Goal: Task Accomplishment & Management: Manage account settings

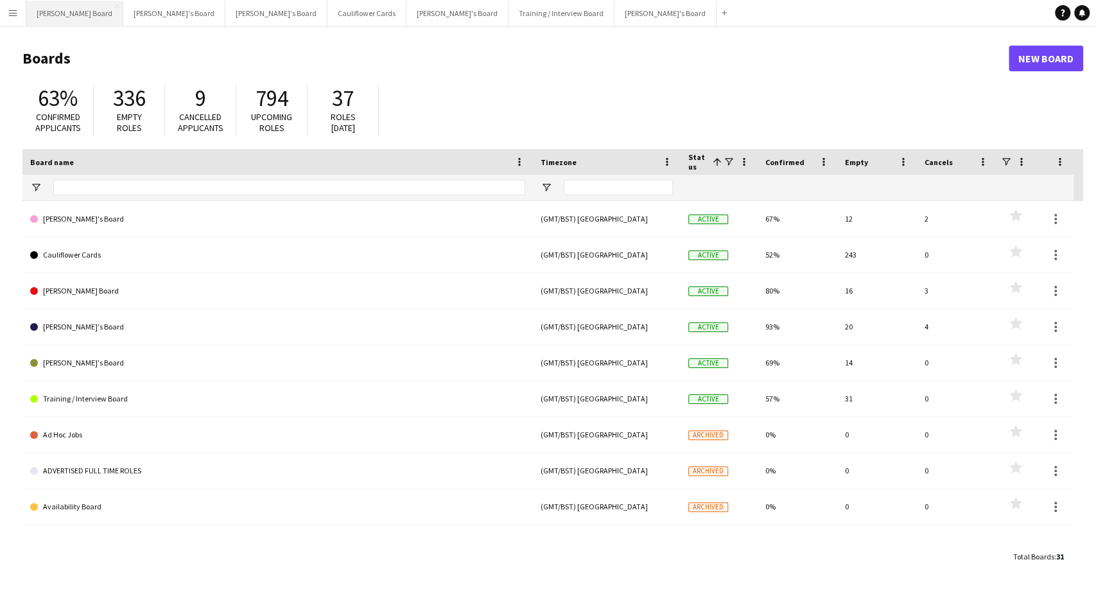
click at [41, 6] on button "[PERSON_NAME] Board Close" at bounding box center [74, 13] width 97 height 25
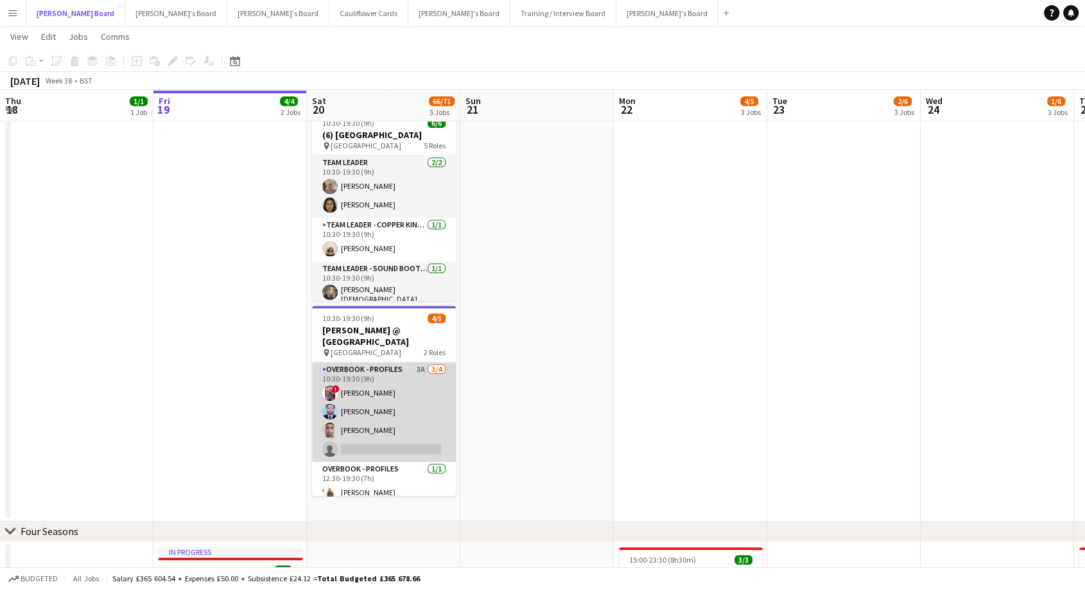
scroll to position [10, 0]
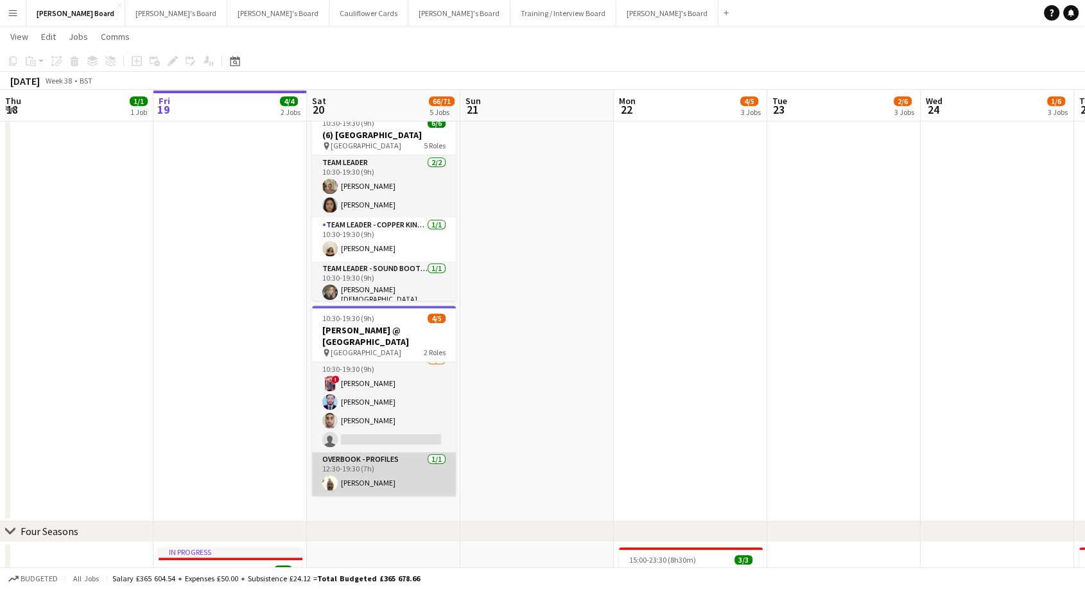
click at [386, 469] on app-card-role "Overbook - Profiles [DATE] 12:30-19:30 (7h) [PERSON_NAME]" at bounding box center [384, 474] width 144 height 44
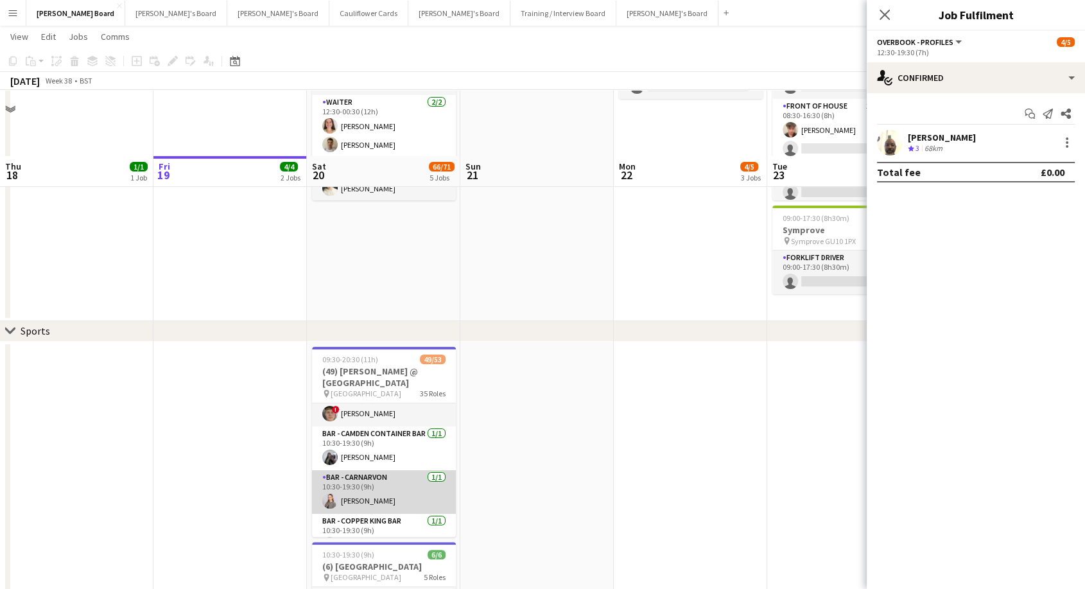
scroll to position [214, 0]
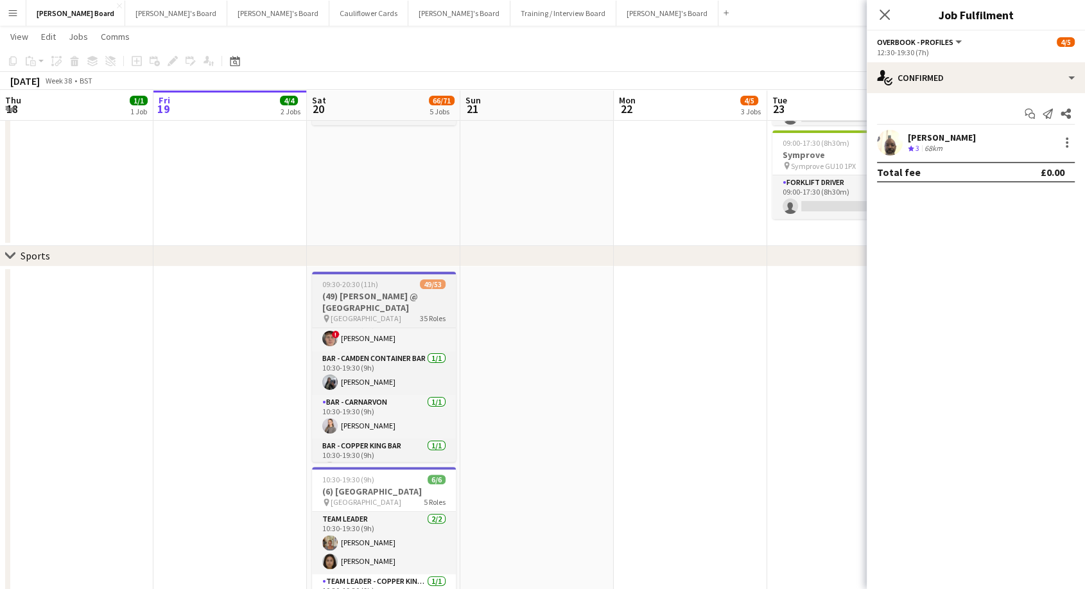
click at [433, 303] on h3 "(49) [PERSON_NAME] @ [GEOGRAPHIC_DATA]" at bounding box center [384, 301] width 144 height 23
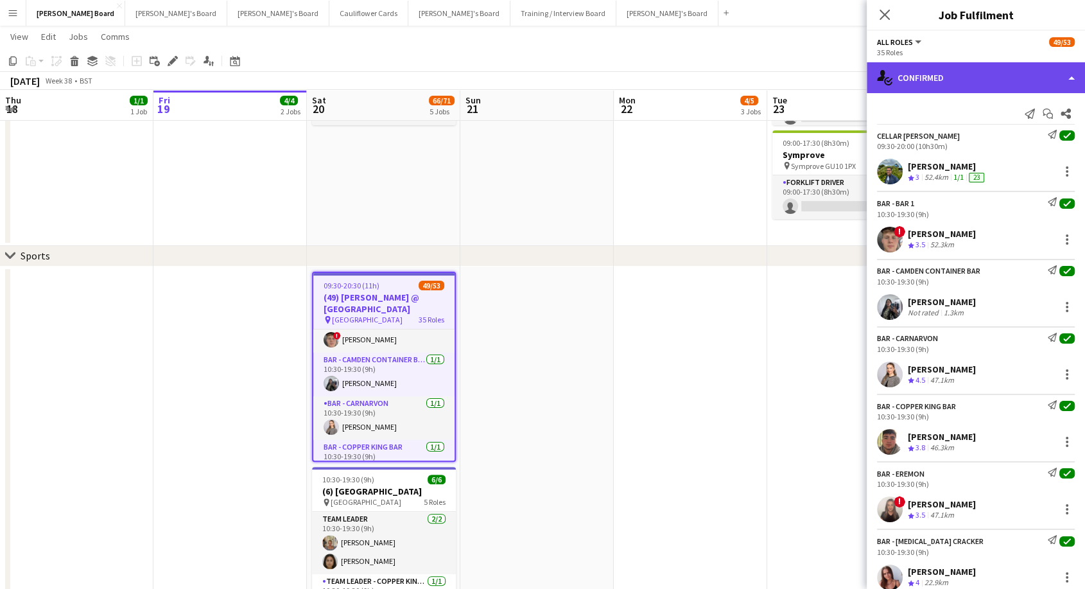
click at [986, 74] on div "single-neutral-actions-check-2 Confirmed" at bounding box center [975, 77] width 218 height 31
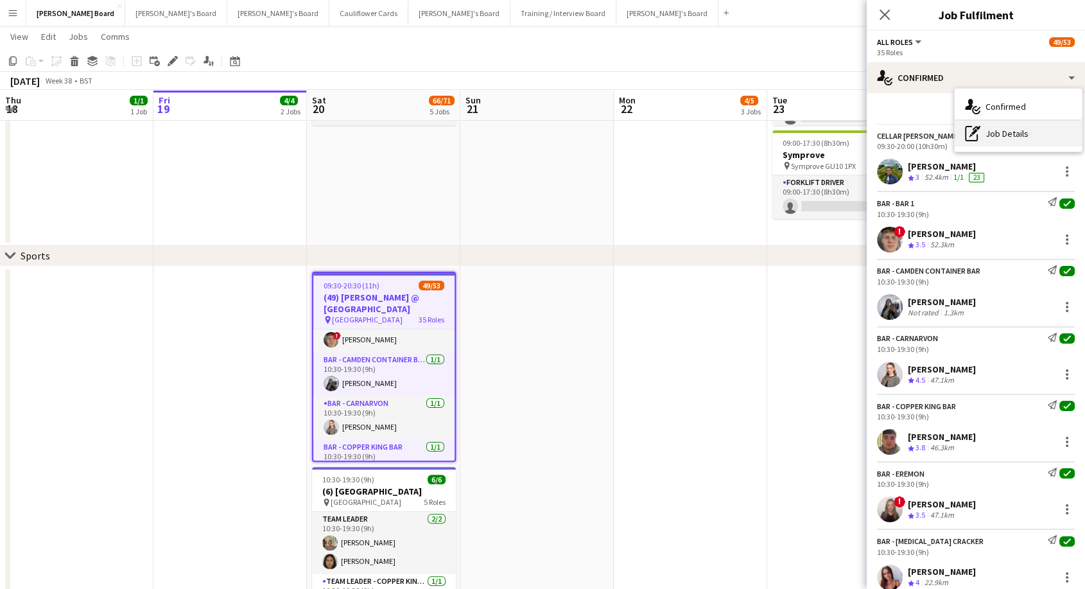
drag, startPoint x: 1033, startPoint y: 135, endPoint x: 1010, endPoint y: 361, distance: 227.0
click at [1033, 143] on div "pen-write Job Details" at bounding box center [1017, 134] width 127 height 26
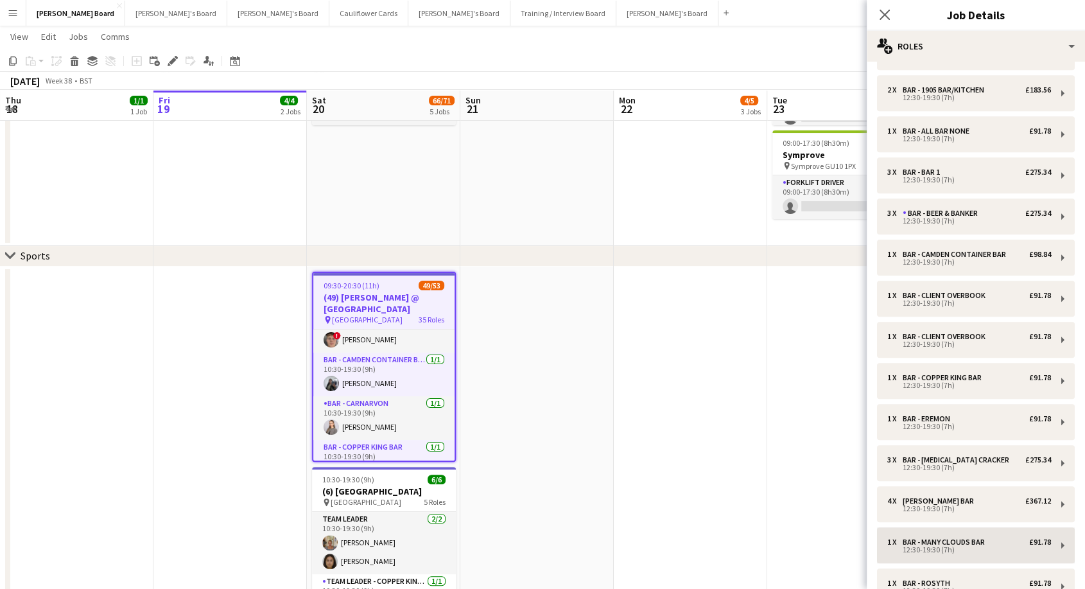
scroll to position [998, 0]
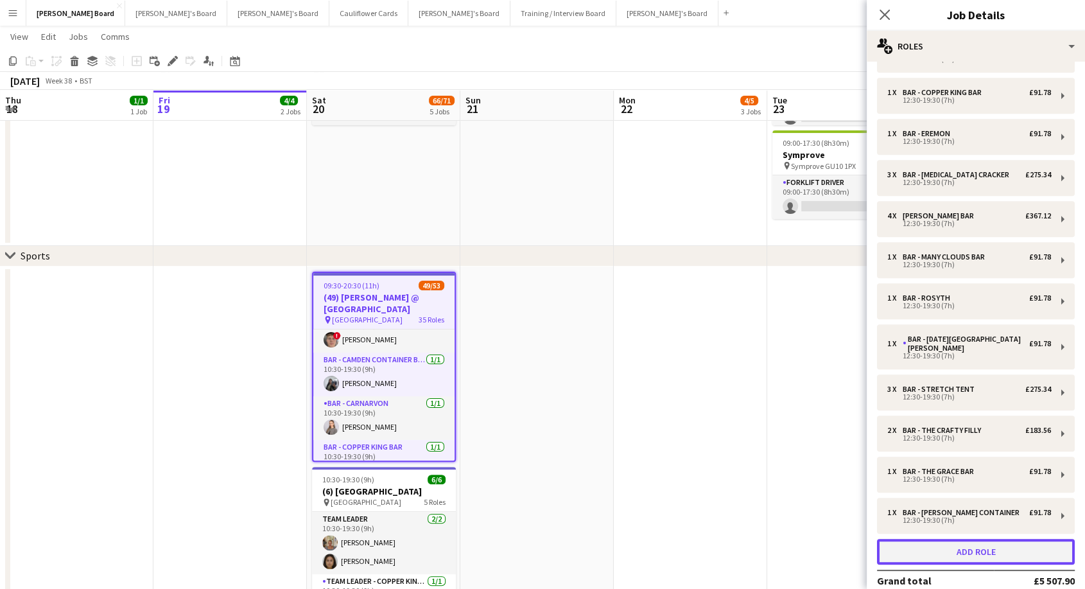
click at [979, 552] on button "Add role" at bounding box center [976, 552] width 198 height 26
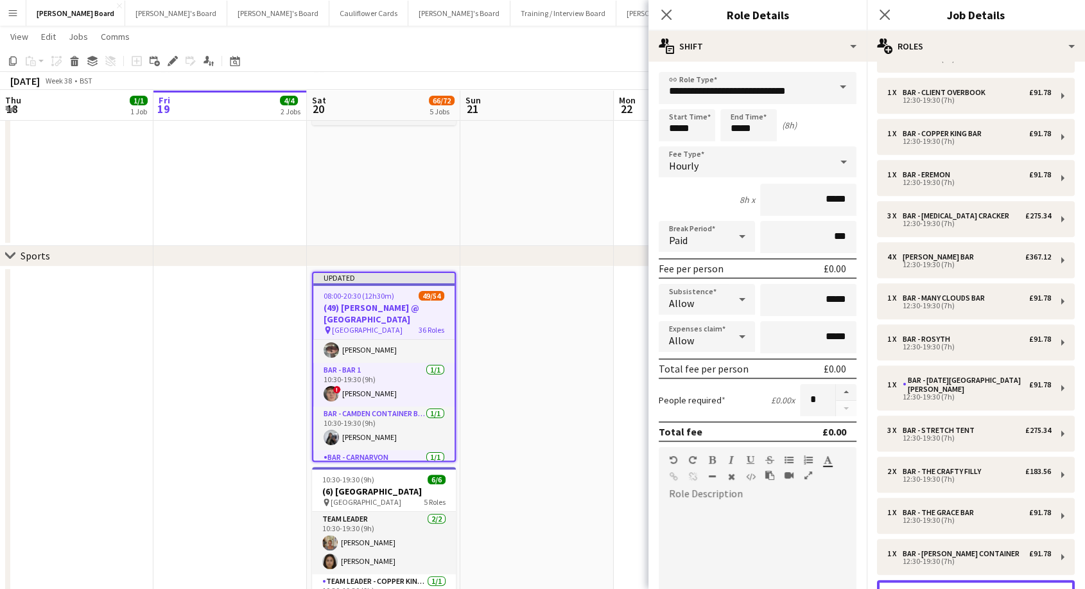
scroll to position [257, 0]
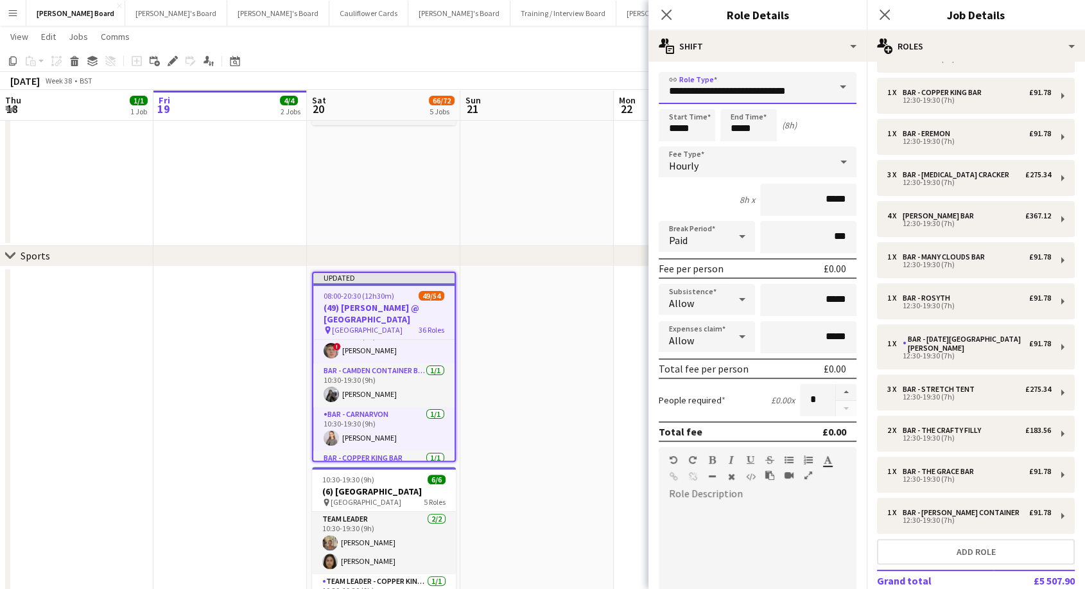
drag, startPoint x: 812, startPoint y: 90, endPoint x: 619, endPoint y: 91, distance: 192.6
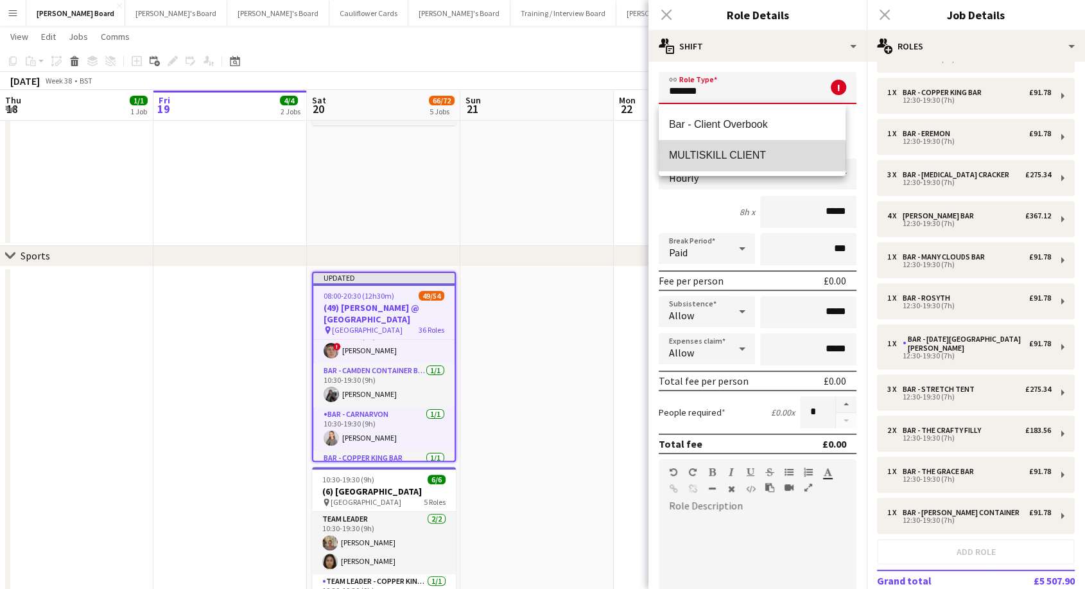
click at [745, 155] on span "MULTISKILL CLIENT" at bounding box center [752, 155] width 166 height 12
type input "**********"
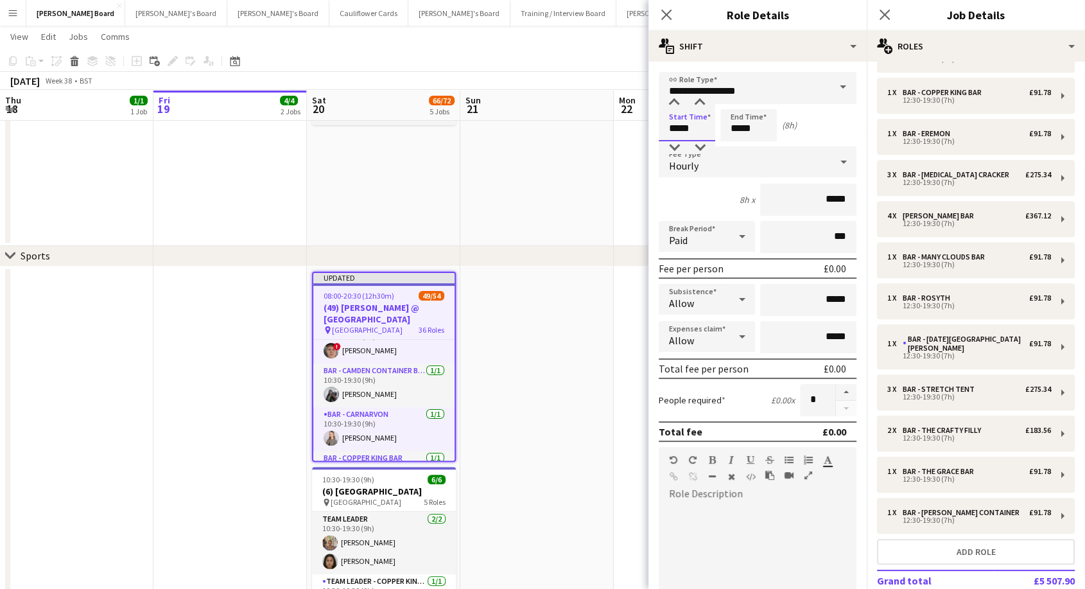
drag, startPoint x: 702, startPoint y: 128, endPoint x: 647, endPoint y: 129, distance: 54.6
type input "*****"
drag, startPoint x: 764, startPoint y: 130, endPoint x: 713, endPoint y: 130, distance: 50.7
click at [713, 130] on div "Start Time ***** End Time ***** (6h)" at bounding box center [758, 125] width 198 height 32
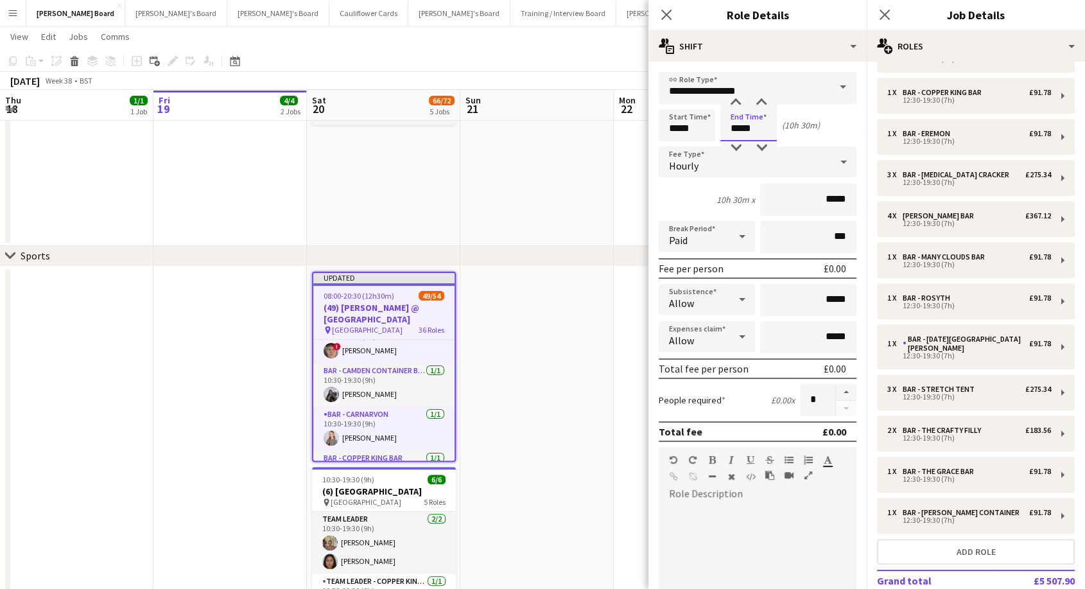
type input "*****"
drag, startPoint x: 819, startPoint y: 196, endPoint x: 845, endPoint y: 197, distance: 25.7
click at [845, 197] on input "*****" at bounding box center [808, 200] width 96 height 32
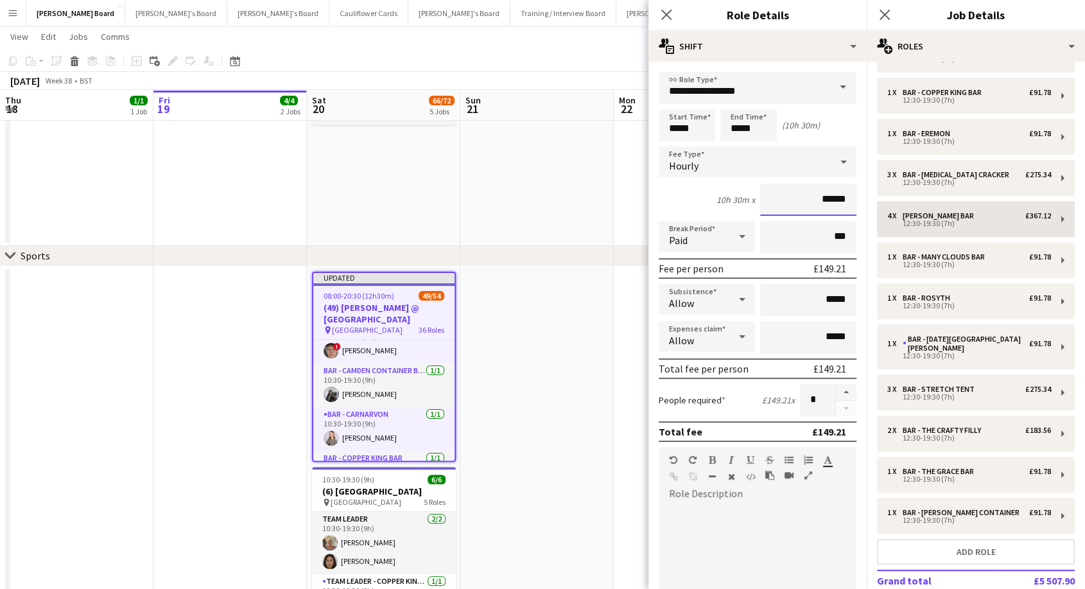
type input "******"
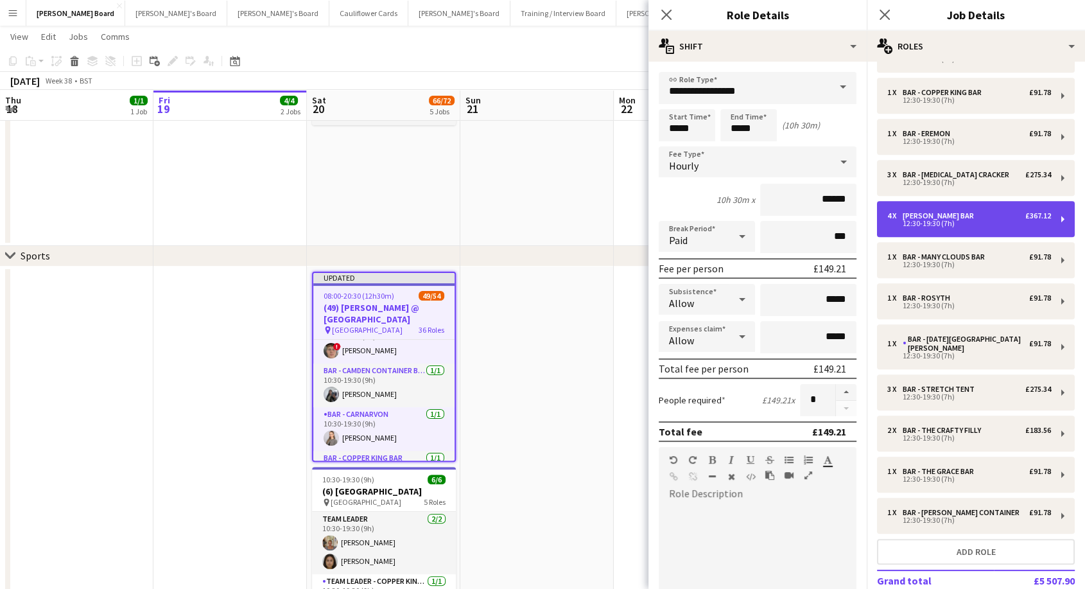
click at [995, 216] on div "4 x [PERSON_NAME] Bar £367.12 12:30-19:30 (7h)" at bounding box center [976, 219] width 198 height 36
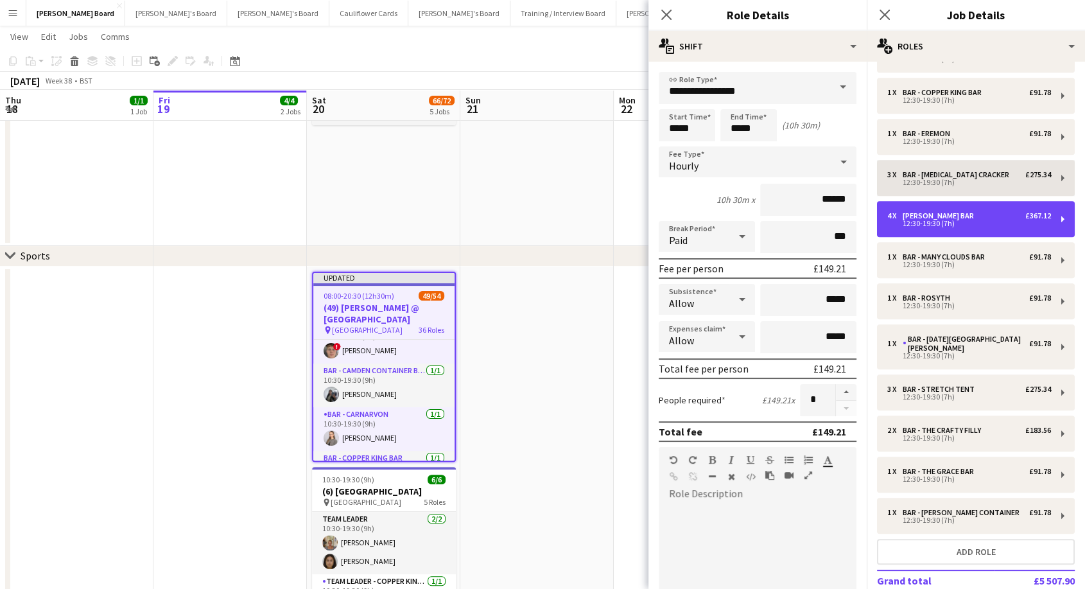
type input "**********"
type input "*****"
type input "******"
type input "****"
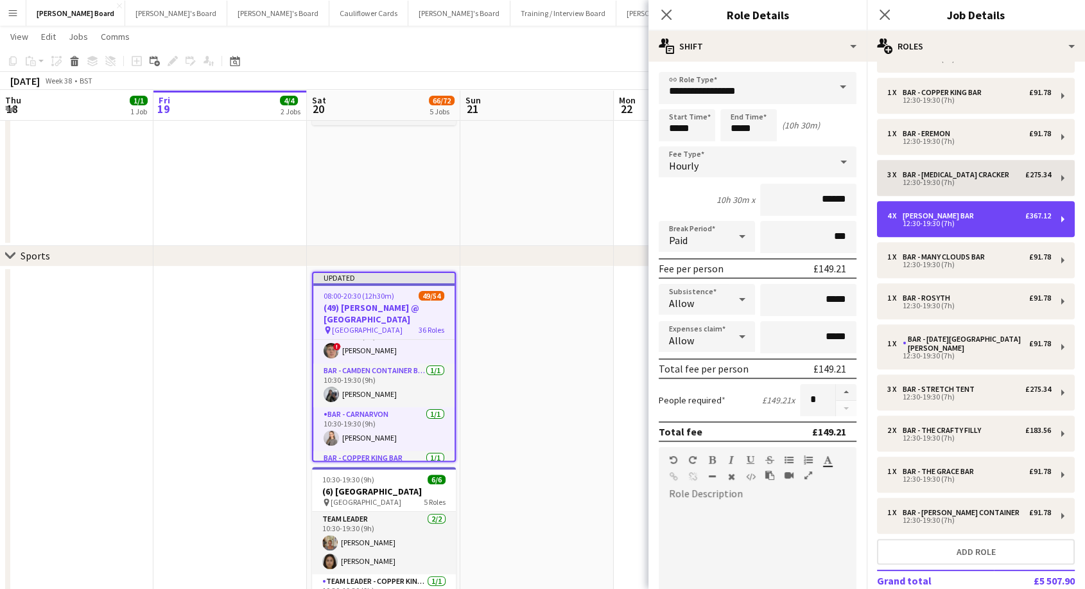
type input "*"
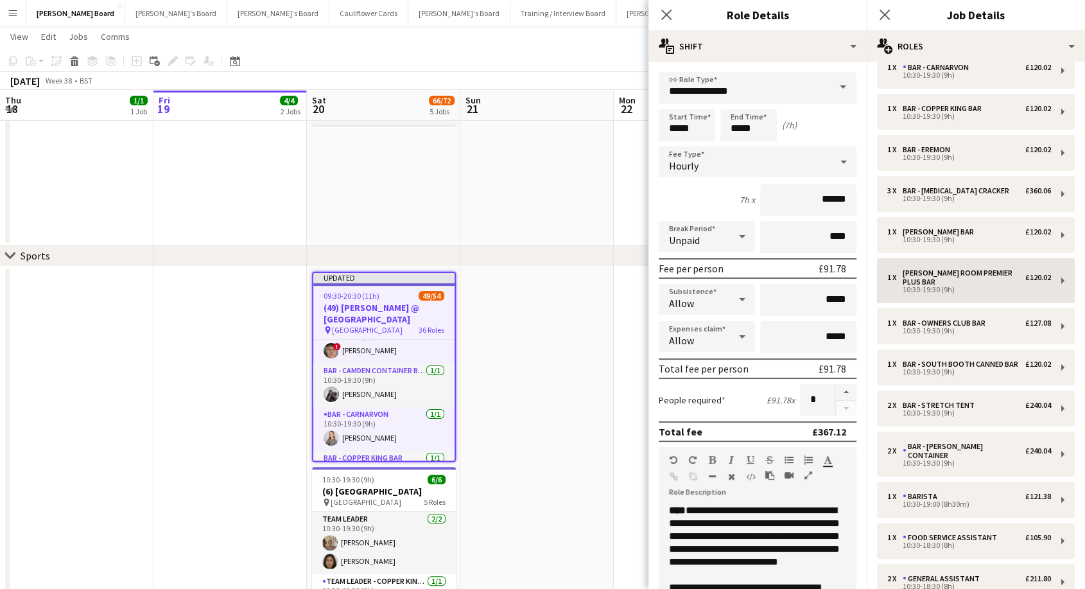
scroll to position [0, 0]
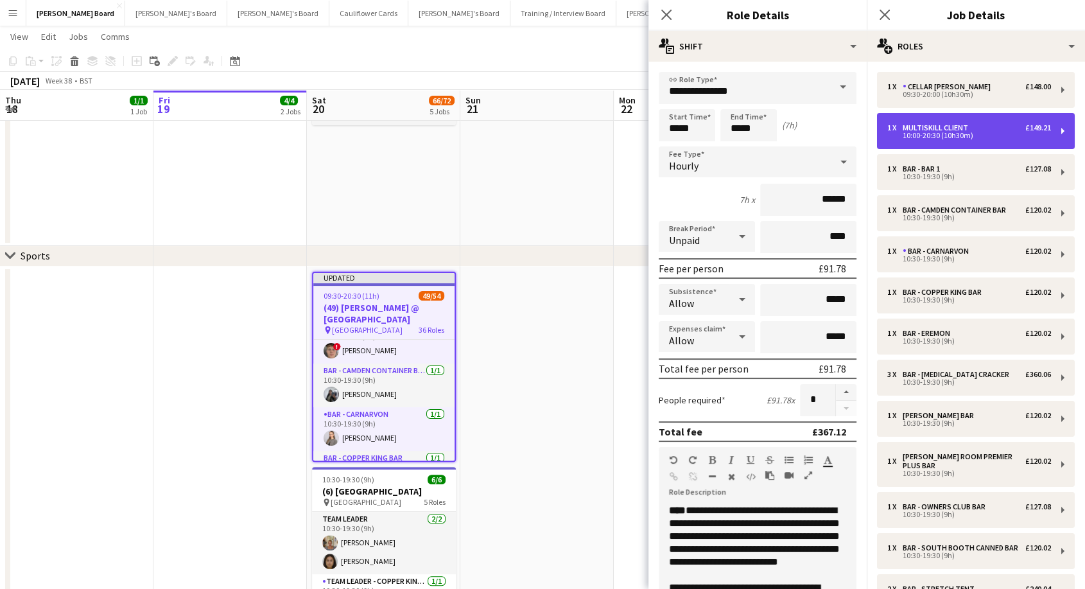
click at [967, 117] on div "1 x MULTISKILL CLIENT £149.21 10:00-20:30 (10h30m)" at bounding box center [976, 131] width 198 height 36
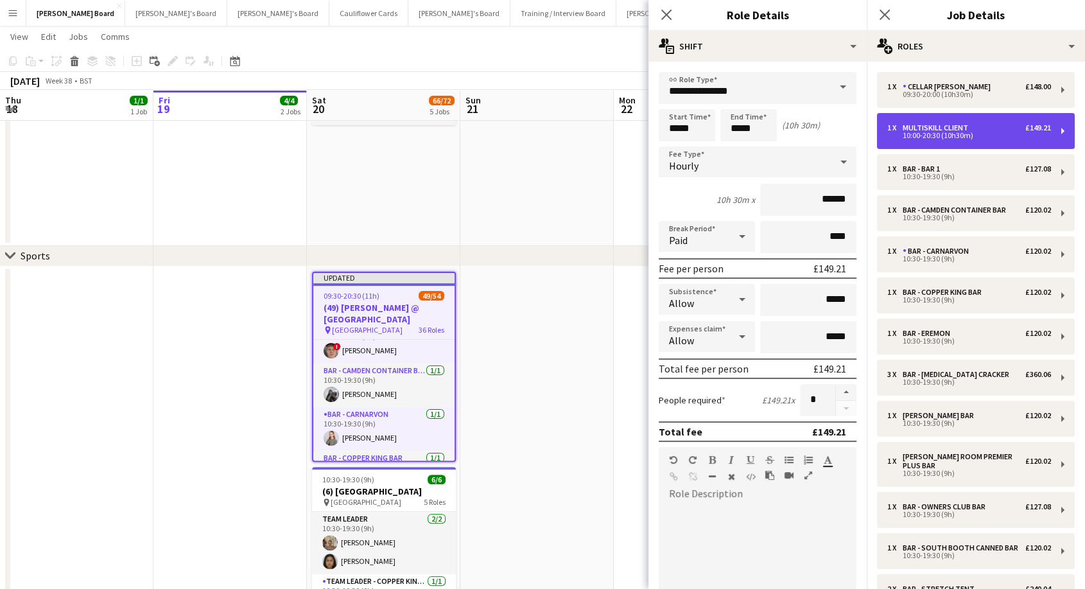
type input "**********"
type input "*****"
type input "******"
type input "***"
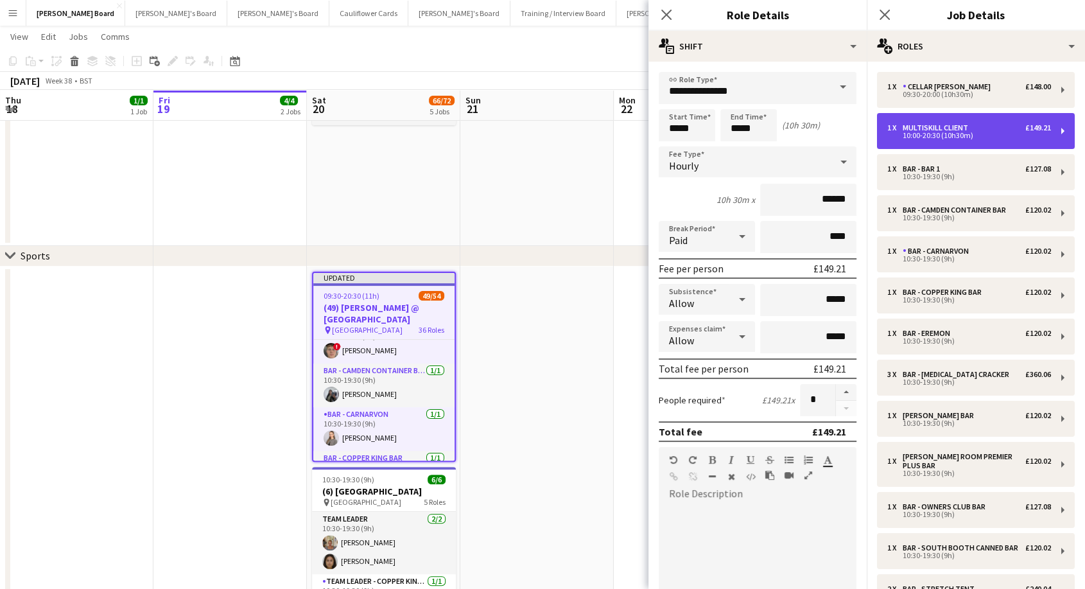
type input "*"
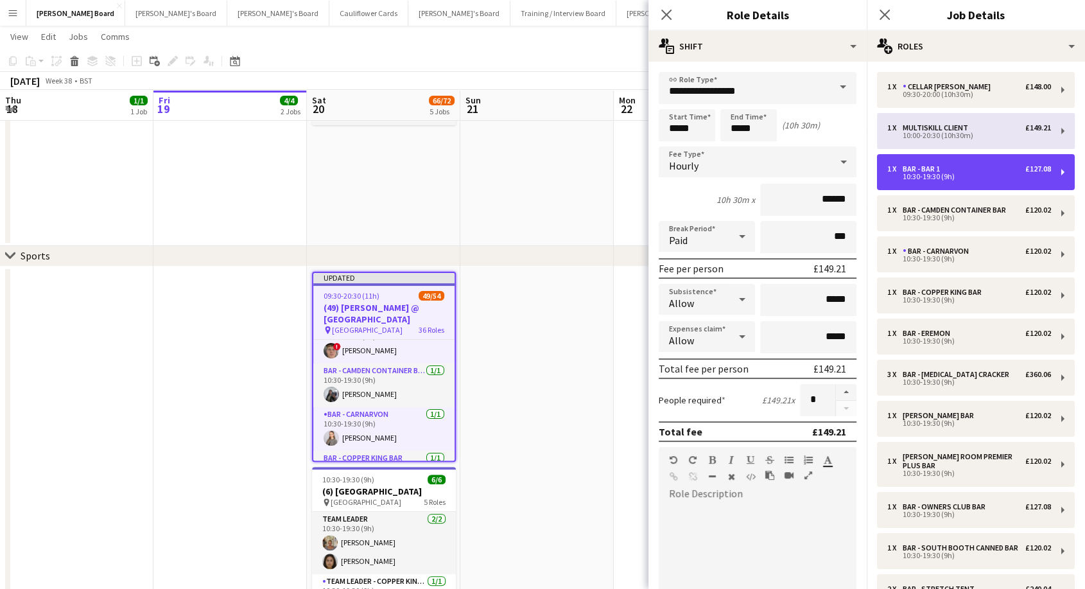
drag, startPoint x: 937, startPoint y: 165, endPoint x: 938, endPoint y: 148, distance: 16.7
click at [938, 165] on div "Bar - Bar 1" at bounding box center [923, 168] width 42 height 9
type input "**********"
type input "*****"
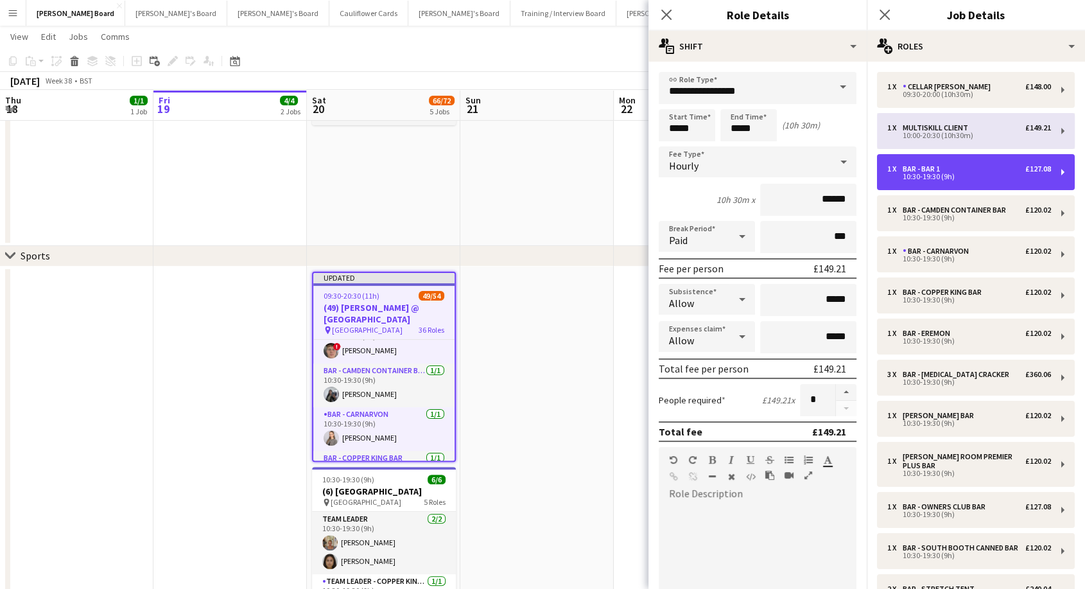
type input "******"
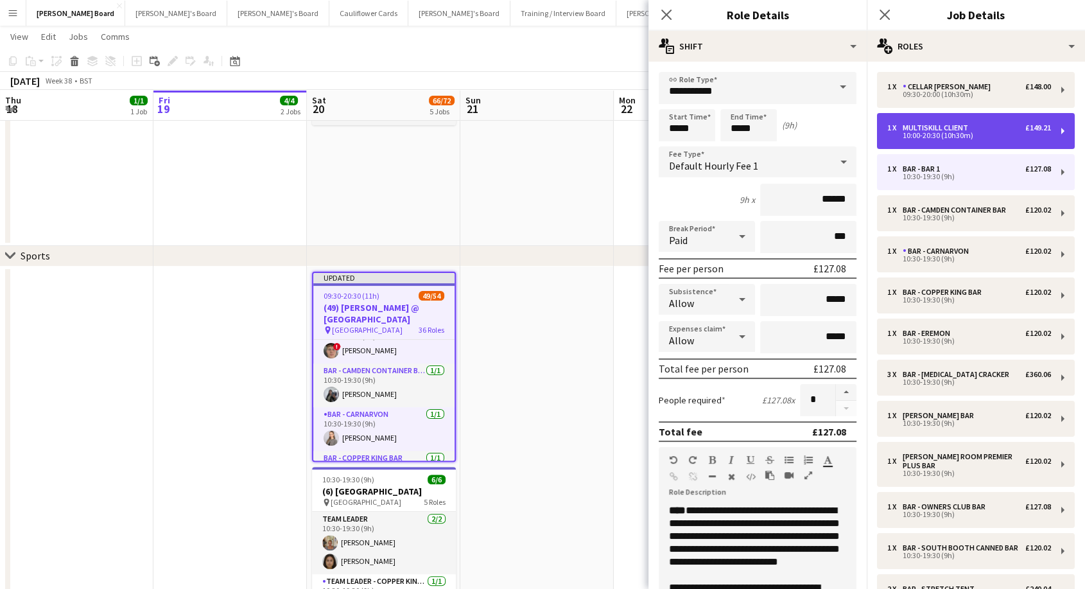
drag, startPoint x: 938, startPoint y: 126, endPoint x: 909, endPoint y: 150, distance: 37.9
click at [938, 127] on div "MULTISKILL CLIENT" at bounding box center [937, 127] width 71 height 9
type input "**********"
type input "*****"
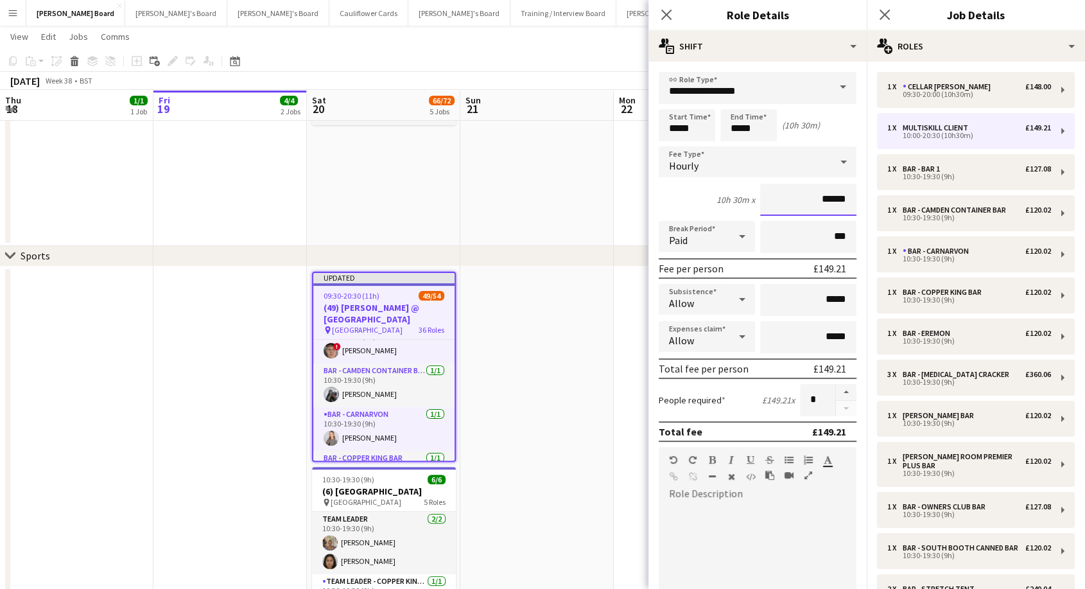
drag, startPoint x: 825, startPoint y: 196, endPoint x: 849, endPoint y: 204, distance: 25.0
click at [849, 204] on form "**********" at bounding box center [757, 438] width 218 height 732
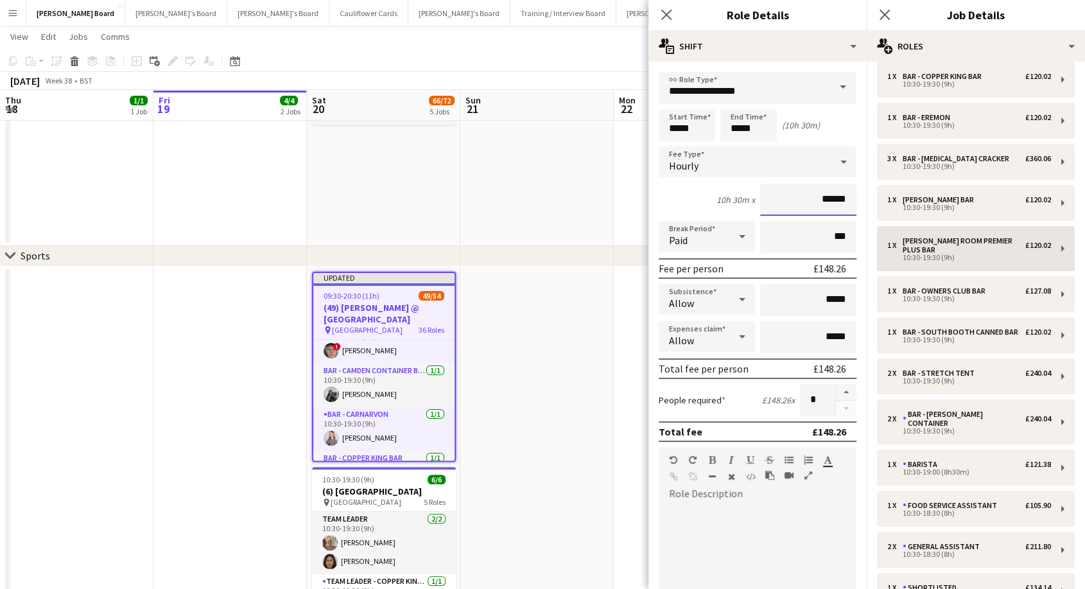
scroll to position [427, 0]
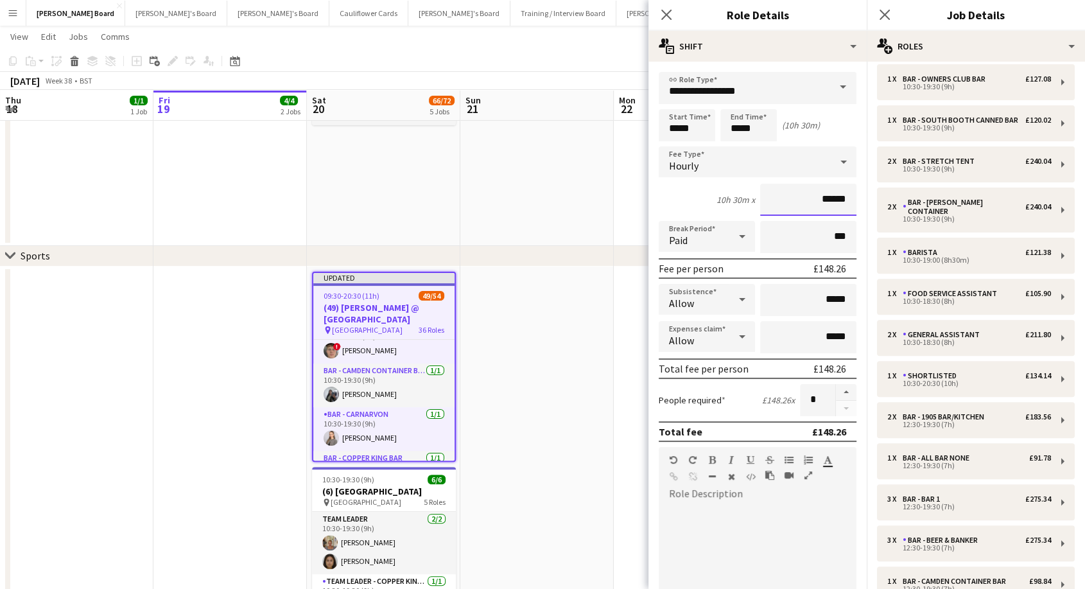
type input "******"
click at [705, 522] on div at bounding box center [758, 581] width 198 height 154
click at [380, 280] on div "Updated" at bounding box center [383, 278] width 141 height 10
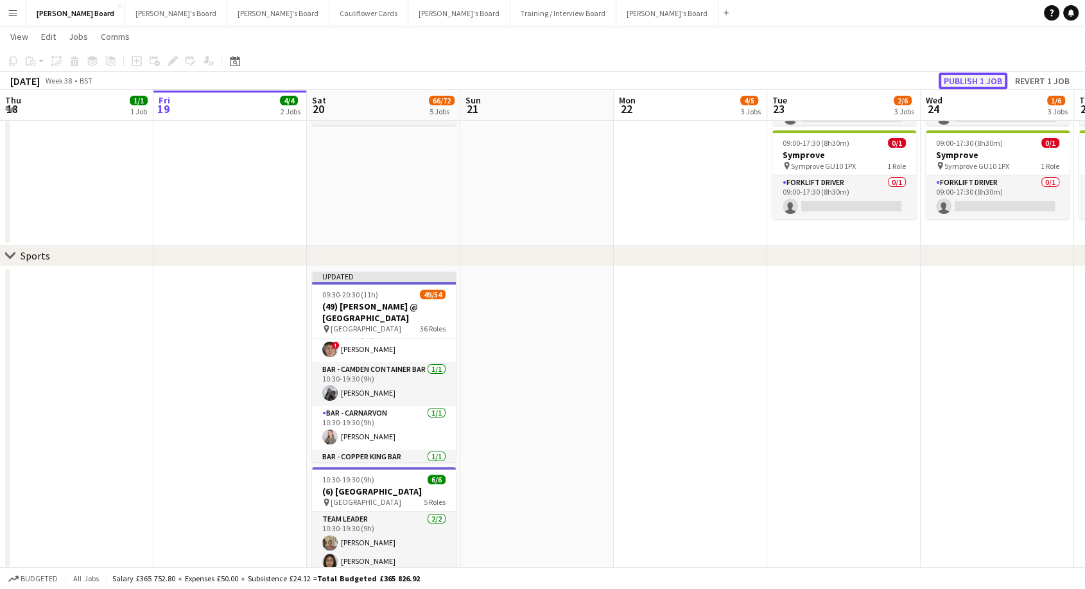
drag, startPoint x: 996, startPoint y: 73, endPoint x: 868, endPoint y: 114, distance: 134.8
click at [996, 74] on button "Publish 1 job" at bounding box center [972, 81] width 69 height 17
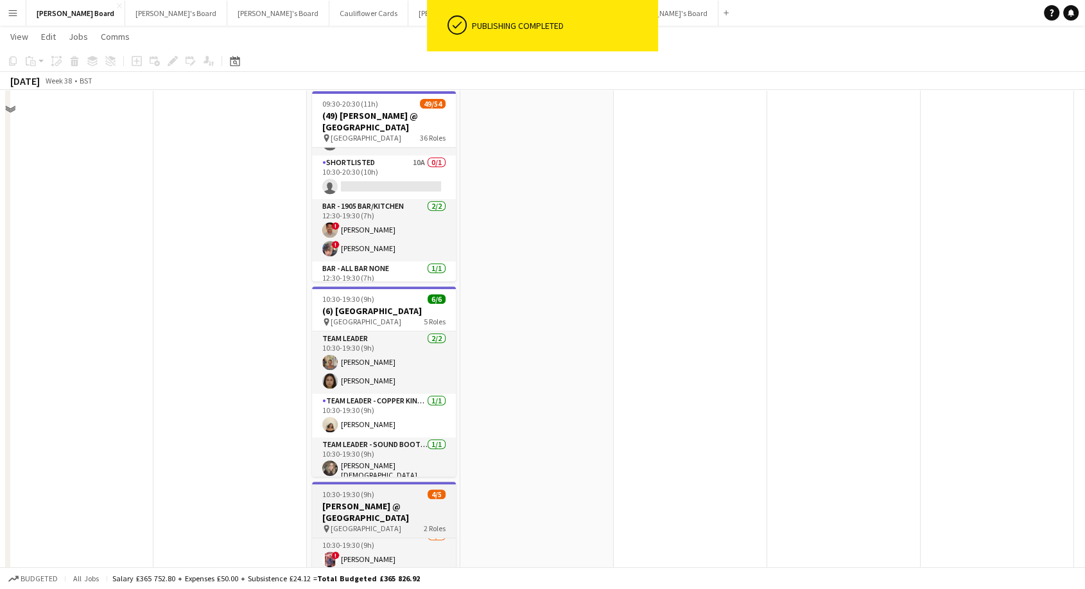
scroll to position [570, 0]
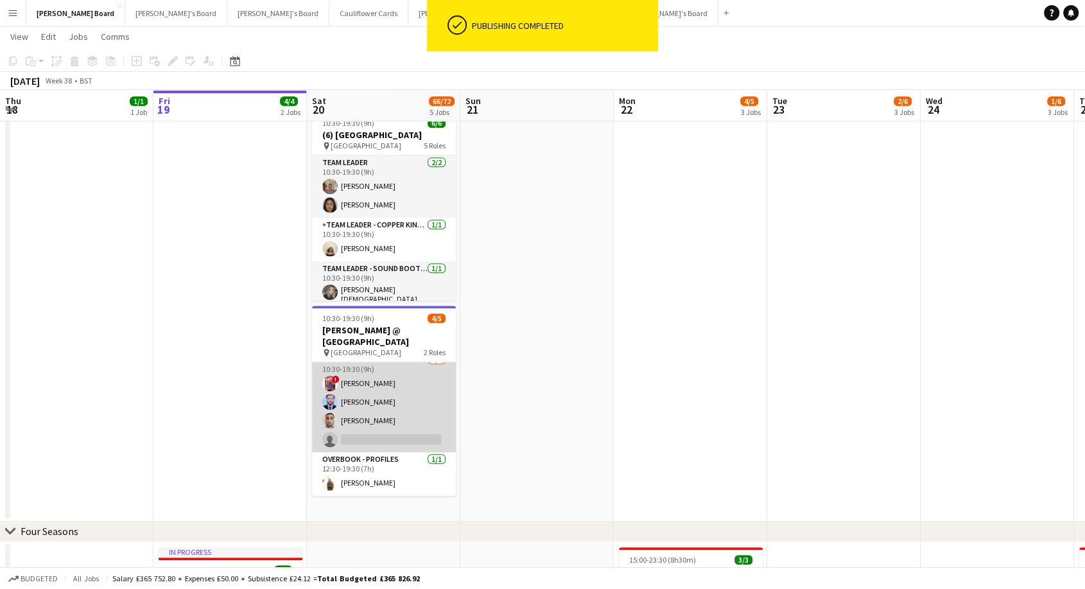
click at [413, 411] on app-card-role "Overbook - Profiles 3A [DATE] 10:30-19:30 (9h) ! [PERSON_NAME] [PERSON_NAME] [P…" at bounding box center [384, 401] width 144 height 99
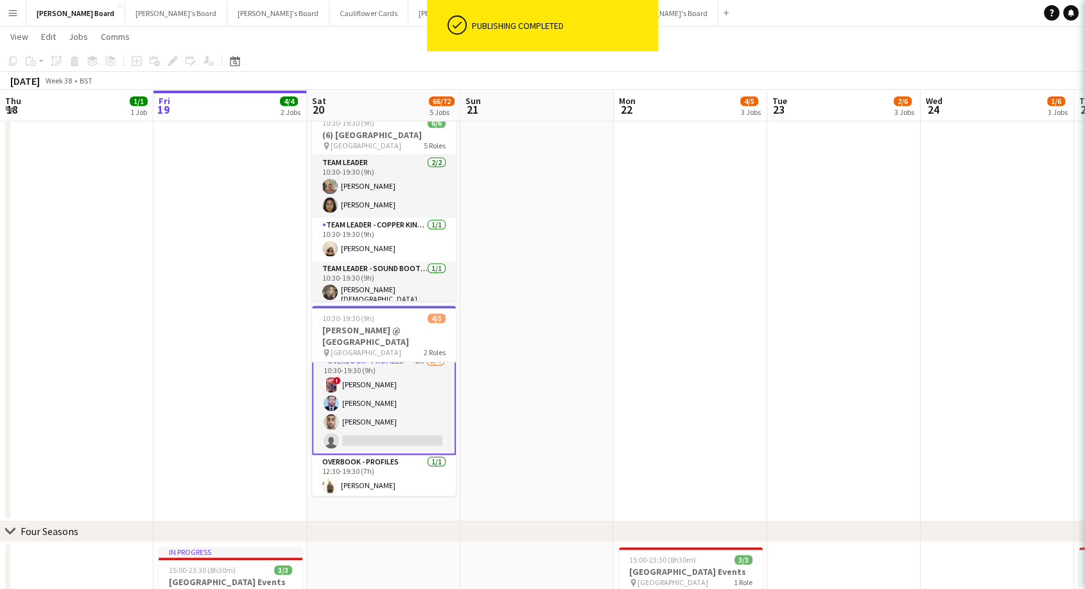
scroll to position [10, 0]
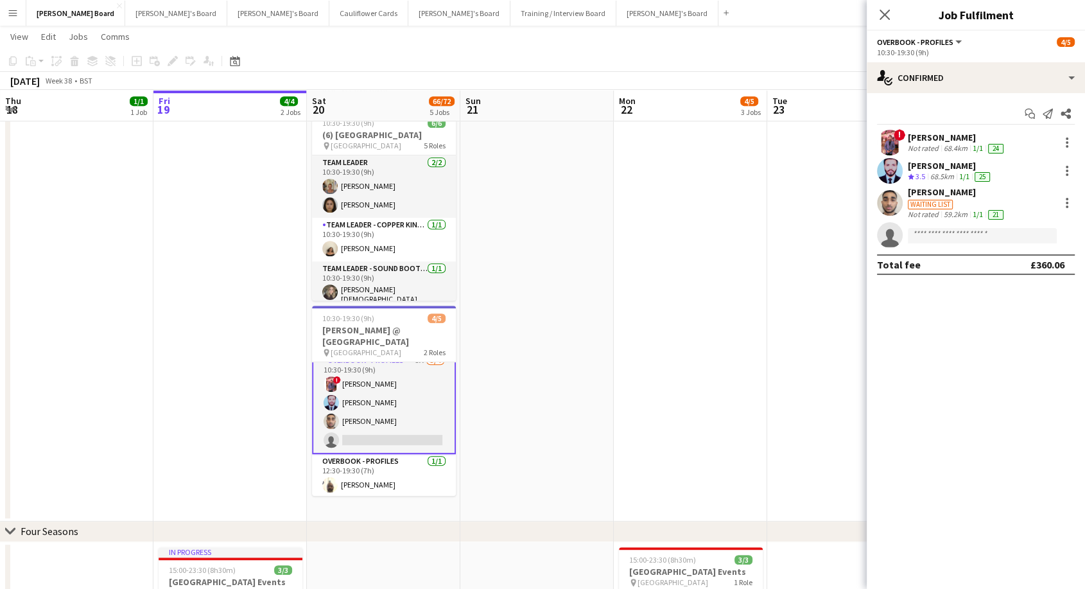
click at [945, 194] on div "[PERSON_NAME]" at bounding box center [957, 192] width 98 height 12
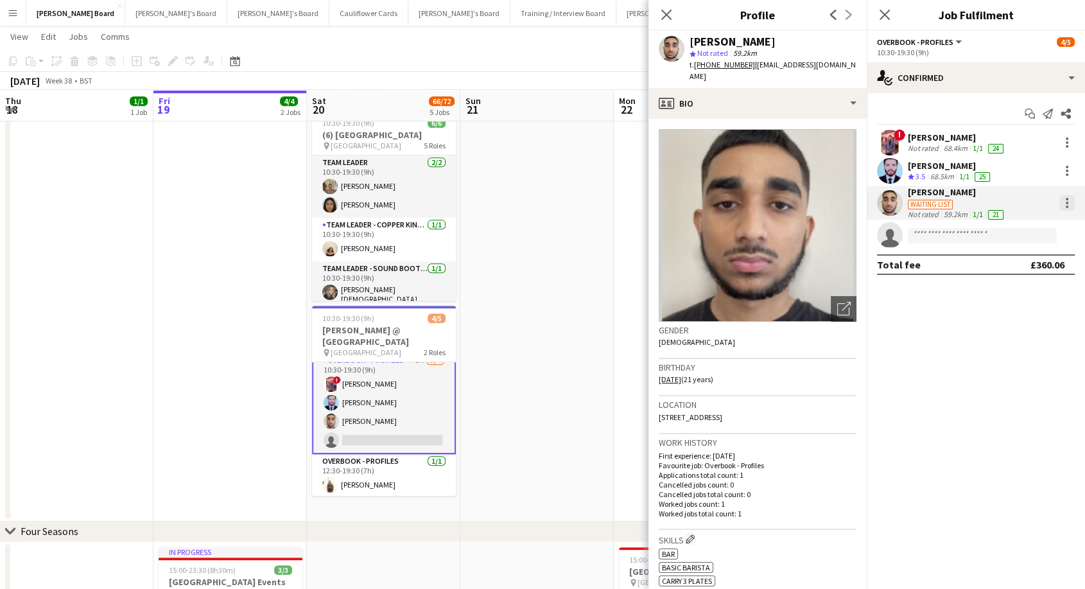
click at [1069, 209] on div at bounding box center [1066, 202] width 15 height 15
drag, startPoint x: 1022, startPoint y: 261, endPoint x: 948, endPoint y: 281, distance: 77.1
click at [1022, 262] on span "Switch crew" at bounding box center [1012, 256] width 55 height 11
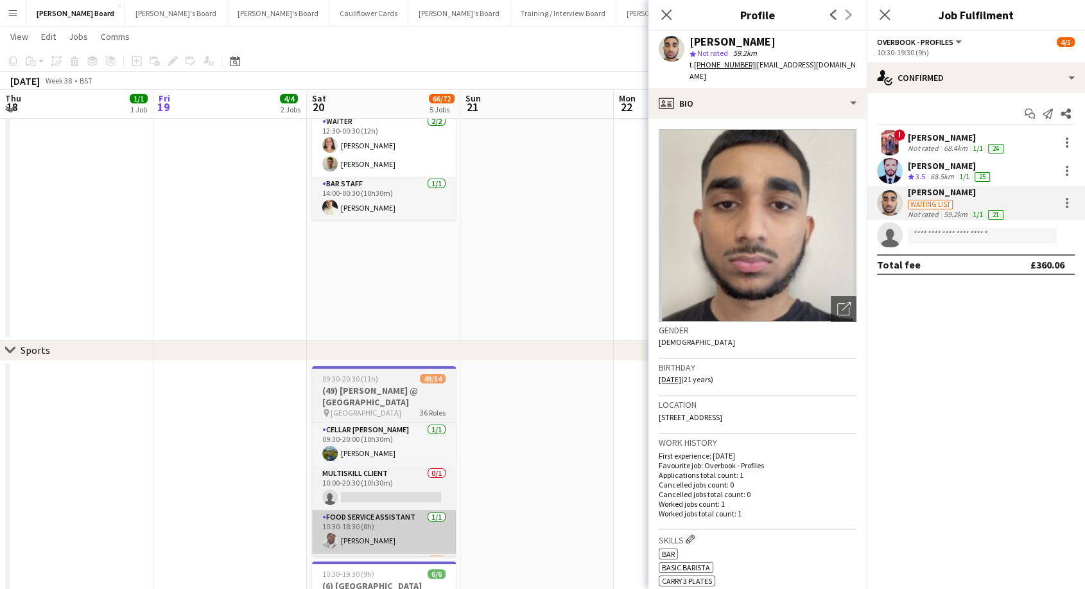
scroll to position [285, 0]
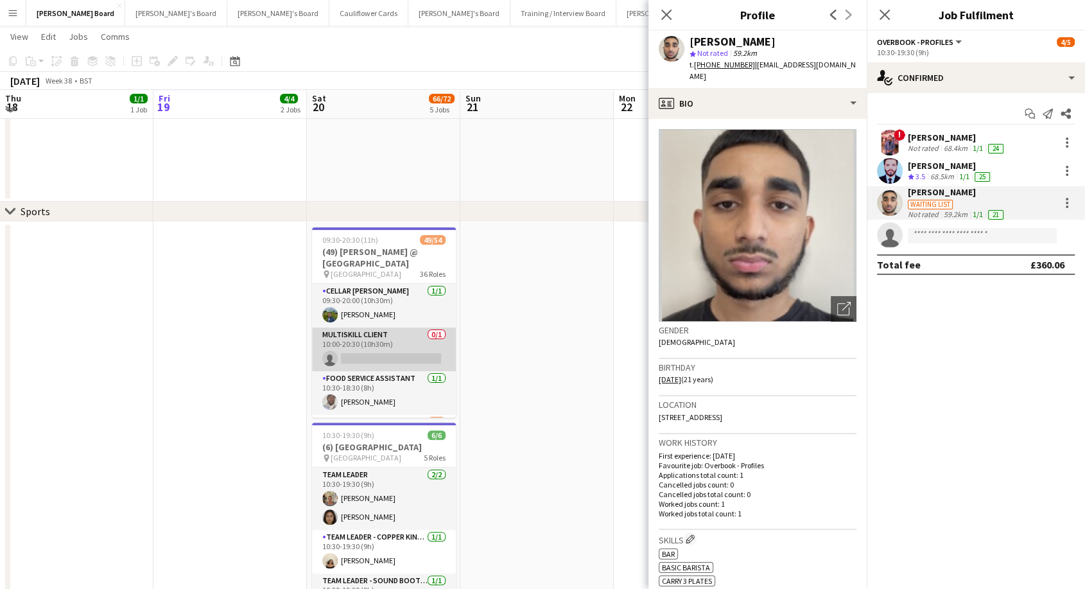
click at [401, 334] on app-card-role "MULTISKILL CLIENT 0/1 10:00-20:30 (10h30m) single-neutral-actions" at bounding box center [384, 349] width 144 height 44
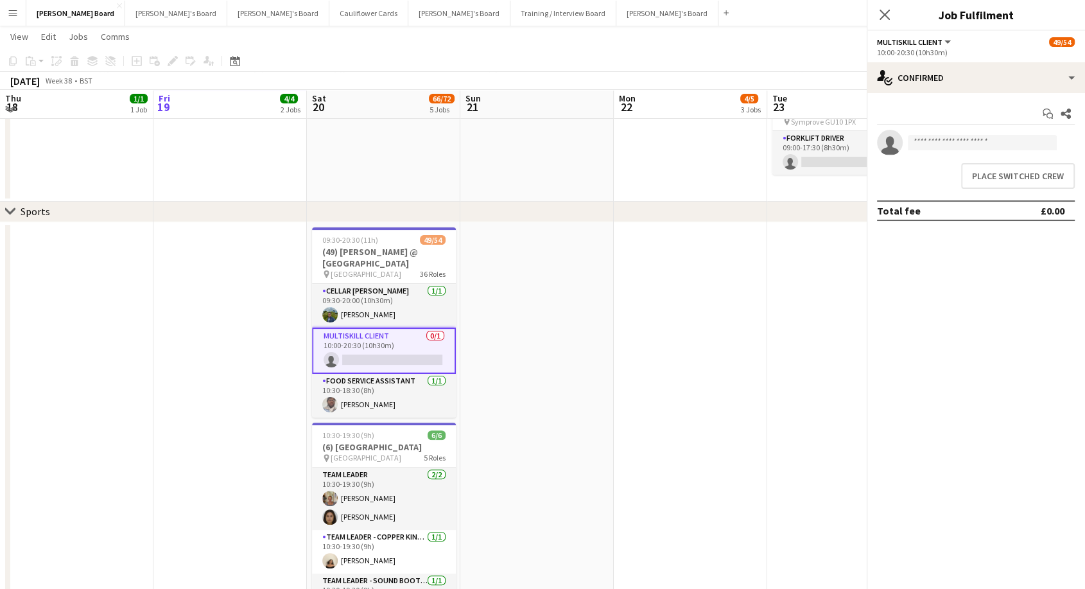
scroll to position [10, 0]
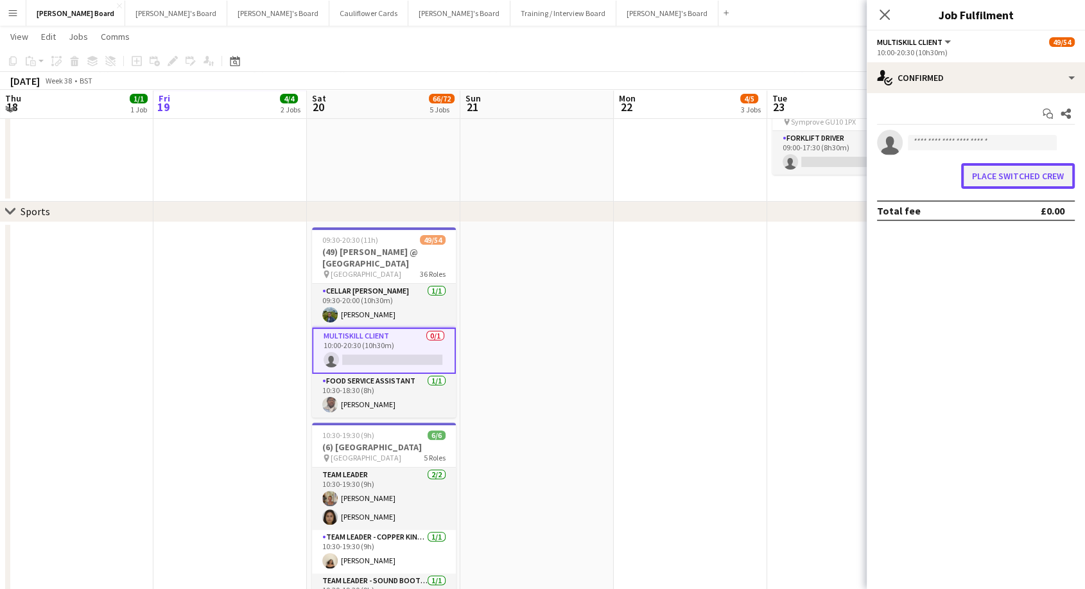
click at [1036, 179] on button "Place switched crew" at bounding box center [1018, 176] width 114 height 26
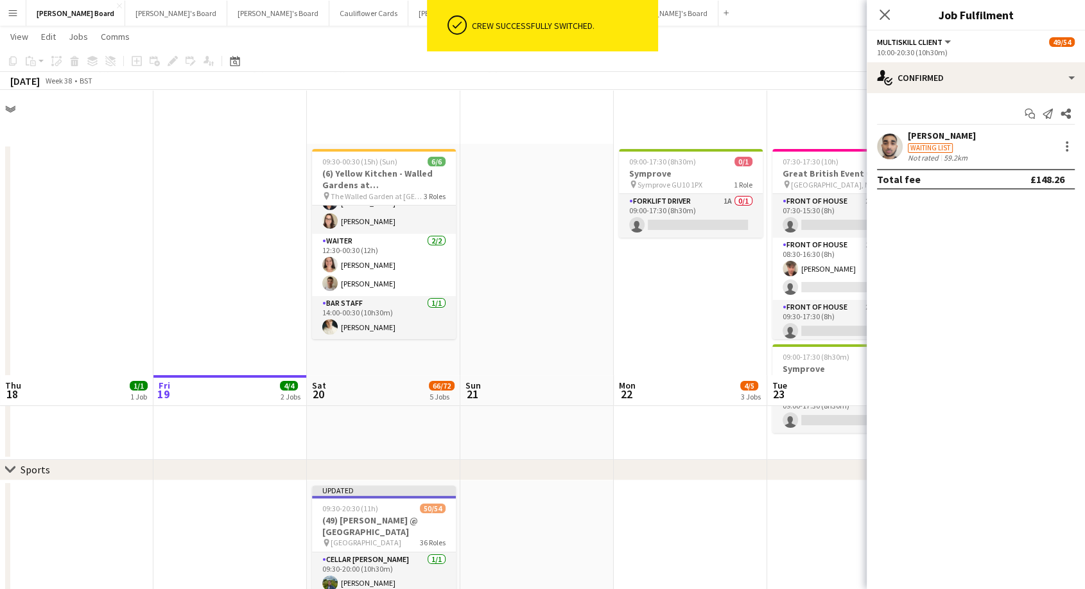
scroll to position [285, 0]
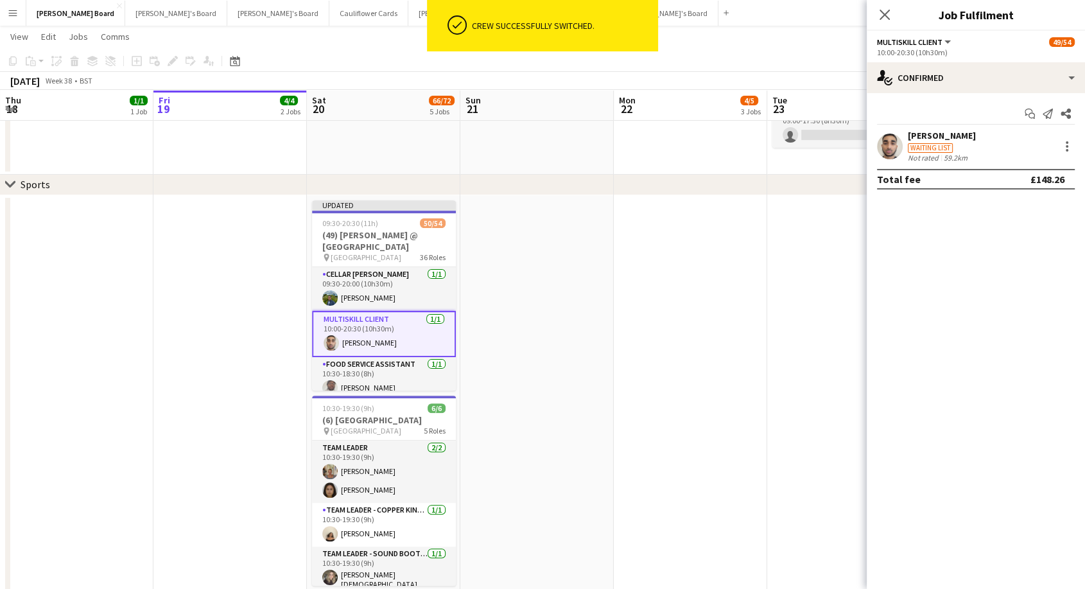
click at [406, 320] on app-card-role "MULTISKILL CLIENT [DATE] 10:00-20:30 (10h30m) [PERSON_NAME]" at bounding box center [384, 334] width 144 height 46
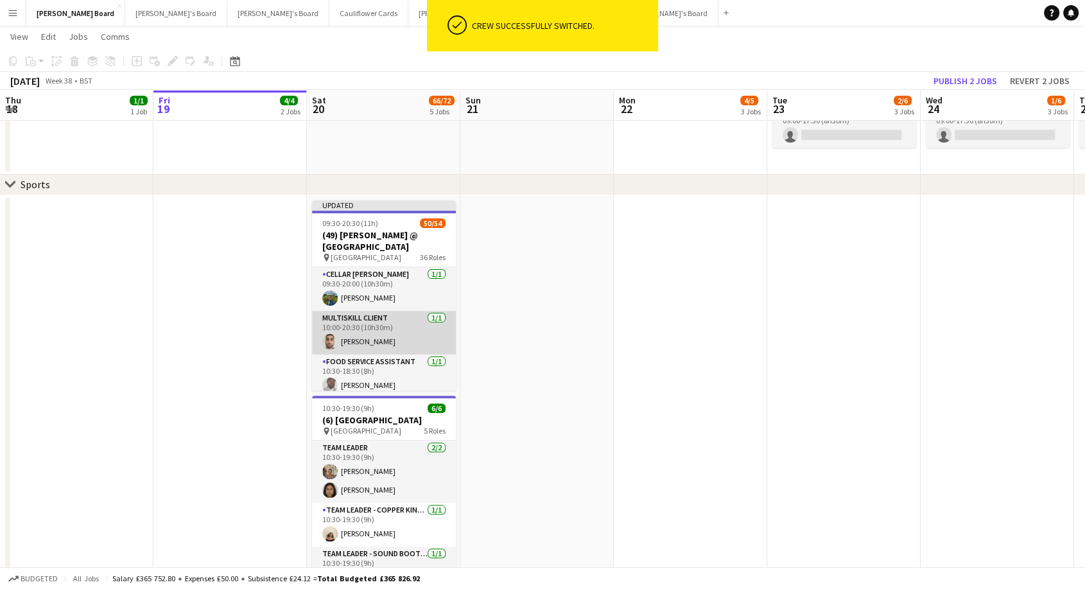
click at [356, 322] on app-card-role "MULTISKILL CLIENT [DATE] 10:00-20:30 (10h30m) [PERSON_NAME]" at bounding box center [384, 333] width 144 height 44
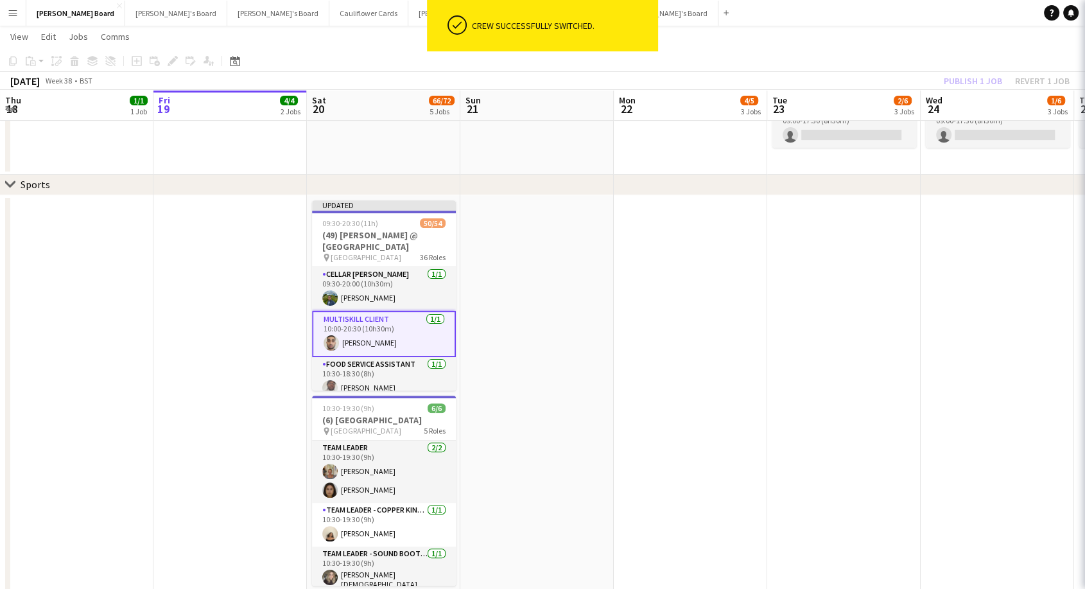
scroll to position [0, 306]
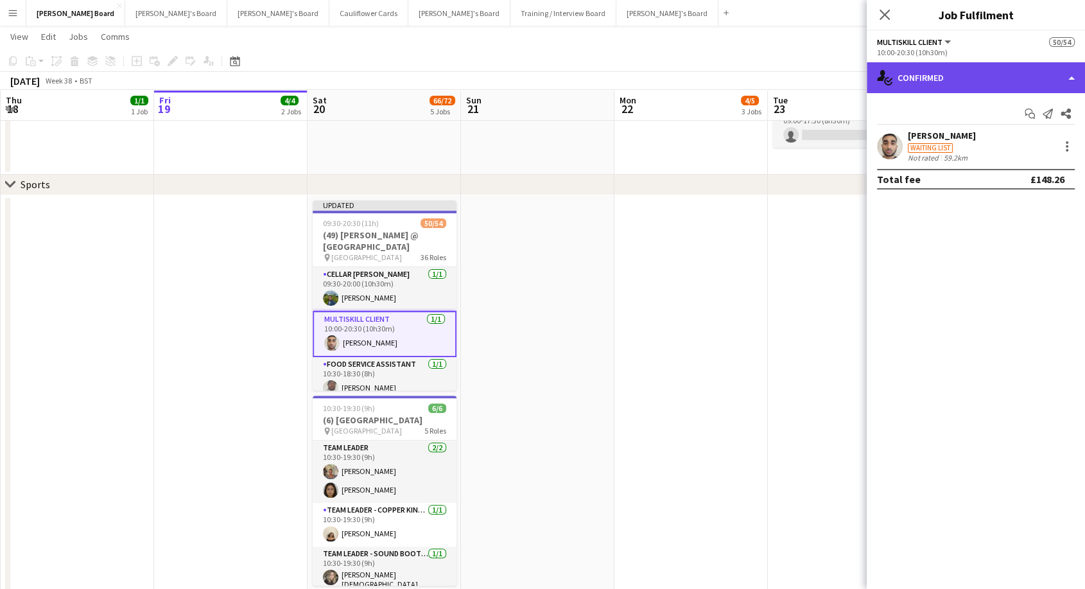
click at [931, 75] on div "single-neutral-actions-check-2 Confirmed" at bounding box center [975, 77] width 218 height 31
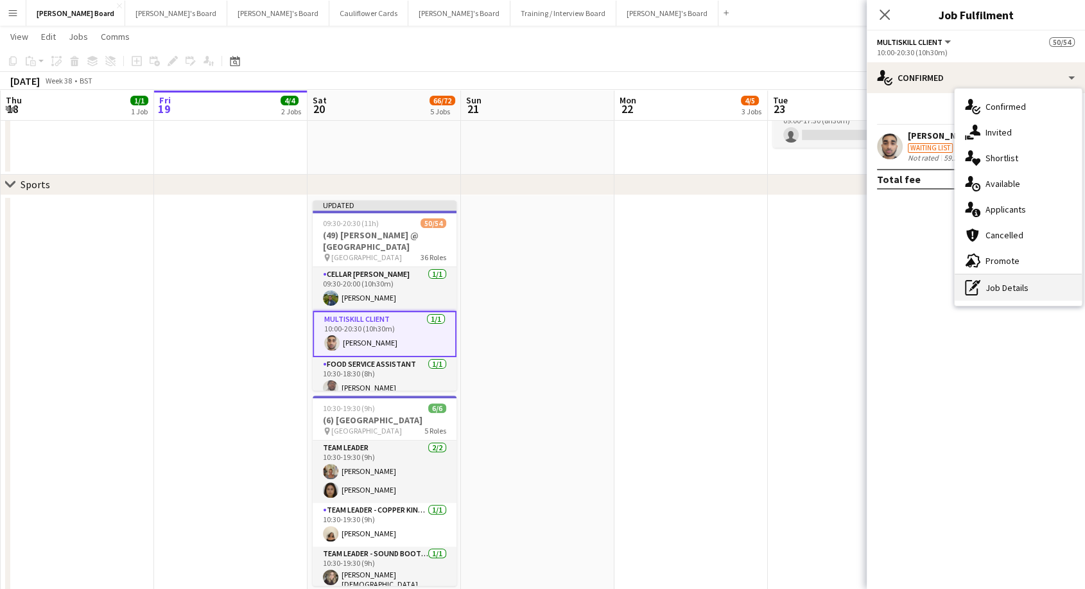
drag, startPoint x: 1001, startPoint y: 298, endPoint x: 992, endPoint y: 264, distance: 35.8
click at [1001, 298] on div "pen-write Job Details" at bounding box center [1017, 288] width 127 height 26
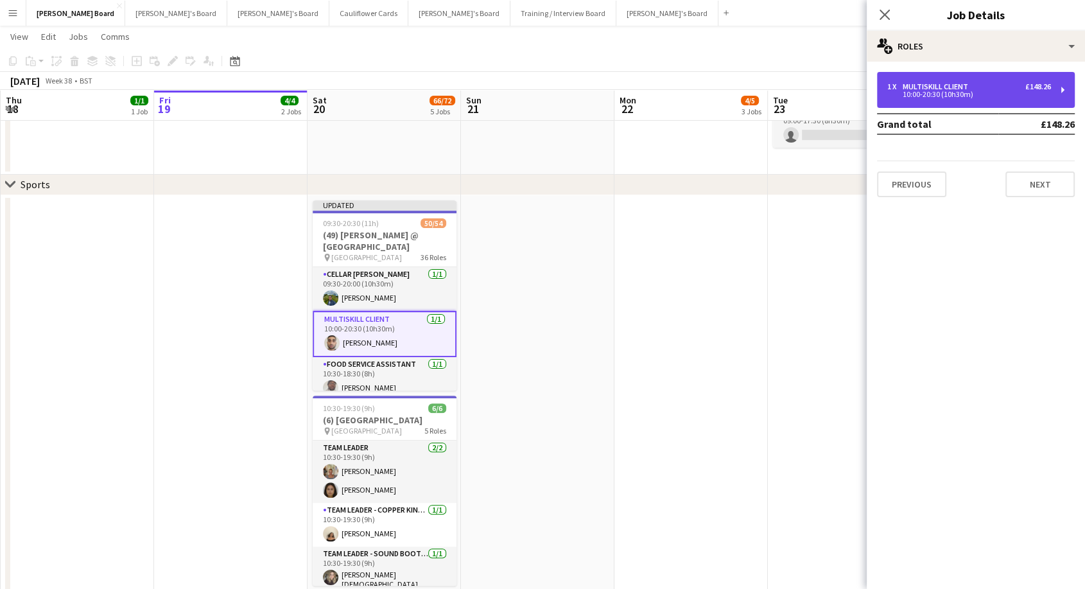
click at [956, 97] on div "10:00-20:30 (10h30m)" at bounding box center [969, 94] width 164 height 6
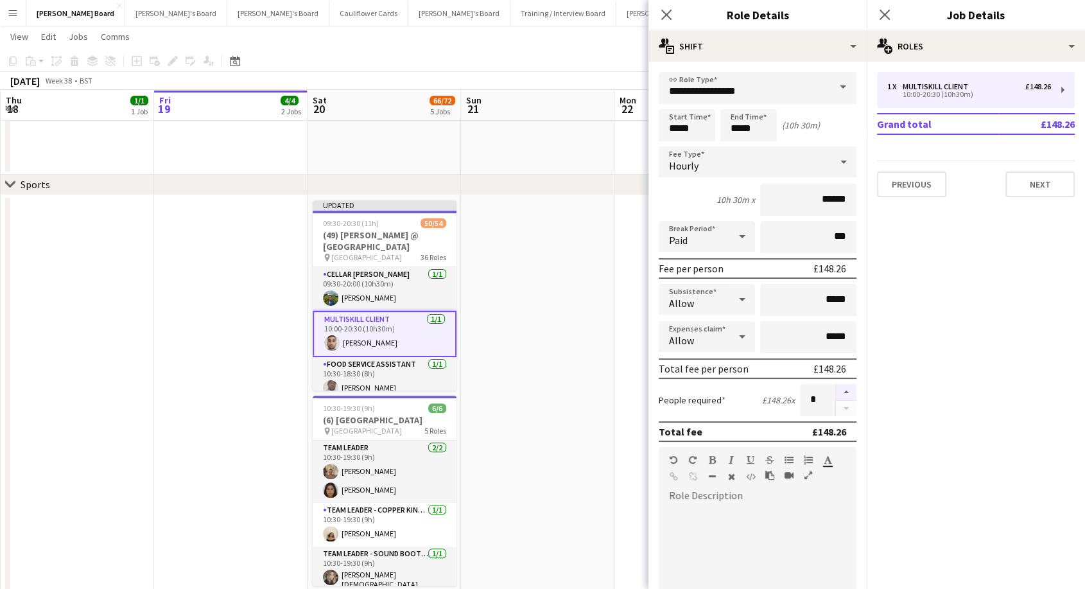
click at [840, 388] on button "button" at bounding box center [846, 392] width 21 height 17
type input "*"
click at [525, 323] on app-date-cell at bounding box center [537, 500] width 153 height 611
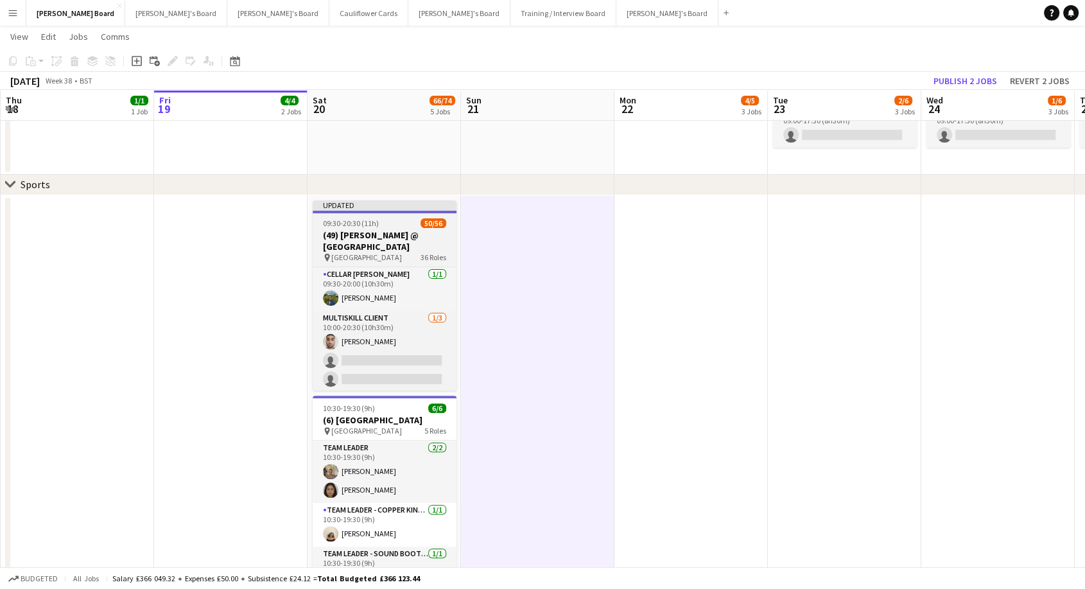
click at [406, 222] on div "09:30-20:30 (11h) 50/56" at bounding box center [385, 223] width 144 height 10
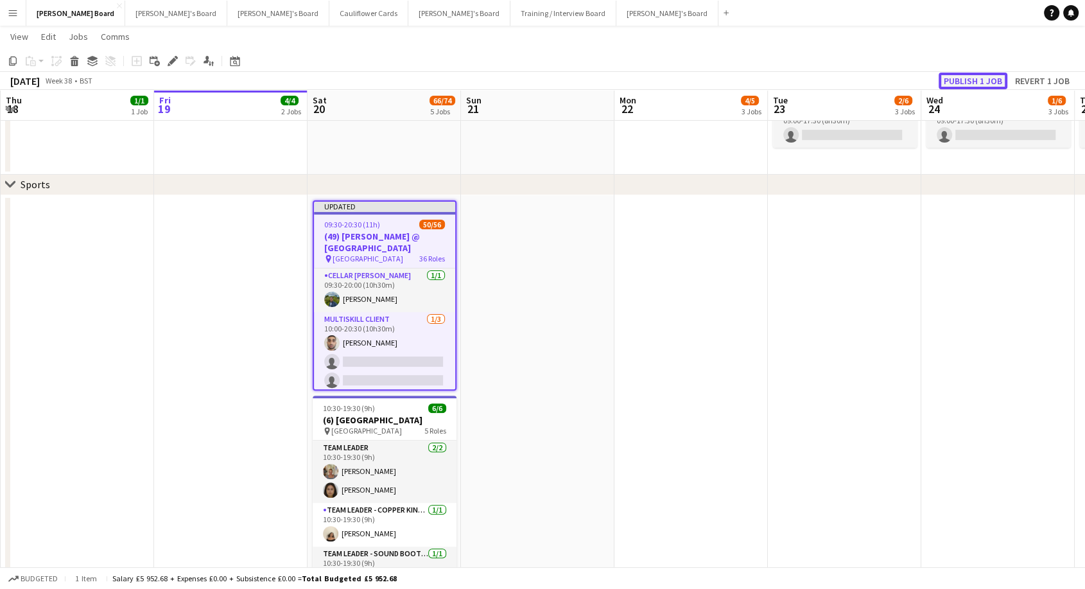
click at [979, 80] on button "Publish 1 job" at bounding box center [972, 81] width 69 height 17
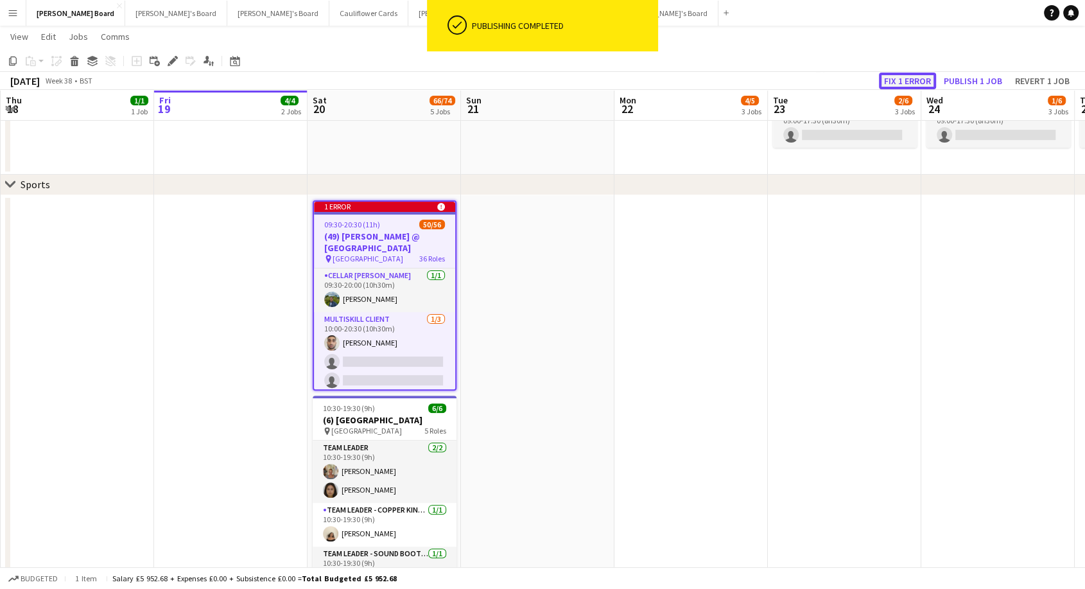
click at [931, 84] on button "Fix 1 error" at bounding box center [907, 81] width 57 height 17
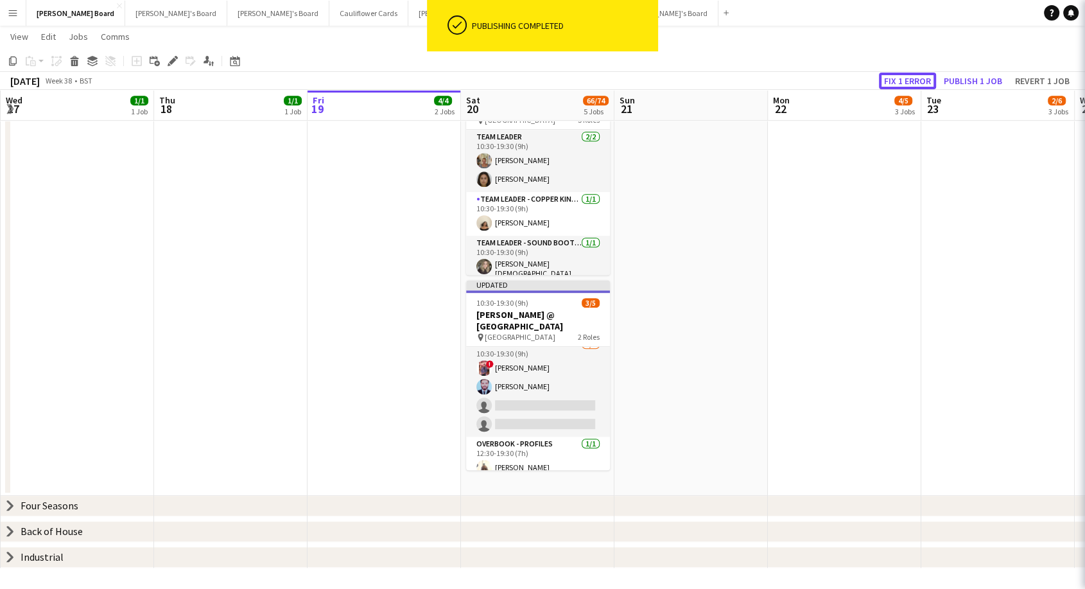
scroll to position [0, 442]
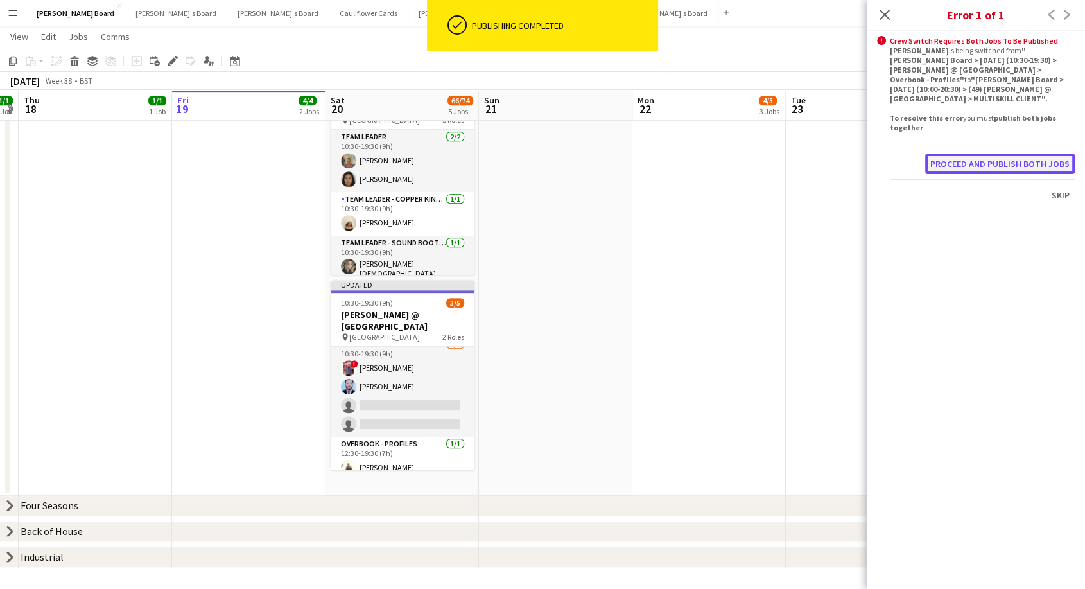
drag, startPoint x: 983, startPoint y: 148, endPoint x: 653, endPoint y: 222, distance: 338.8
click at [983, 153] on button "Proceed and publish both jobs" at bounding box center [1000, 163] width 150 height 21
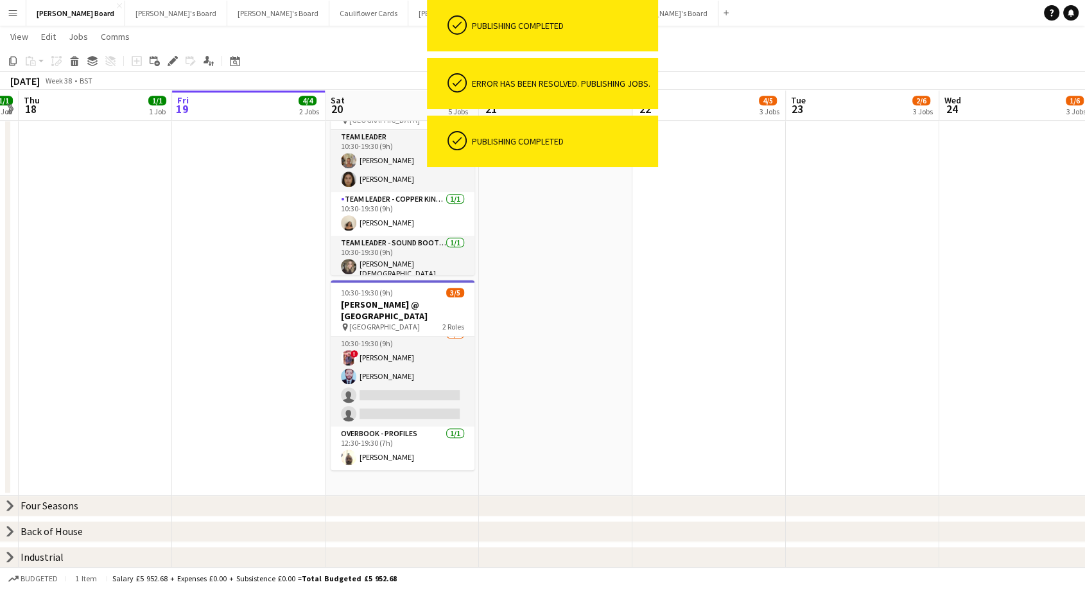
drag, startPoint x: 404, startPoint y: 372, endPoint x: 565, endPoint y: 369, distance: 161.8
click at [404, 372] on app-card-role "Overbook - Profiles 3A [DATE] 10:30-19:30 (9h) ! [PERSON_NAME] [PERSON_NAME] si…" at bounding box center [403, 376] width 144 height 99
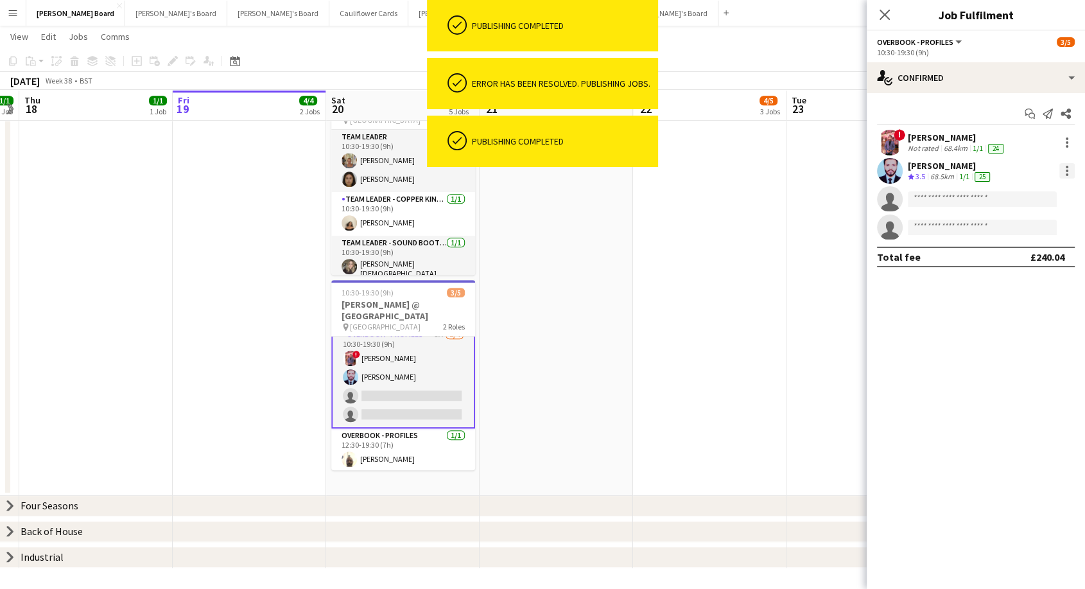
click at [1063, 174] on div at bounding box center [1066, 170] width 15 height 15
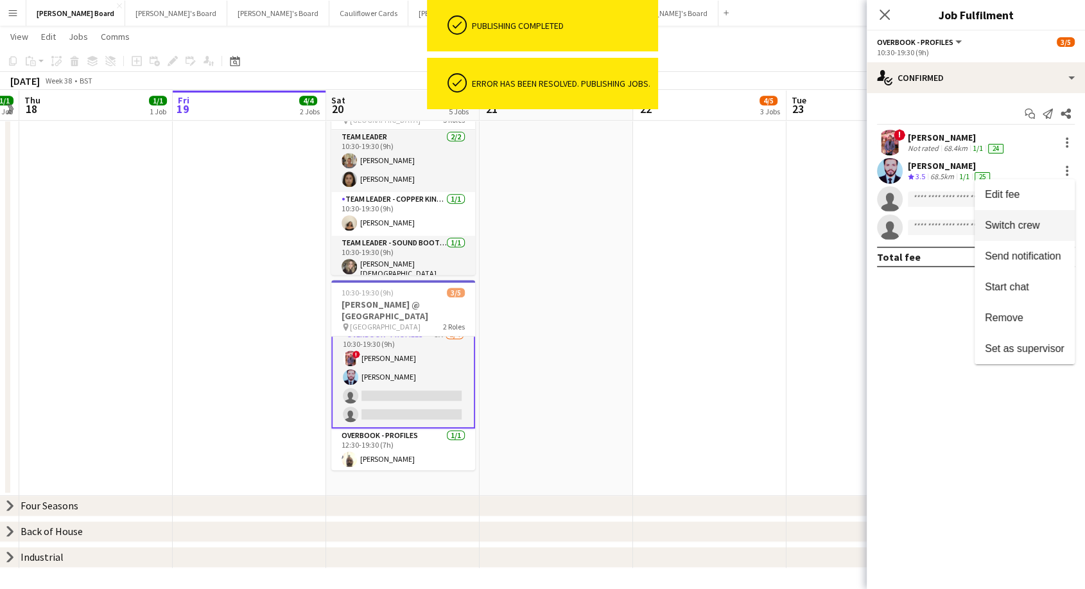
drag, startPoint x: 1014, startPoint y: 226, endPoint x: 739, endPoint y: 239, distance: 275.0
click at [1012, 227] on span "Switch crew" at bounding box center [1012, 225] width 55 height 11
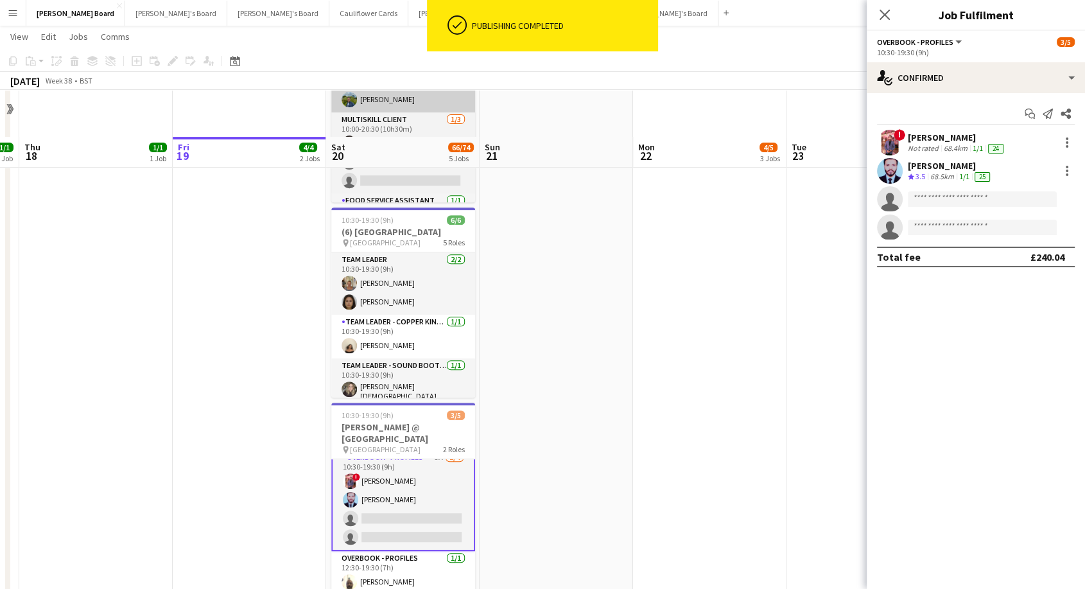
scroll to position [381, 0]
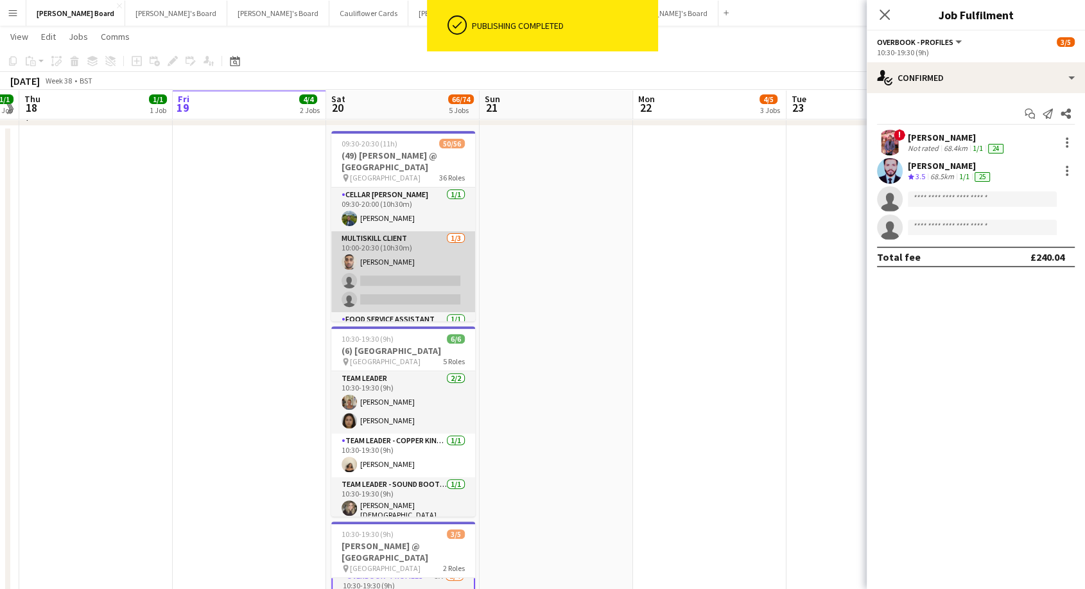
click at [416, 270] on app-card-role "MULTISKILL CLIENT [DATE] 10:00-20:30 (10h30m) [PERSON_NAME] single-neutral-acti…" at bounding box center [403, 271] width 144 height 81
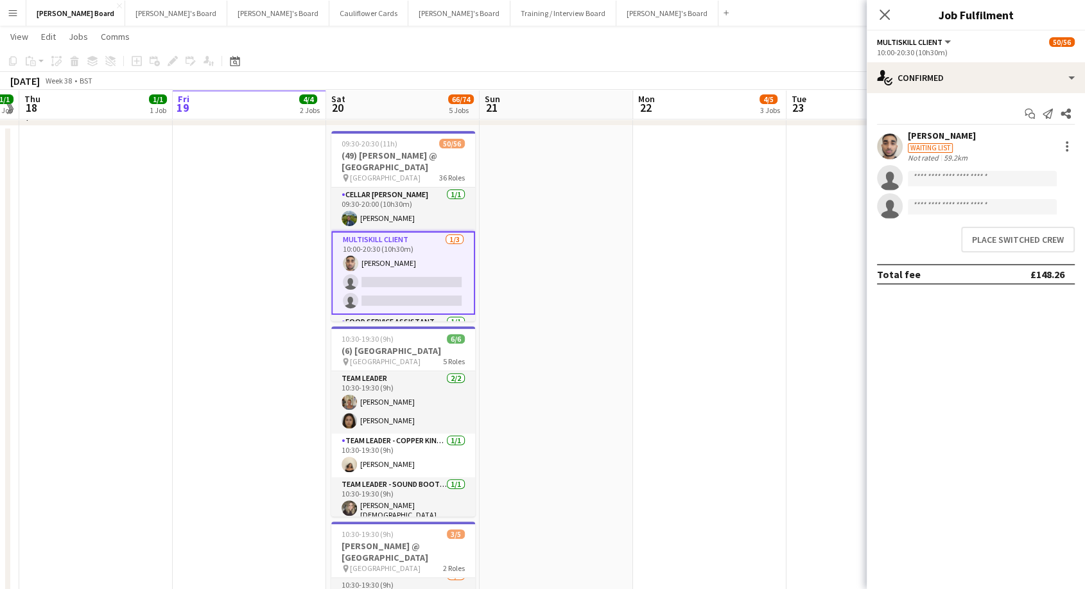
scroll to position [10, 0]
click at [999, 236] on button "Place switched crew" at bounding box center [1018, 240] width 114 height 26
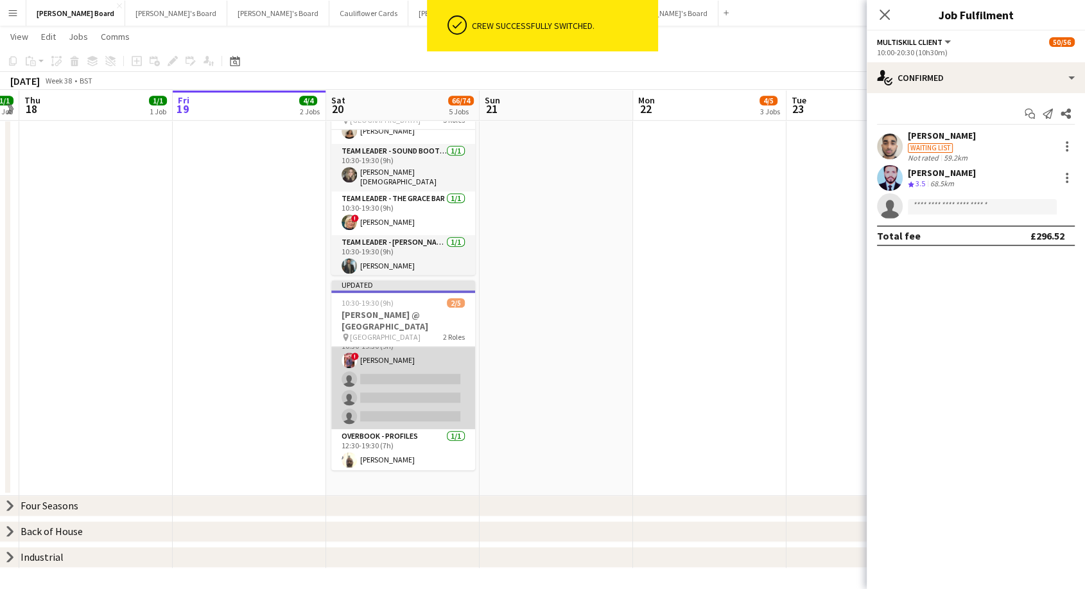
scroll to position [20, 0]
click at [428, 383] on app-card-role "Overbook - Profiles 3A [DATE] 10:30-19:30 (9h) ! [PERSON_NAME] single-neutral-a…" at bounding box center [403, 376] width 144 height 99
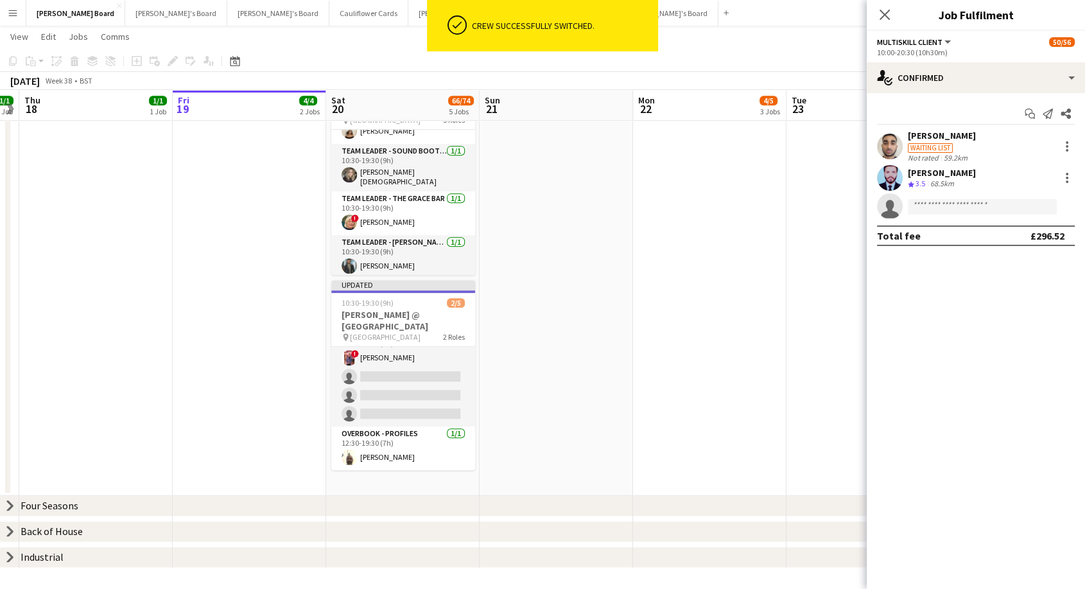
scroll to position [21, 0]
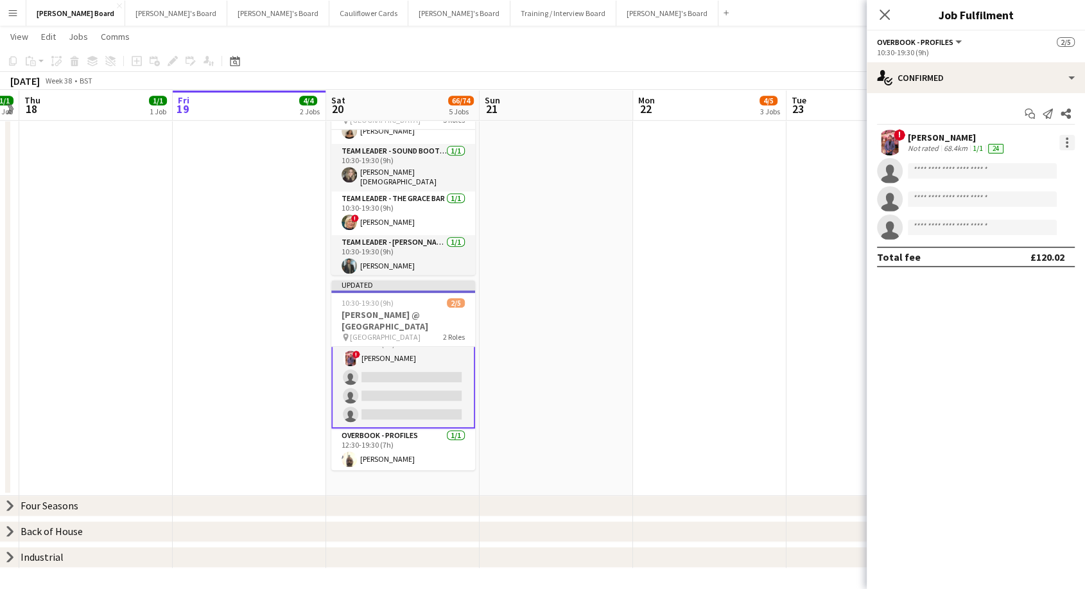
click at [1067, 144] on div at bounding box center [1066, 142] width 15 height 15
click at [754, 235] on div at bounding box center [542, 294] width 1085 height 589
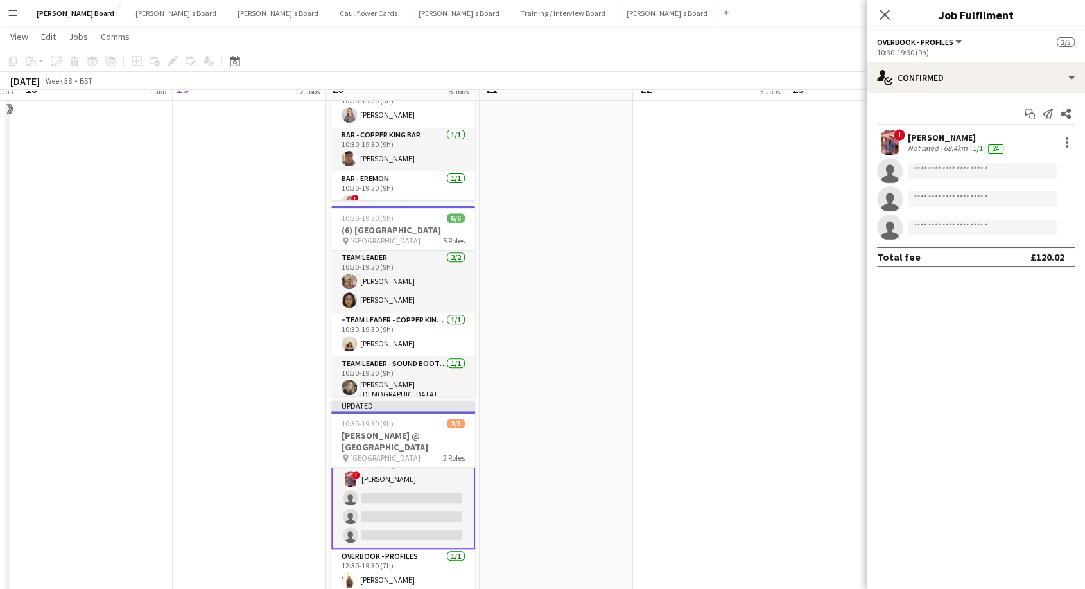
scroll to position [453, 0]
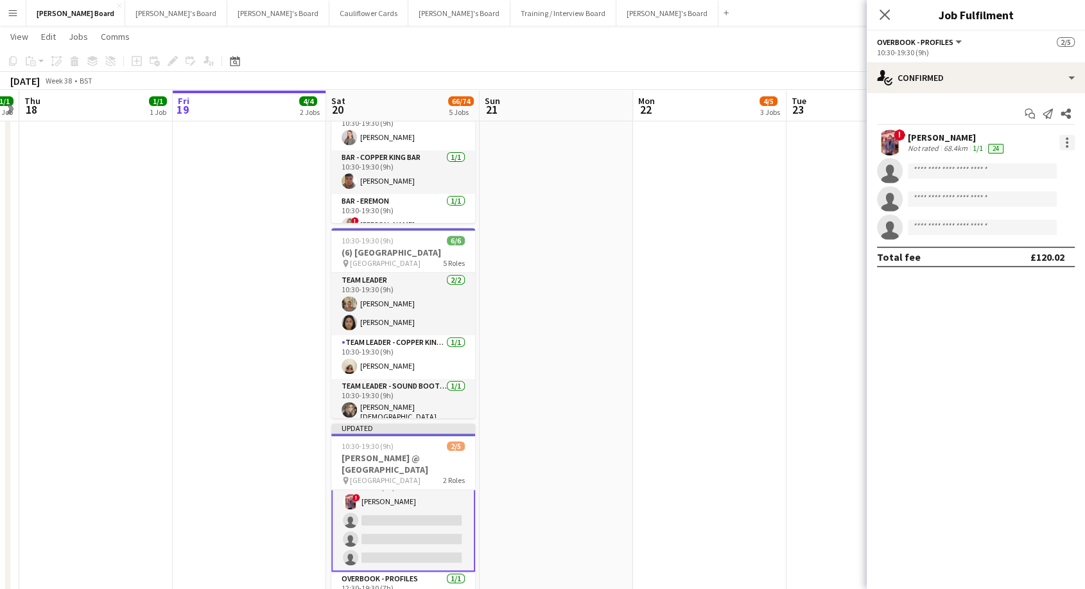
click at [1067, 144] on div at bounding box center [1066, 142] width 15 height 15
click at [1015, 203] on button "Switch crew" at bounding box center [1024, 197] width 100 height 31
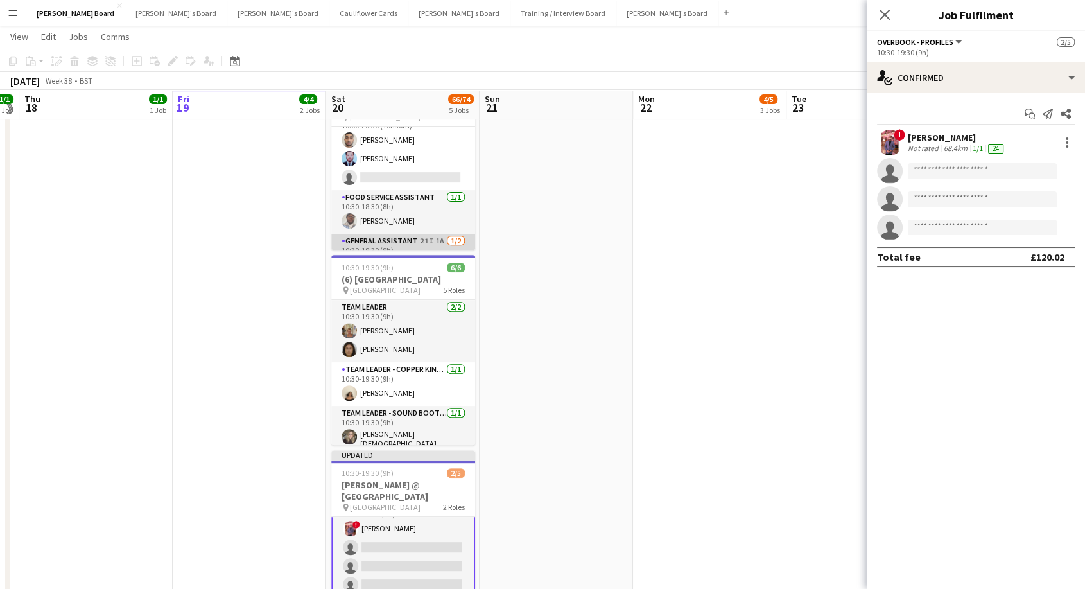
scroll to position [0, 0]
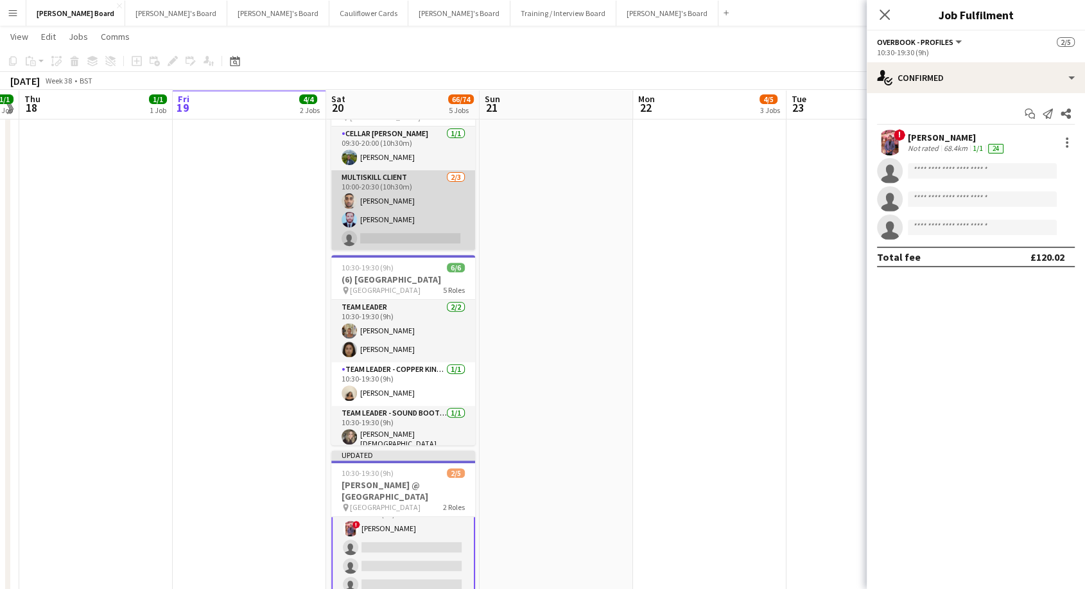
click at [426, 214] on app-card-role "MULTISKILL CLIENT [DATE] 10:00-20:30 (10h30m) [PERSON_NAME] [PERSON_NAME] singl…" at bounding box center [403, 210] width 144 height 81
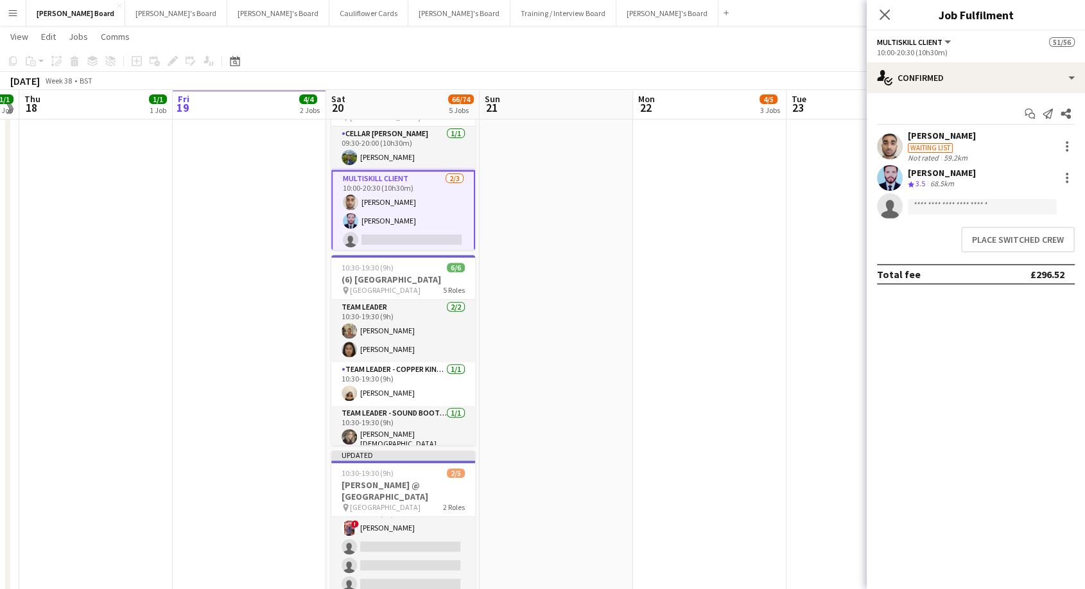
scroll to position [20, 0]
click at [1004, 235] on button "Place switched crew" at bounding box center [1018, 240] width 114 height 26
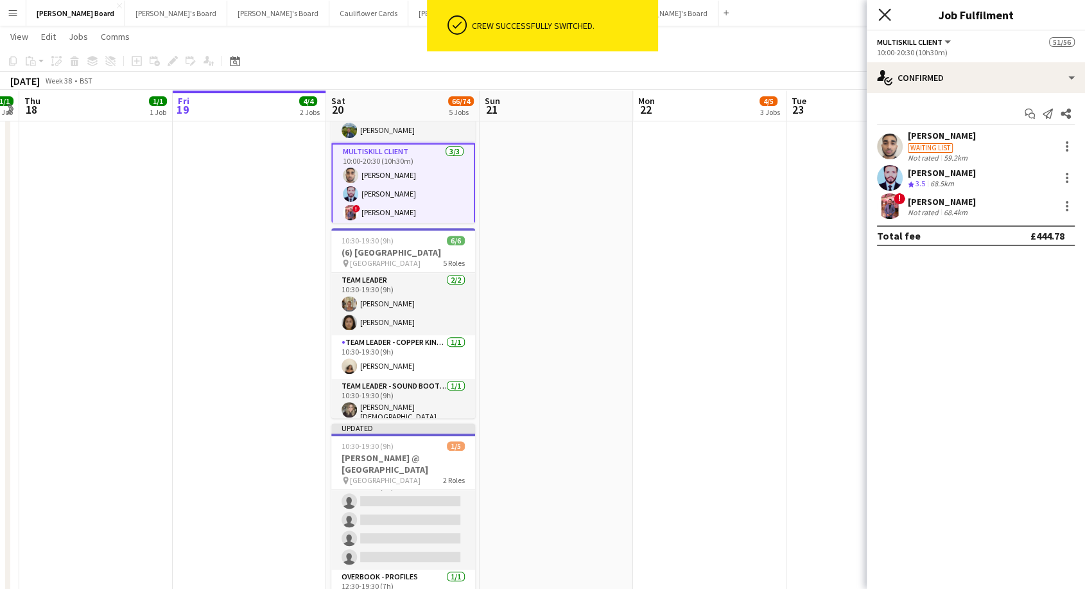
click at [890, 13] on div "Close pop-in" at bounding box center [884, 15] width 36 height 30
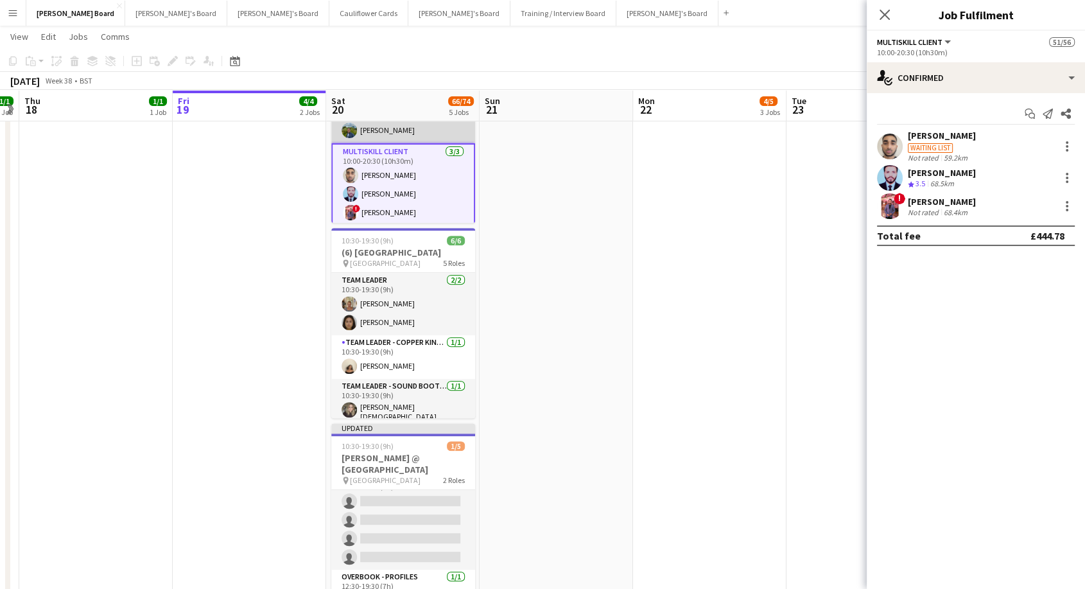
click at [395, 125] on app-card-role "Cellar [PERSON_NAME] [DATE] 09:30-20:00 (10h30m) [PERSON_NAME]" at bounding box center [403, 121] width 144 height 44
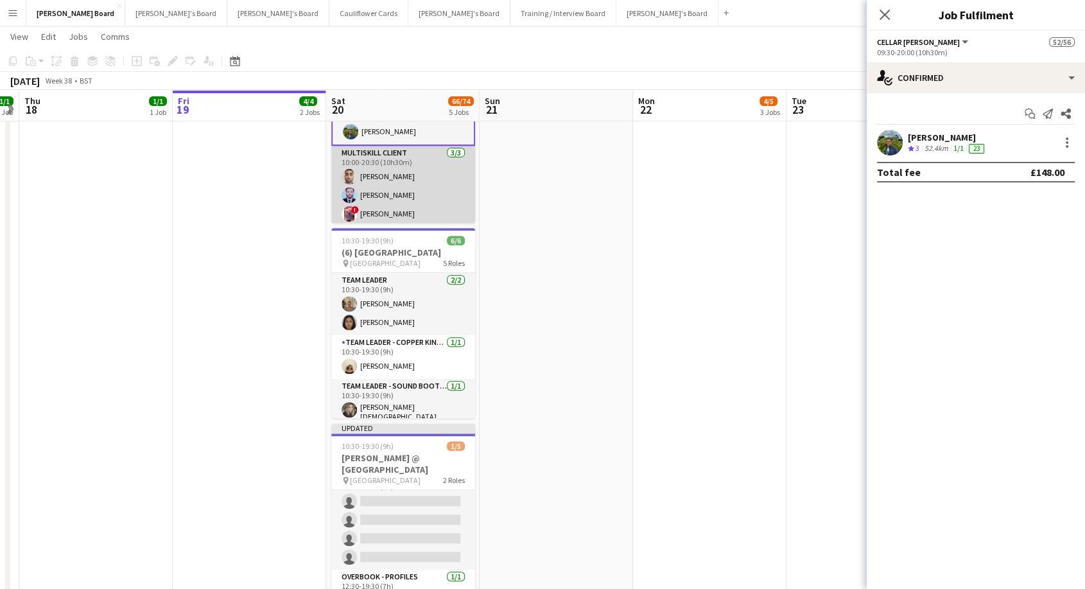
click at [401, 157] on app-card-role "MULTISKILL CLIENT [DATE] 10:00-20:30 (10h30m) [PERSON_NAME] [PERSON_NAME] ! [PE…" at bounding box center [403, 186] width 144 height 81
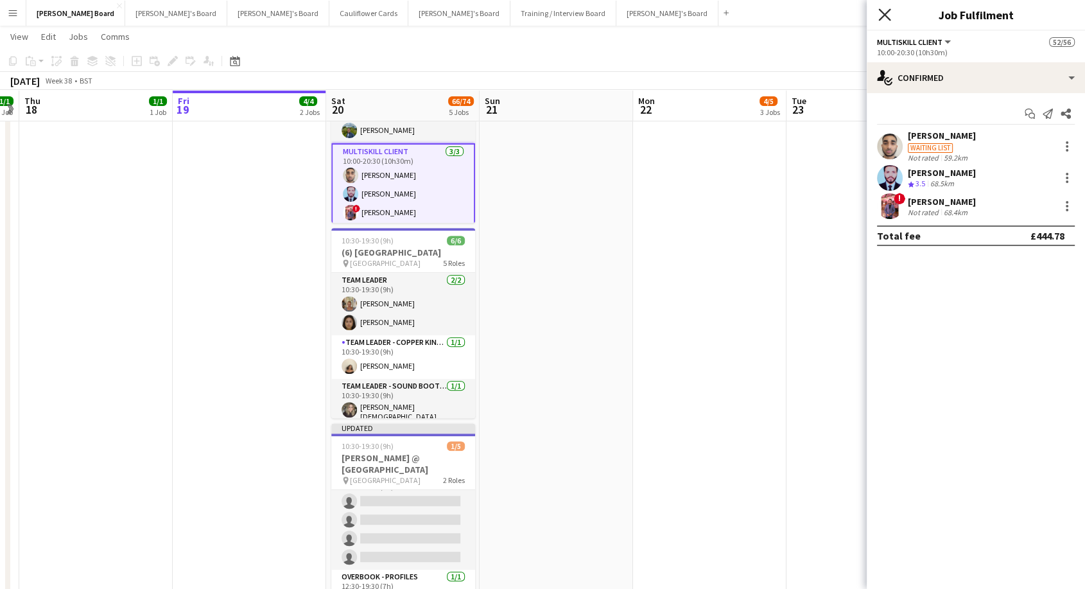
click at [884, 14] on icon at bounding box center [884, 14] width 12 height 12
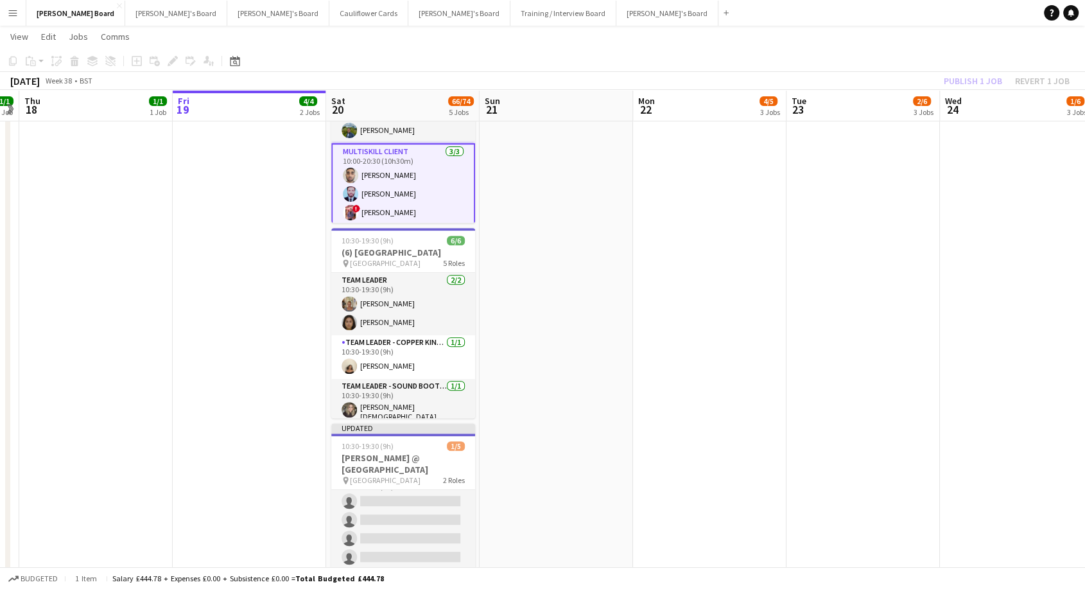
click at [413, 145] on app-card-role "MULTISKILL CLIENT [DATE] 10:00-20:30 (10h30m) [PERSON_NAME] [PERSON_NAME] ! [PE…" at bounding box center [403, 184] width 144 height 83
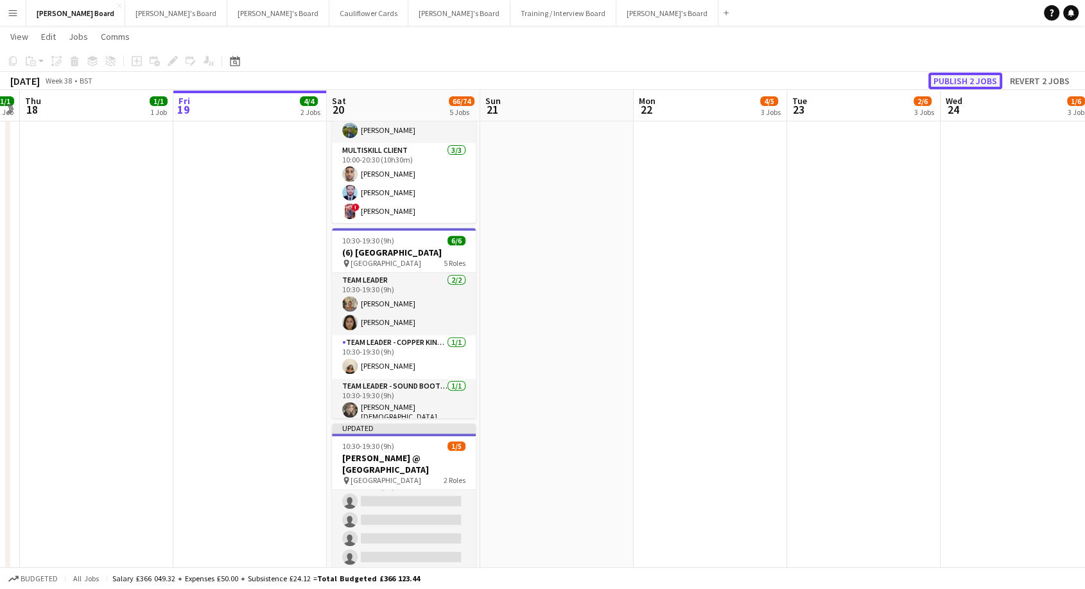
click at [963, 80] on button "Publish 2 jobs" at bounding box center [965, 81] width 74 height 17
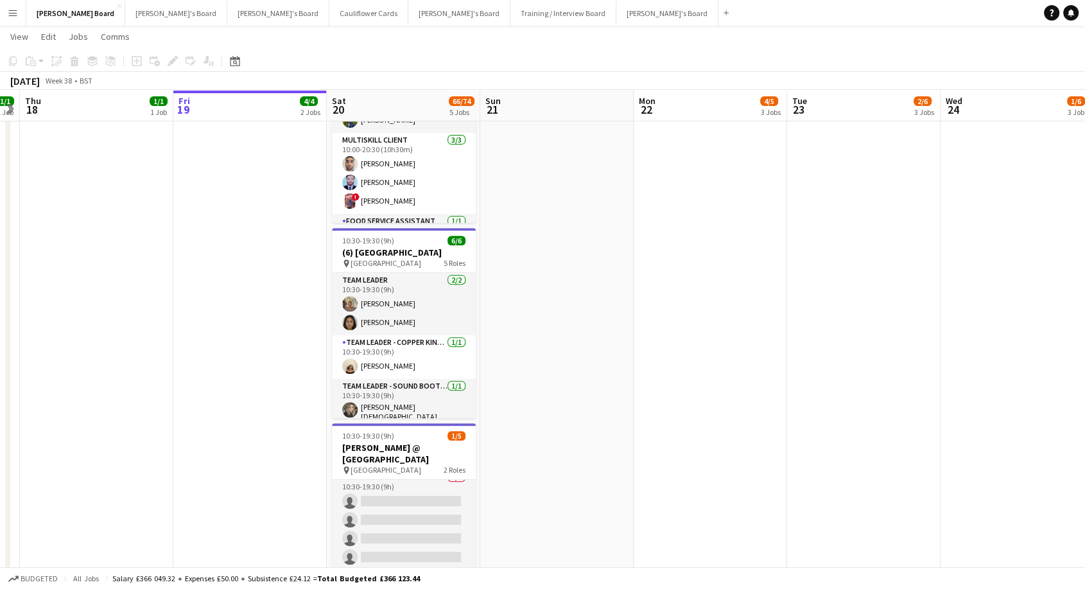
drag, startPoint x: 436, startPoint y: 175, endPoint x: 549, endPoint y: 166, distance: 112.7
click at [436, 175] on app-card-role "MULTISKILL CLIENT [DATE] 10:00-20:30 (10h30m) [PERSON_NAME] [PERSON_NAME] ! [PE…" at bounding box center [404, 173] width 144 height 81
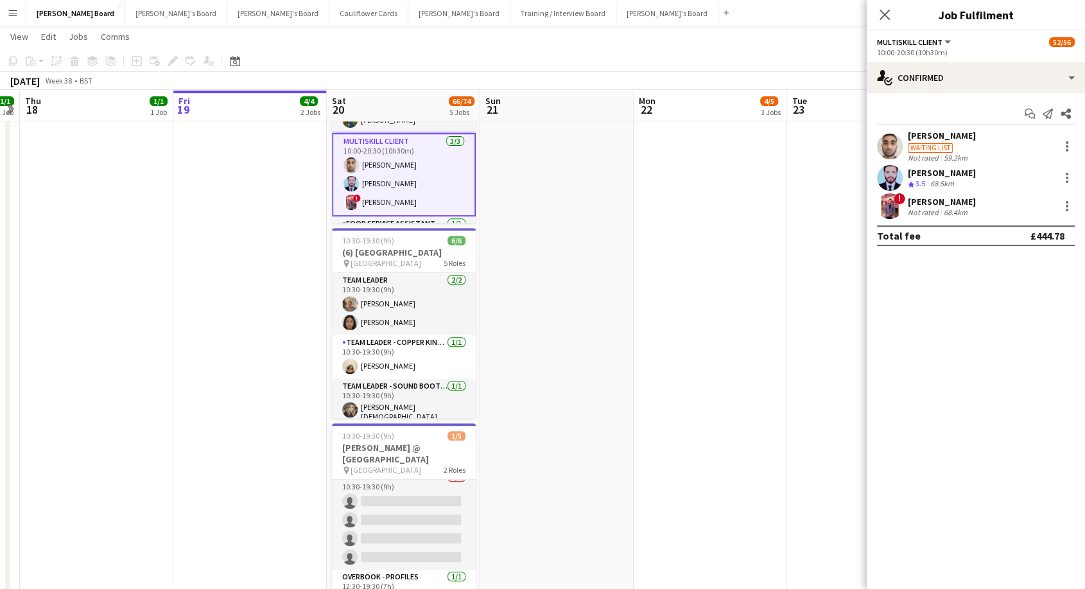
click at [938, 135] on div "[PERSON_NAME]" at bounding box center [942, 136] width 68 height 12
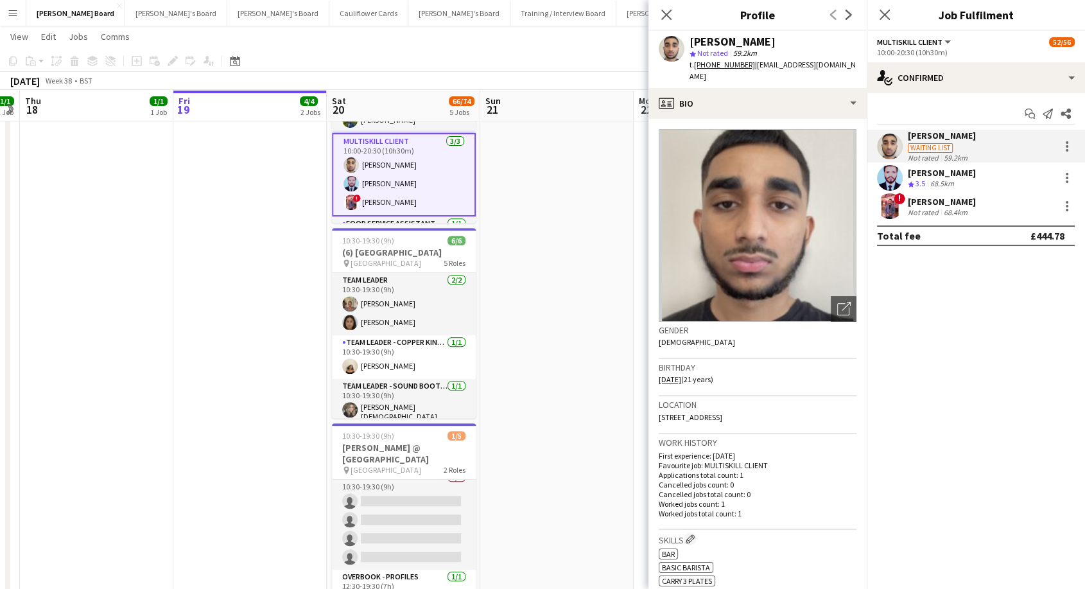
drag, startPoint x: 736, startPoint y: 64, endPoint x: 709, endPoint y: 67, distance: 27.1
click at [709, 67] on tcxspan "[PHONE_NUMBER]" at bounding box center [724, 65] width 61 height 10
click at [379, 200] on app-card-role "MULTISKILL CLIENT [DATE] 10:00-20:30 (10h30m) [PERSON_NAME] [PERSON_NAME] ! [PE…" at bounding box center [404, 174] width 144 height 83
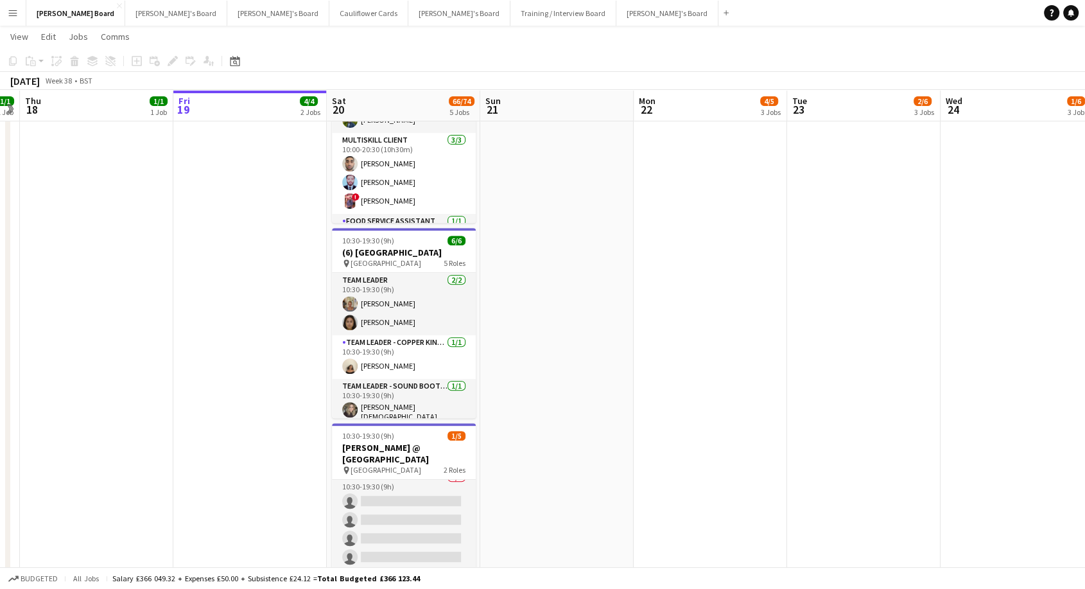
drag, startPoint x: 408, startPoint y: 186, endPoint x: 711, endPoint y: 142, distance: 306.8
click at [409, 185] on app-card-role "MULTISKILL CLIENT [DATE] 10:00-20:30 (10h30m) [PERSON_NAME] [PERSON_NAME] ! [PE…" at bounding box center [404, 173] width 144 height 81
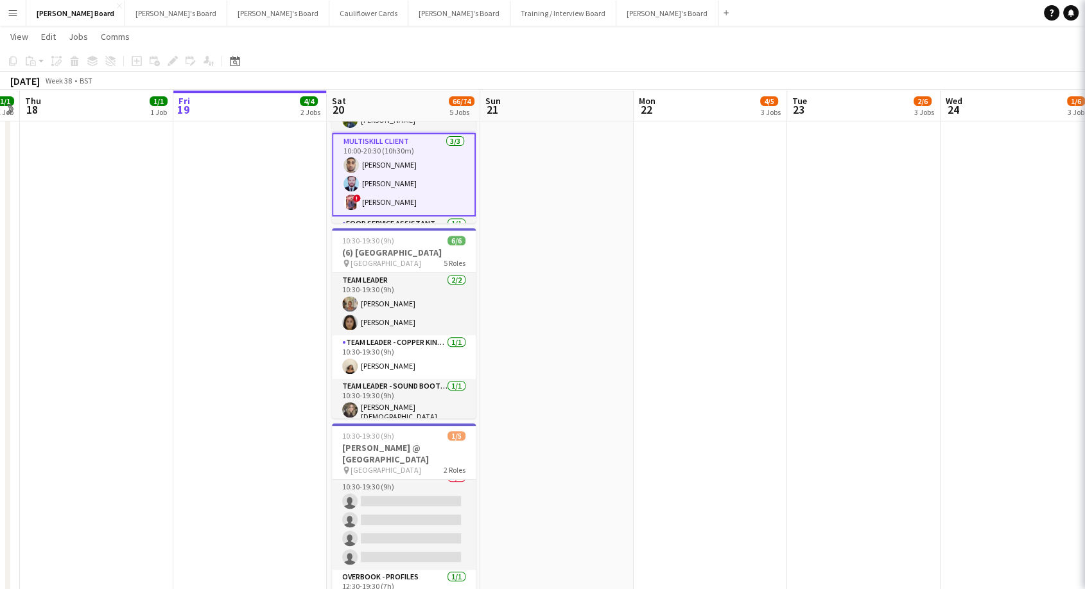
scroll to position [0, 440]
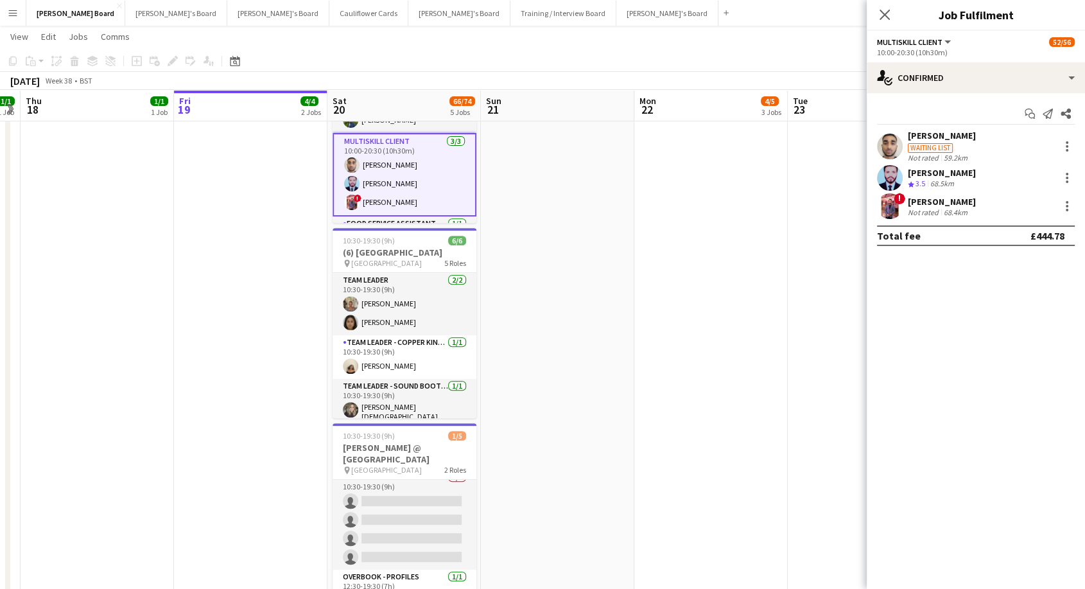
click at [914, 168] on div "[PERSON_NAME]" at bounding box center [942, 173] width 68 height 12
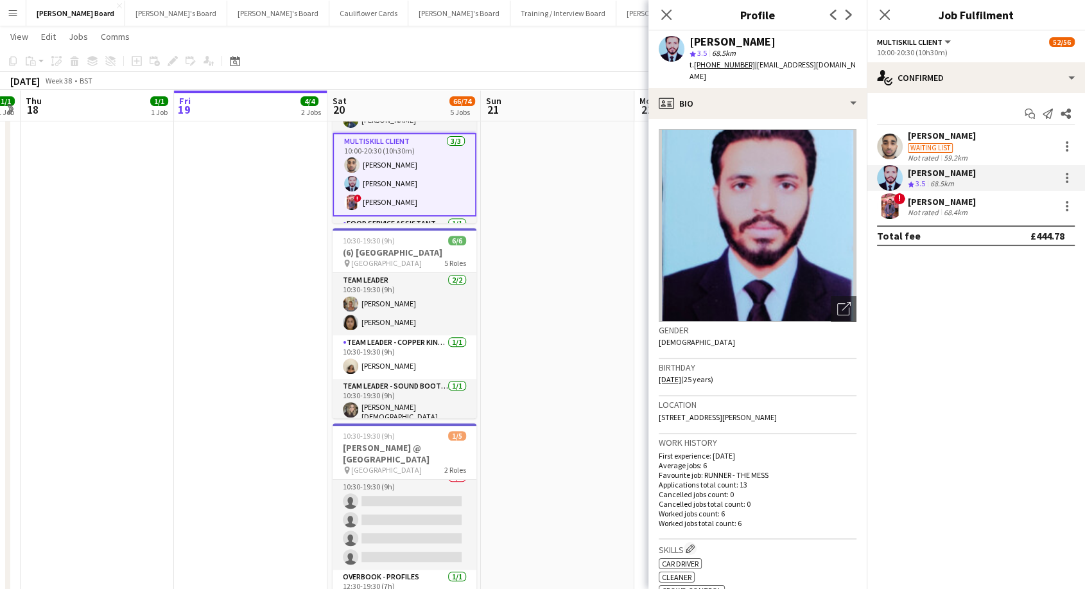
drag, startPoint x: 777, startPoint y: 41, endPoint x: 709, endPoint y: 31, distance: 68.7
click at [660, 42] on div "[PERSON_NAME] star 3.5 68.5km t. [PHONE_NUMBER] | [EMAIL_ADDRESS][DOMAIN_NAME]" at bounding box center [757, 59] width 218 height 57
copy div "[PERSON_NAME]"
click at [657, 15] on div "Close pop-in" at bounding box center [666, 15] width 36 height 30
drag, startPoint x: 891, startPoint y: 16, endPoint x: 845, endPoint y: 46, distance: 54.7
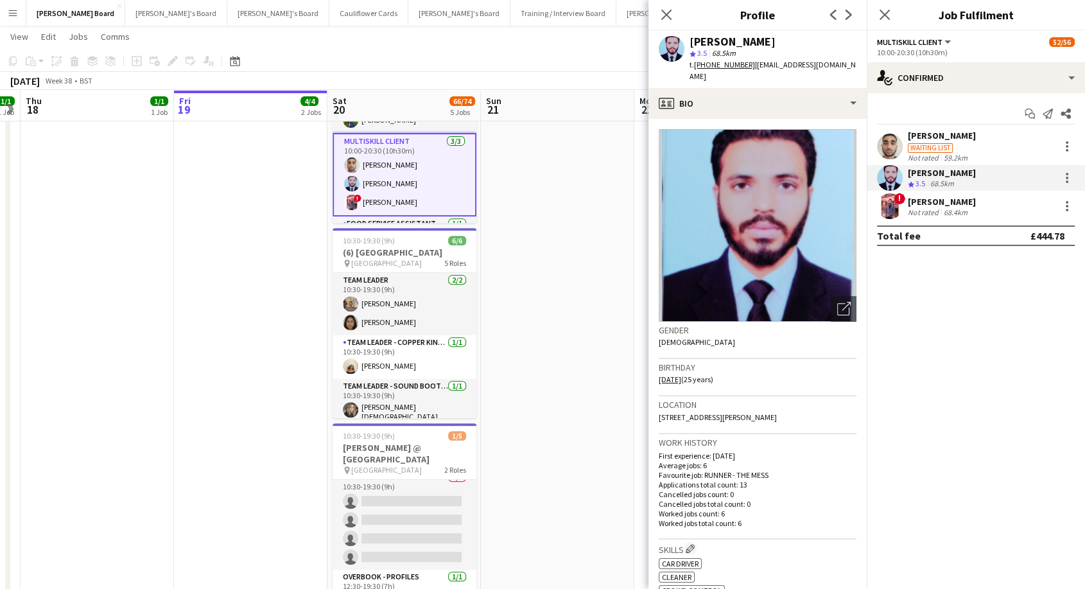
click at [890, 17] on app-icon "Close pop-in" at bounding box center [884, 14] width 15 height 15
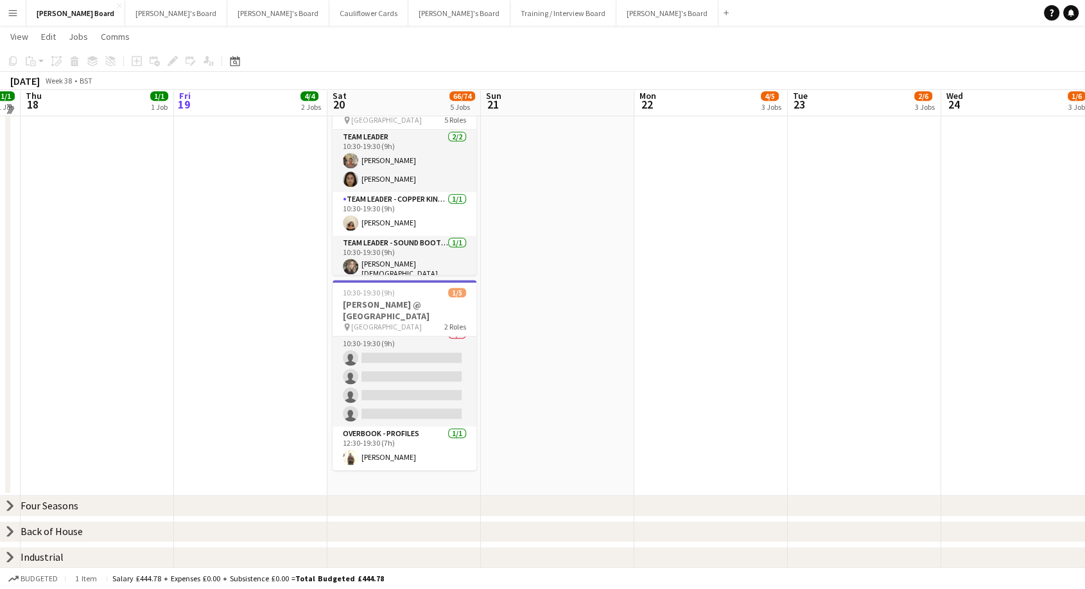
scroll to position [453, 0]
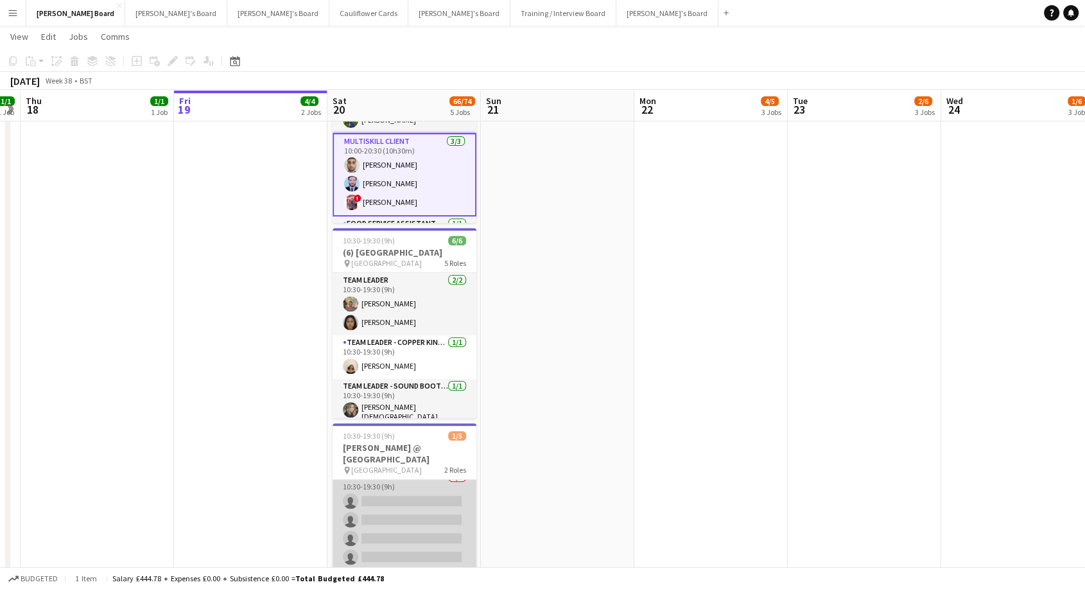
click at [401, 511] on app-card-role "Overbook - Profiles 3A 0/4 10:30-19:30 (9h) single-neutral-actions single-neutr…" at bounding box center [404, 519] width 144 height 99
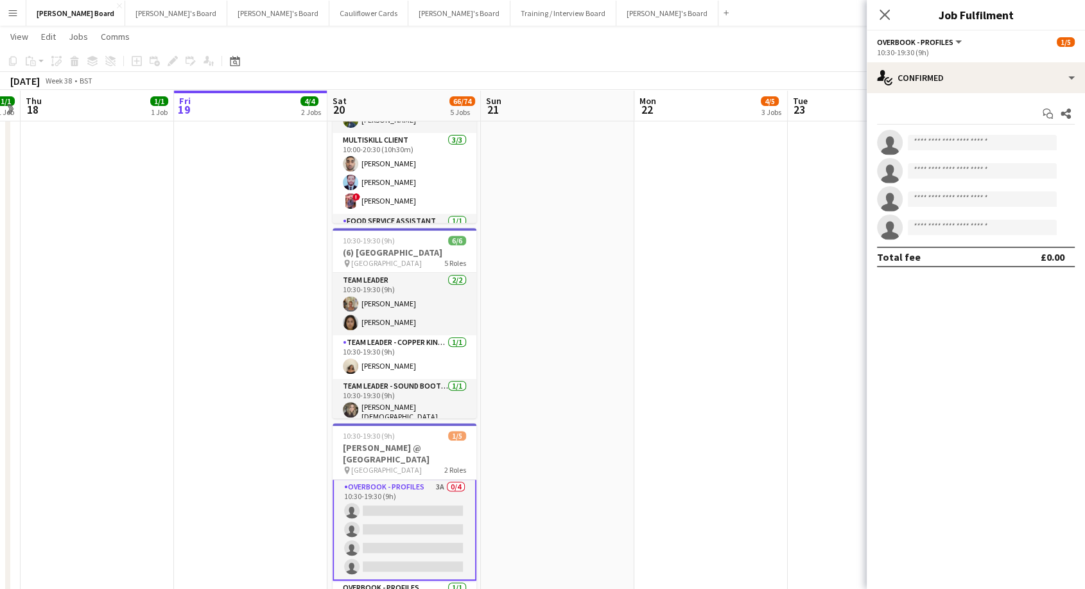
scroll to position [0, 0]
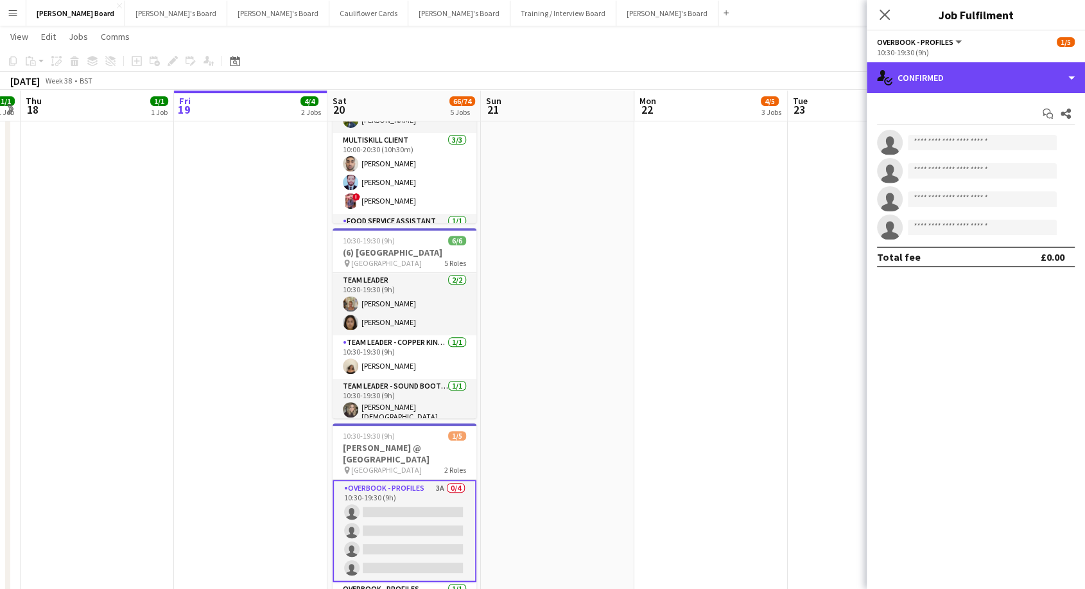
drag, startPoint x: 935, startPoint y: 73, endPoint x: 940, endPoint y: 98, distance: 25.6
click at [935, 76] on div "single-neutral-actions-check-2 Confirmed" at bounding box center [975, 77] width 218 height 31
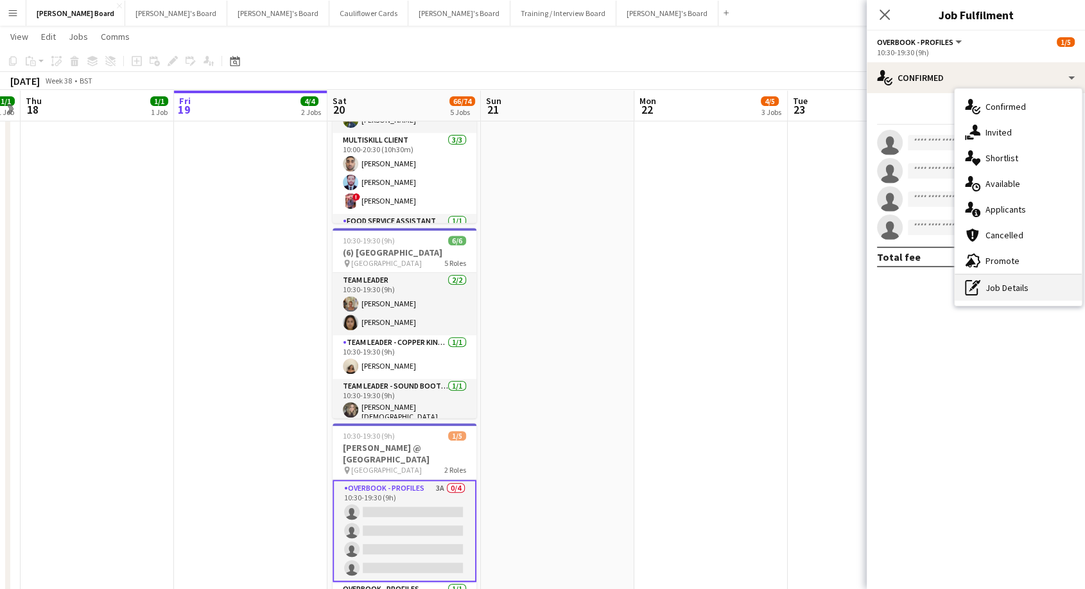
click at [993, 289] on div "pen-write Job Details" at bounding box center [1017, 288] width 127 height 26
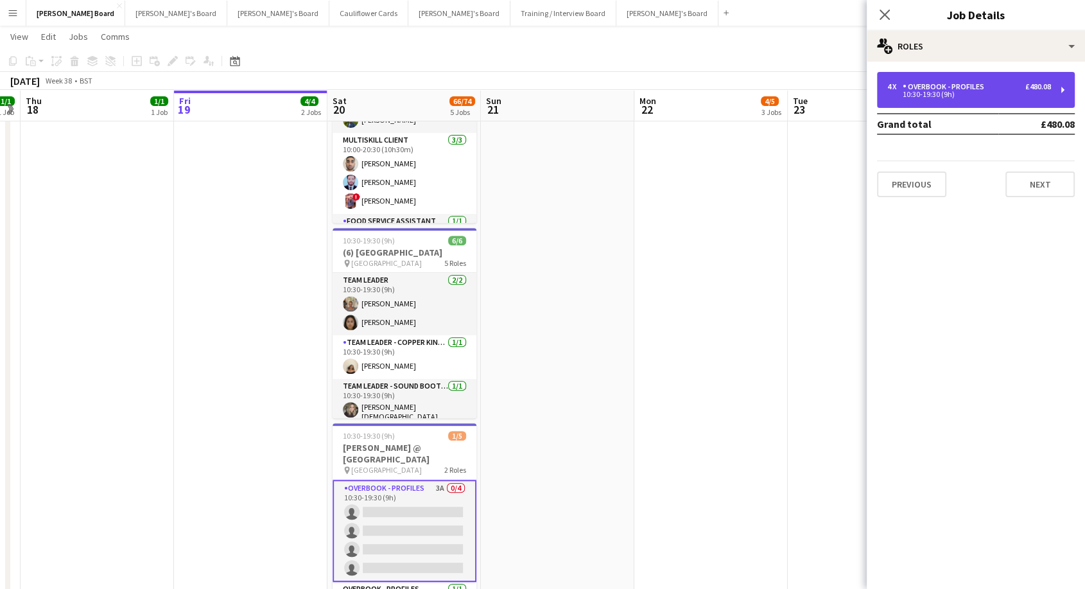
drag, startPoint x: 932, startPoint y: 92, endPoint x: 812, endPoint y: 268, distance: 213.4
click at [932, 93] on div "10:30-19:30 (9h)" at bounding box center [969, 94] width 164 height 6
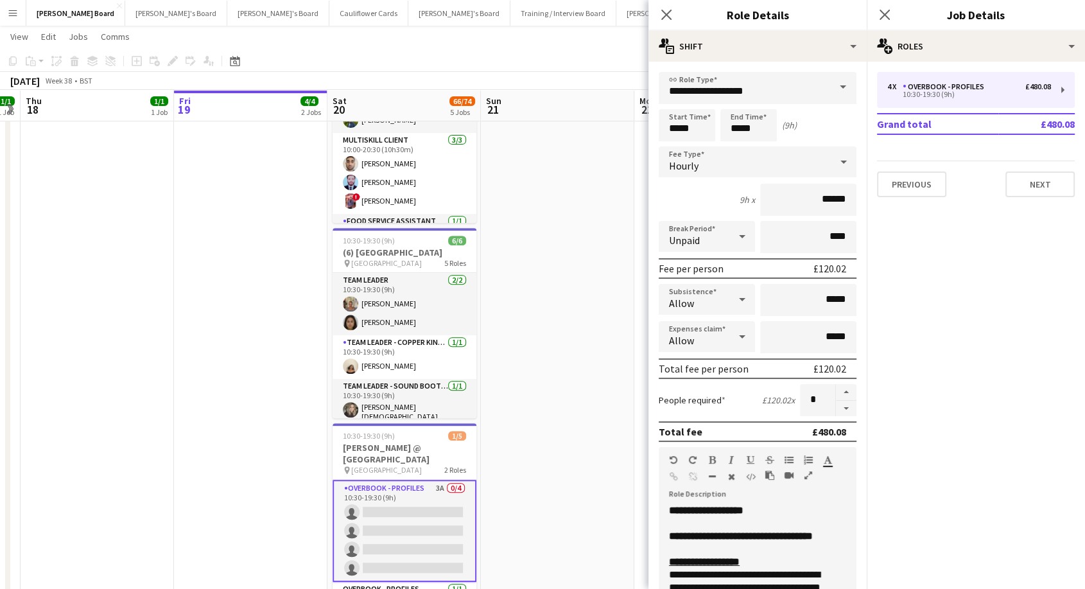
click at [596, 155] on app-date-cell at bounding box center [557, 333] width 153 height 611
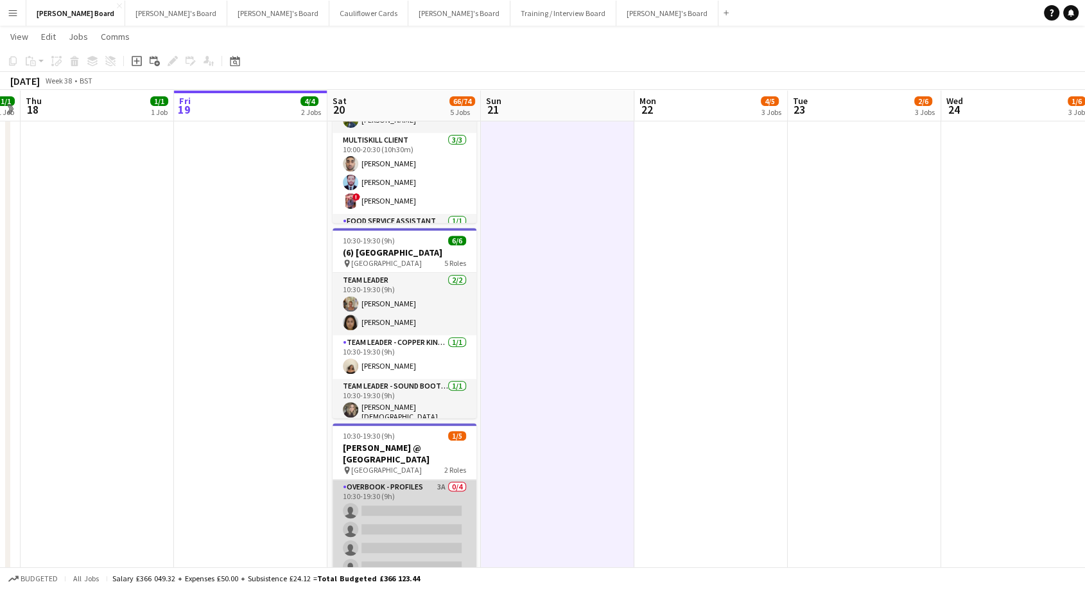
click at [416, 489] on app-card-role "Overbook - Profiles 3A 0/4 10:30-19:30 (9h) single-neutral-actions single-neutr…" at bounding box center [404, 528] width 144 height 99
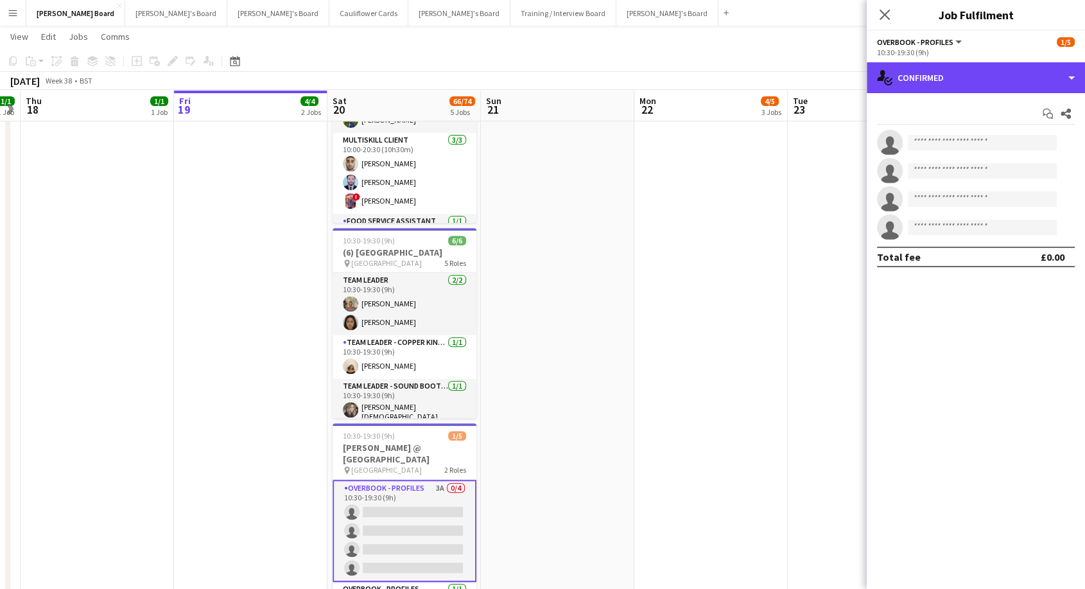
drag, startPoint x: 946, startPoint y: 80, endPoint x: 973, endPoint y: 190, distance: 113.6
click at [947, 80] on div "single-neutral-actions-check-2 Confirmed" at bounding box center [975, 77] width 218 height 31
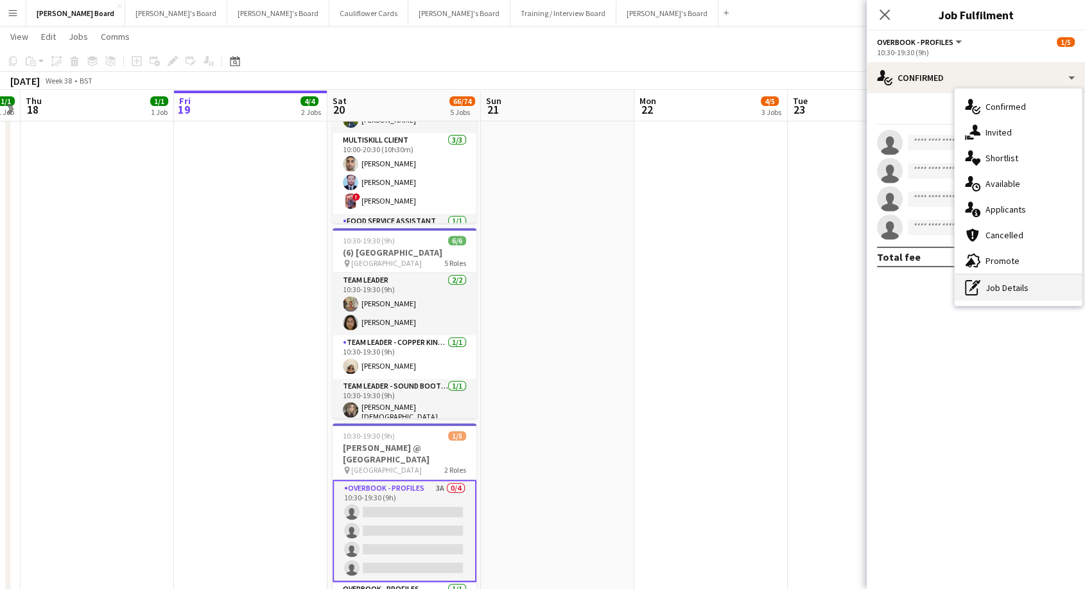
click at [1003, 289] on div "pen-write Job Details" at bounding box center [1017, 288] width 127 height 26
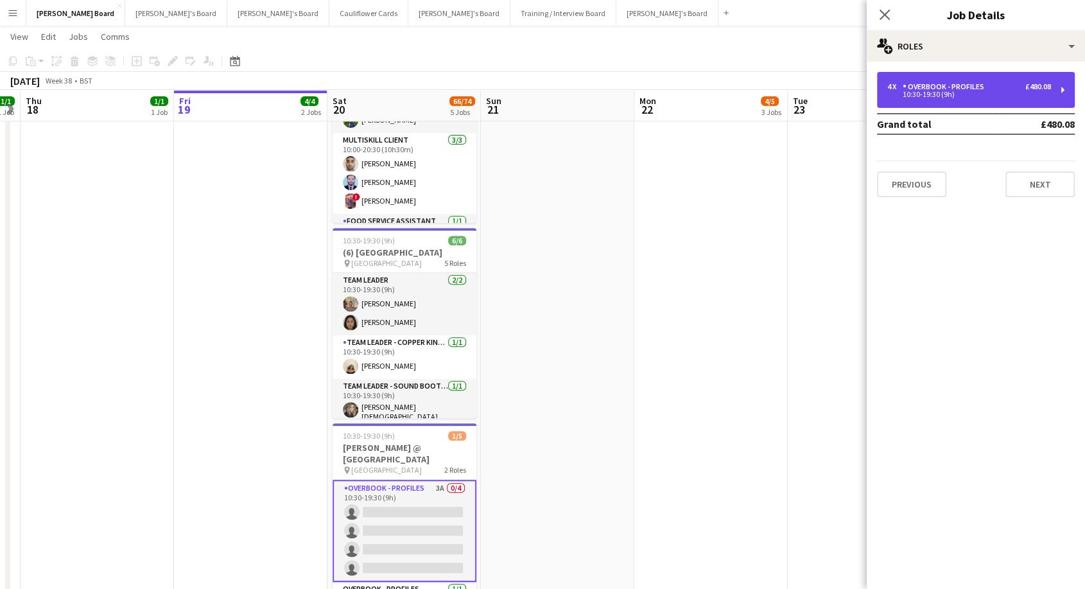
drag, startPoint x: 960, startPoint y: 89, endPoint x: 928, endPoint y: 94, distance: 31.9
click at [959, 89] on div "Overbook - Profiles" at bounding box center [945, 86] width 87 height 9
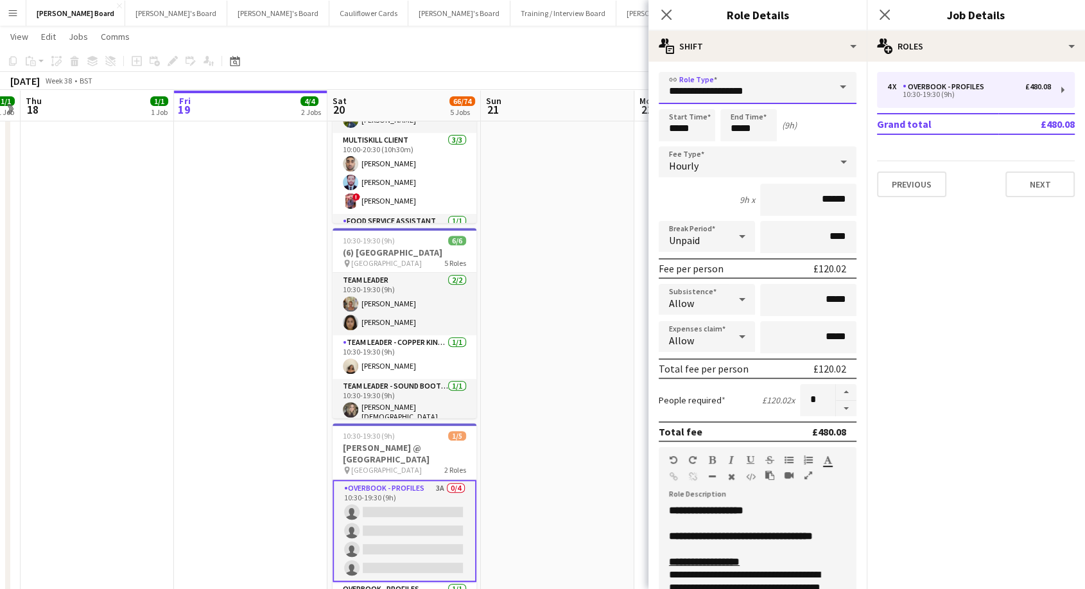
drag, startPoint x: 788, startPoint y: 86, endPoint x: 466, endPoint y: 82, distance: 322.2
click at [466, 82] on body "Menu Boards Boards Boards All jobs Status Workforce Workforce My Workforce Recr…" at bounding box center [542, 139] width 1085 height 1185
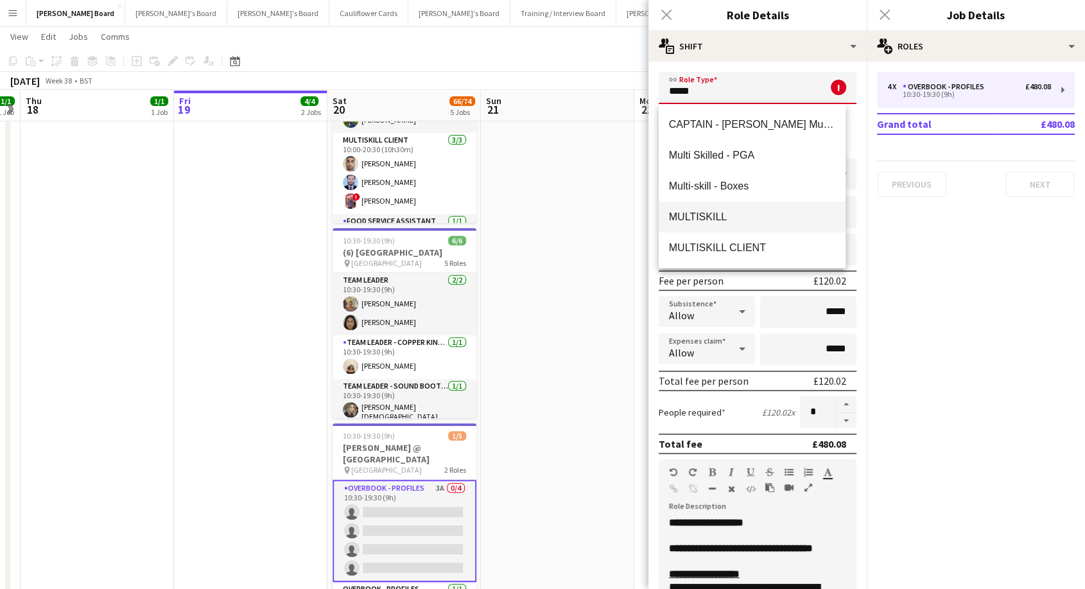
click at [703, 222] on span "MULTISKILL" at bounding box center [752, 217] width 166 height 12
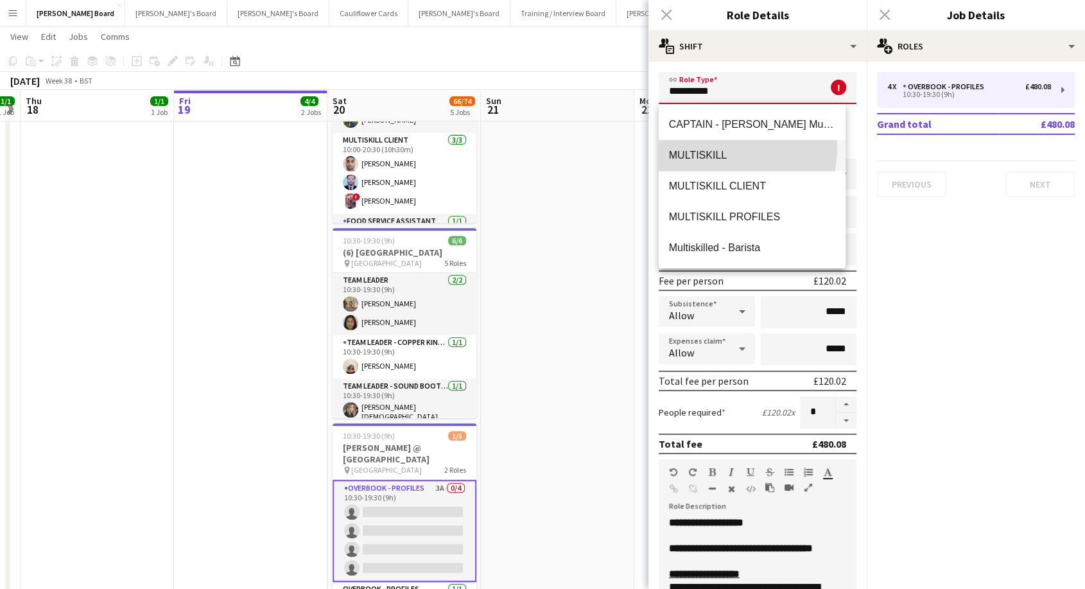
click at [712, 146] on mat-option "MULTISKILL" at bounding box center [752, 155] width 187 height 31
type input "**********"
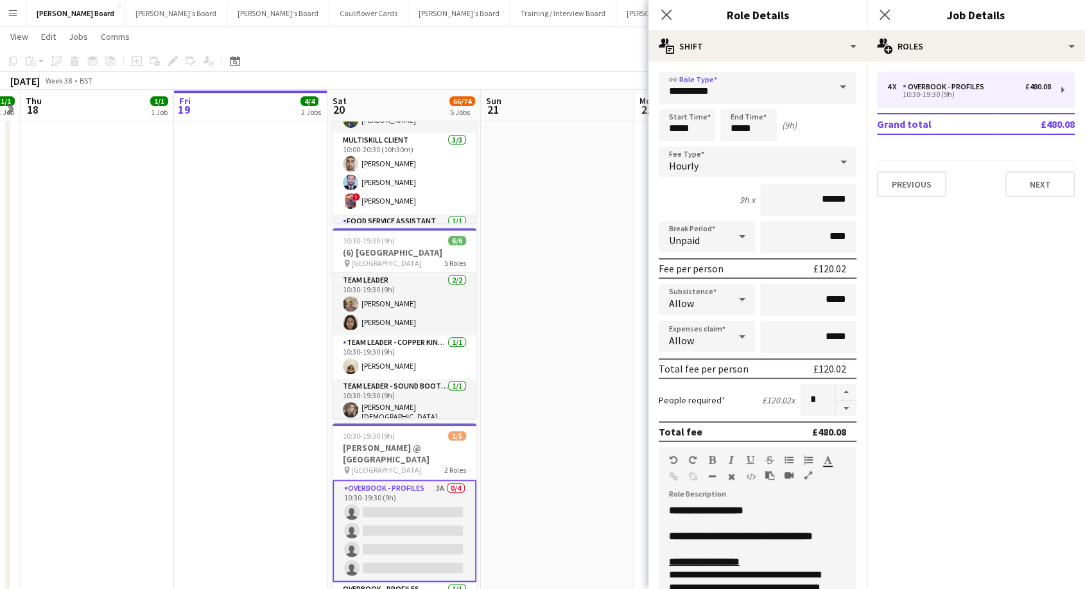
click at [521, 264] on app-date-cell at bounding box center [557, 333] width 153 height 611
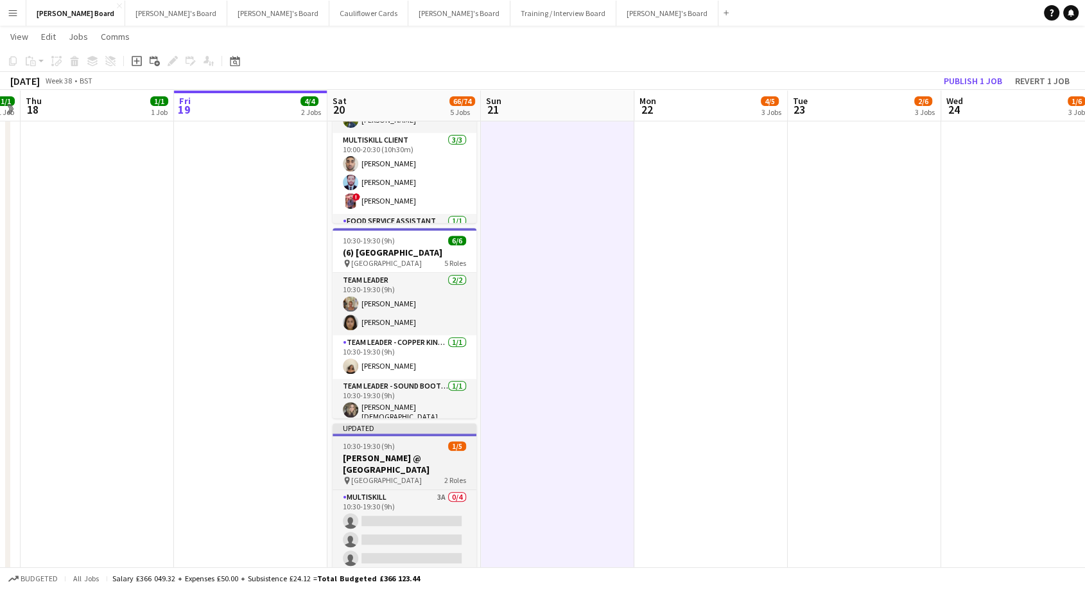
click at [388, 482] on span "[GEOGRAPHIC_DATA]" at bounding box center [386, 480] width 71 height 10
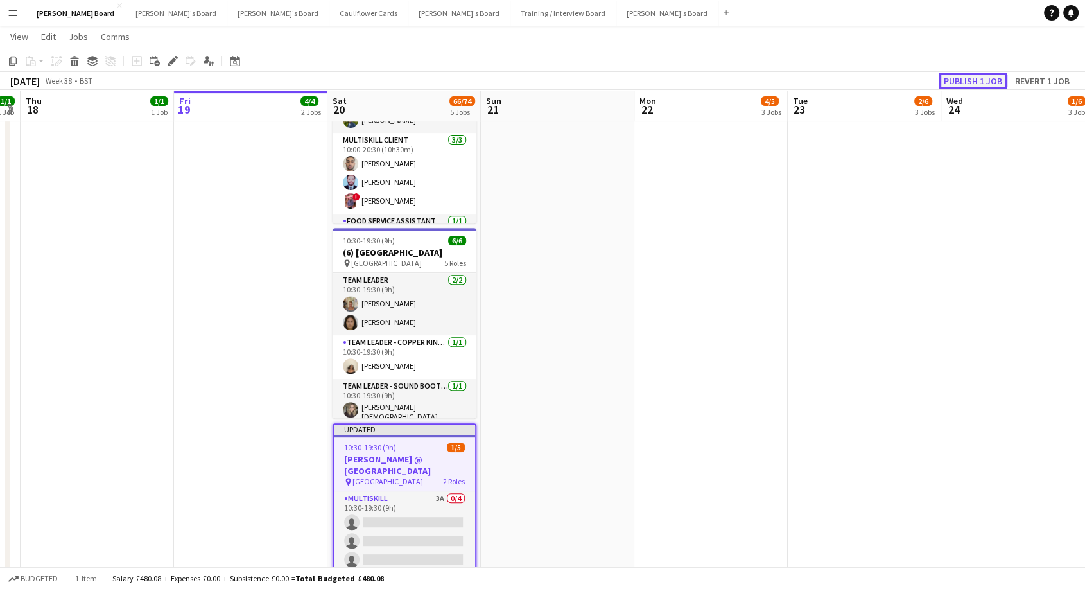
click at [967, 85] on button "Publish 1 job" at bounding box center [972, 81] width 69 height 17
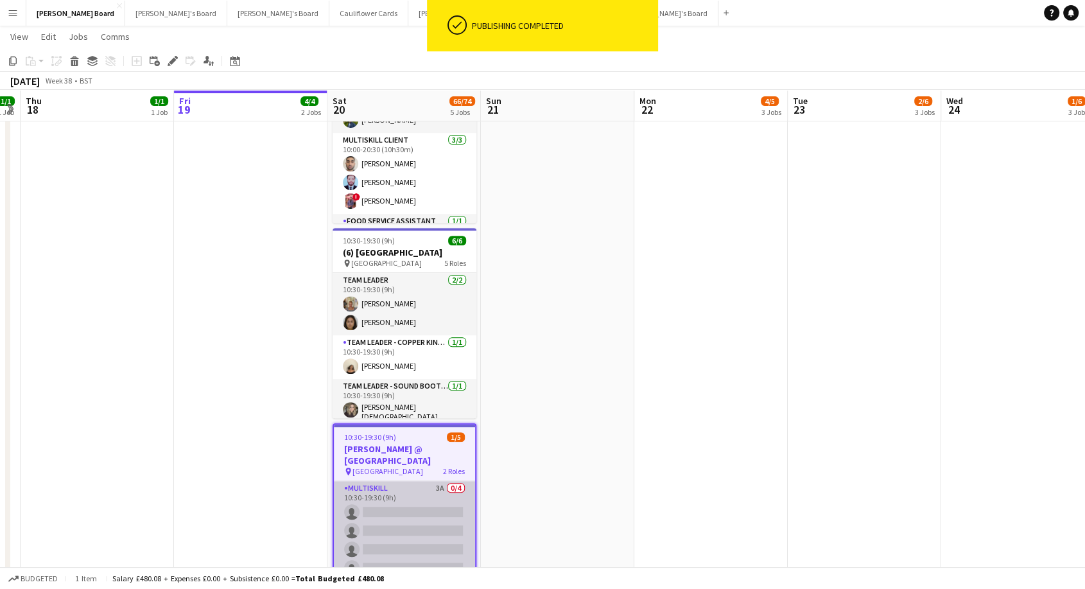
click at [380, 490] on app-card-role "MULTISKILL 3A 0/4 10:30-19:30 (9h) single-neutral-actions single-neutral-action…" at bounding box center [404, 530] width 141 height 99
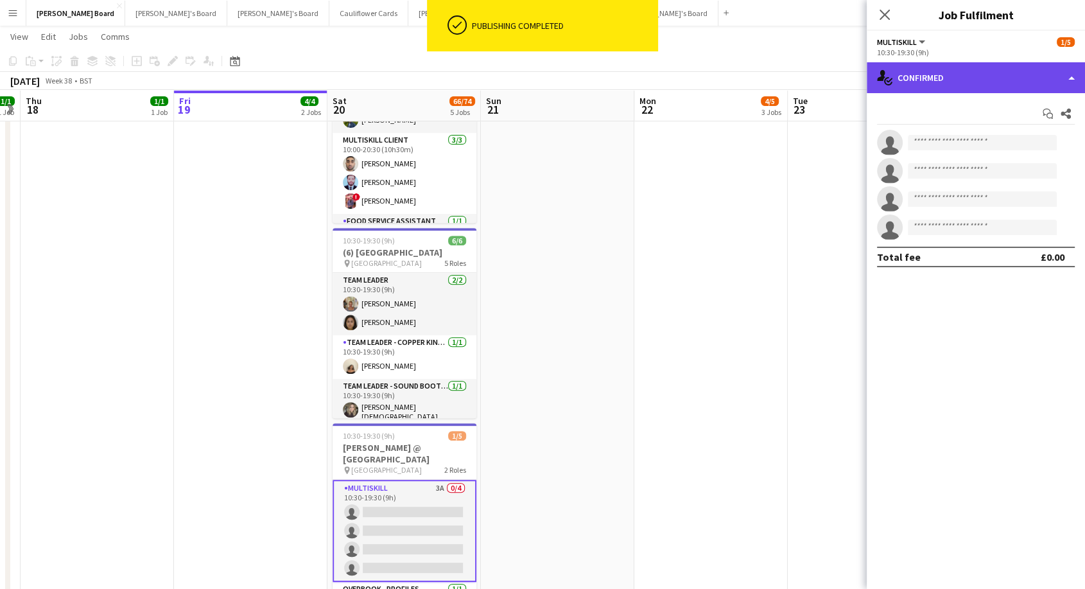
click at [1012, 73] on div "single-neutral-actions-check-2 Confirmed" at bounding box center [975, 77] width 218 height 31
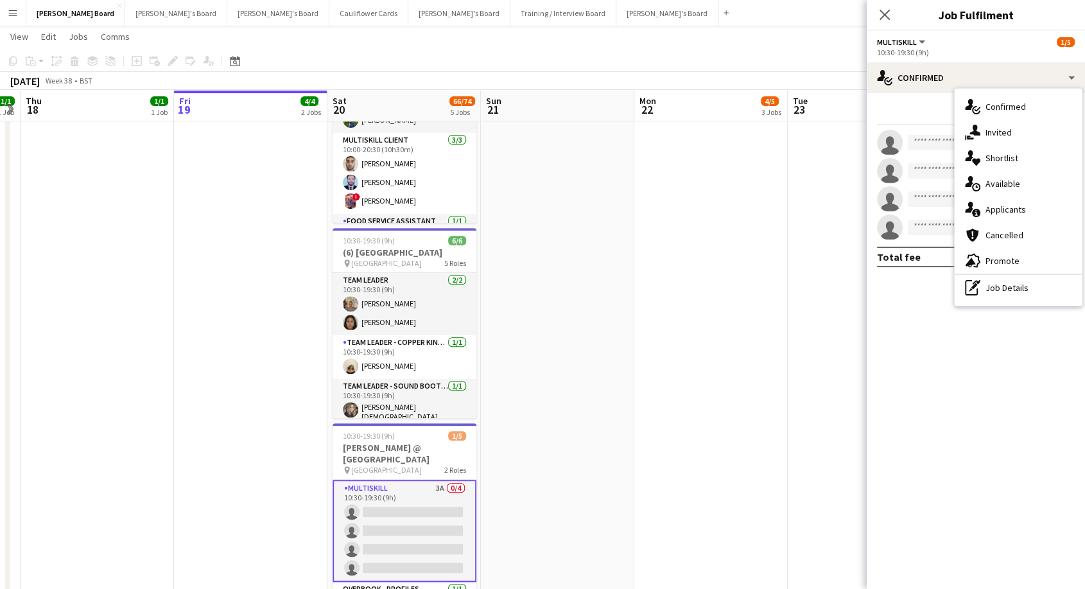
drag, startPoint x: 1015, startPoint y: 266, endPoint x: 992, endPoint y: 254, distance: 26.7
click at [1015, 265] on span "Promote" at bounding box center [1002, 261] width 34 height 12
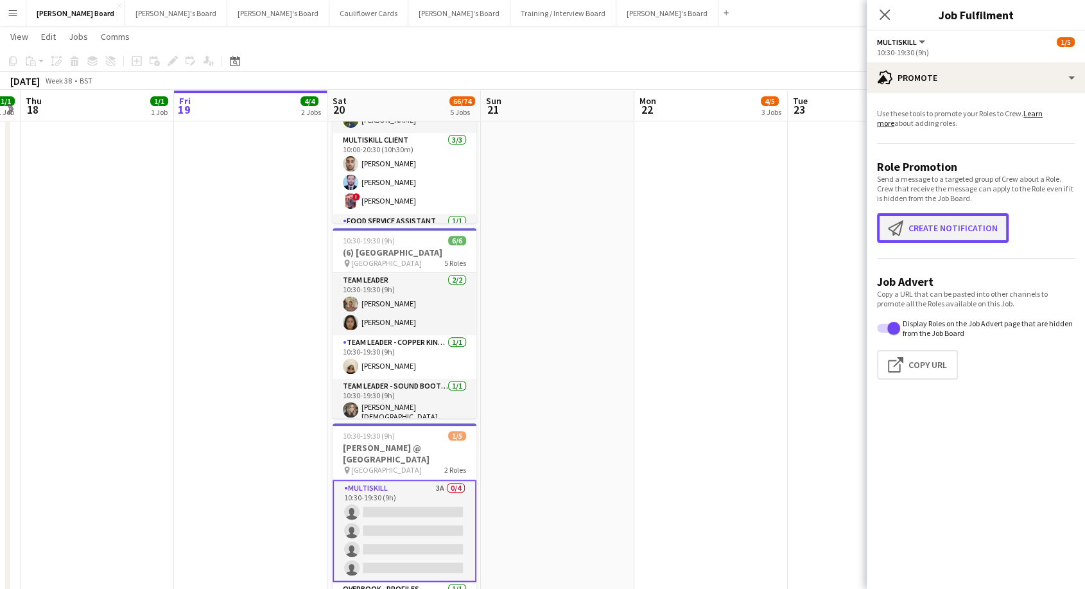
click at [920, 222] on button "Create notification Create notification" at bounding box center [943, 228] width 132 height 30
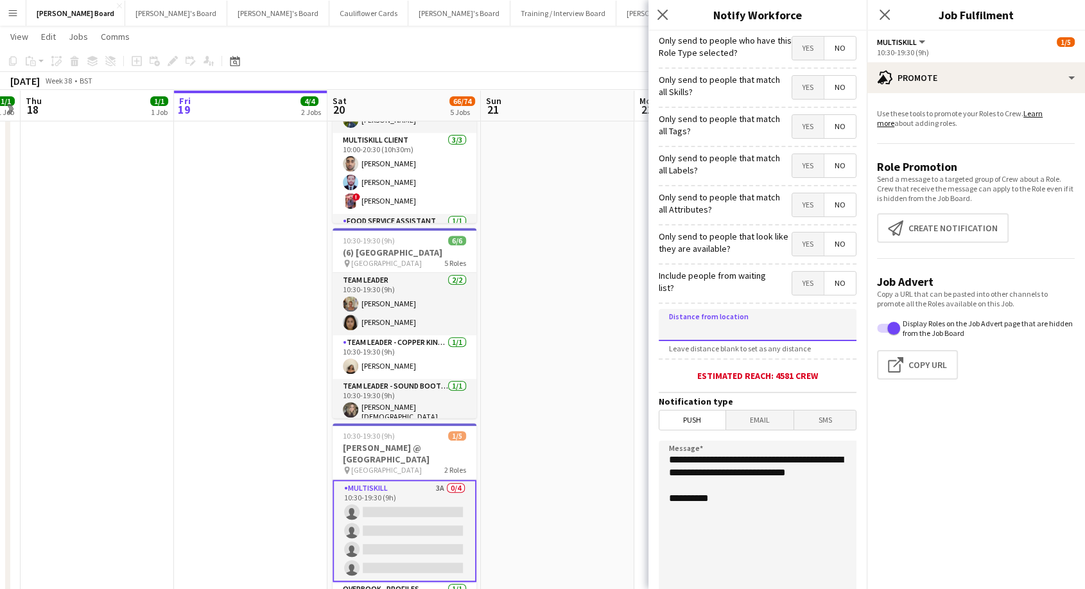
click at [720, 335] on input at bounding box center [758, 325] width 198 height 32
type input "*****"
click at [764, 427] on span "Email" at bounding box center [760, 419] width 68 height 19
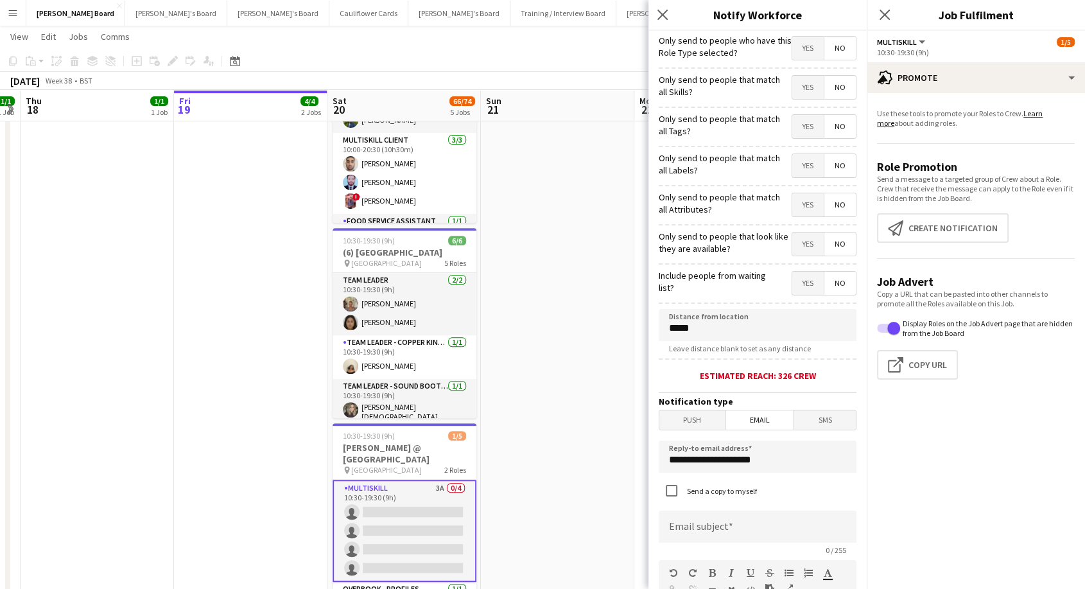
click at [792, 287] on span "Yes" at bounding box center [807, 283] width 31 height 23
click at [801, 241] on span "Yes" at bounding box center [807, 243] width 31 height 23
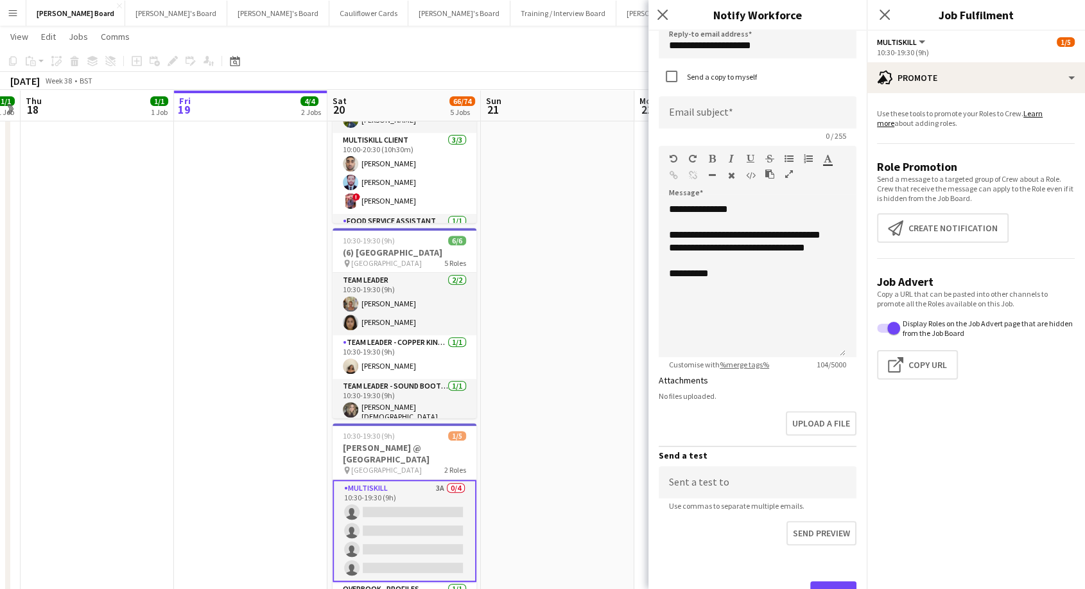
scroll to position [472, 0]
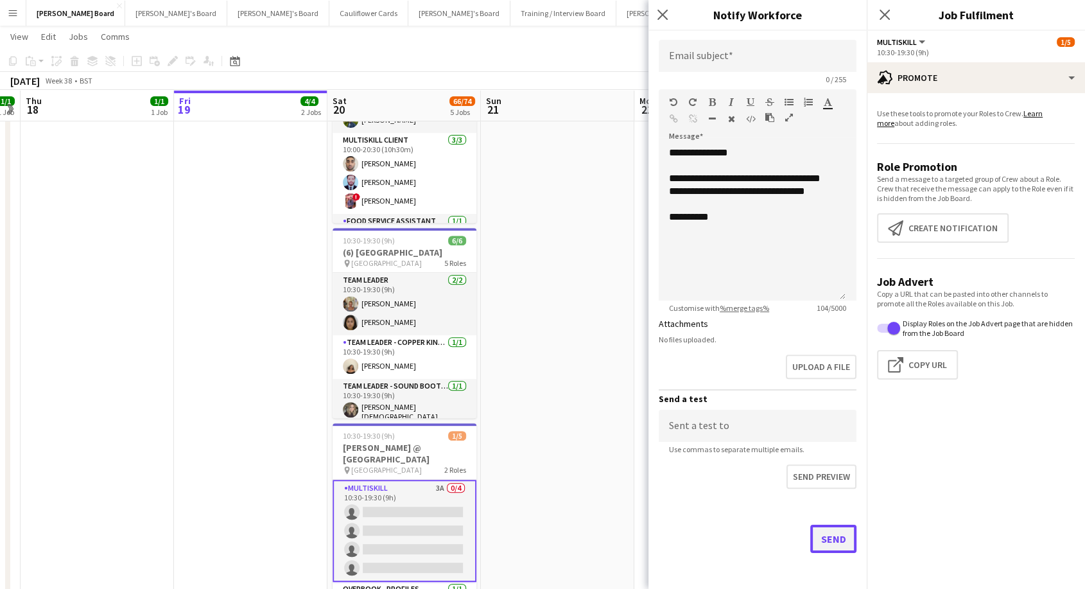
click at [825, 540] on button "Send" at bounding box center [833, 538] width 46 height 28
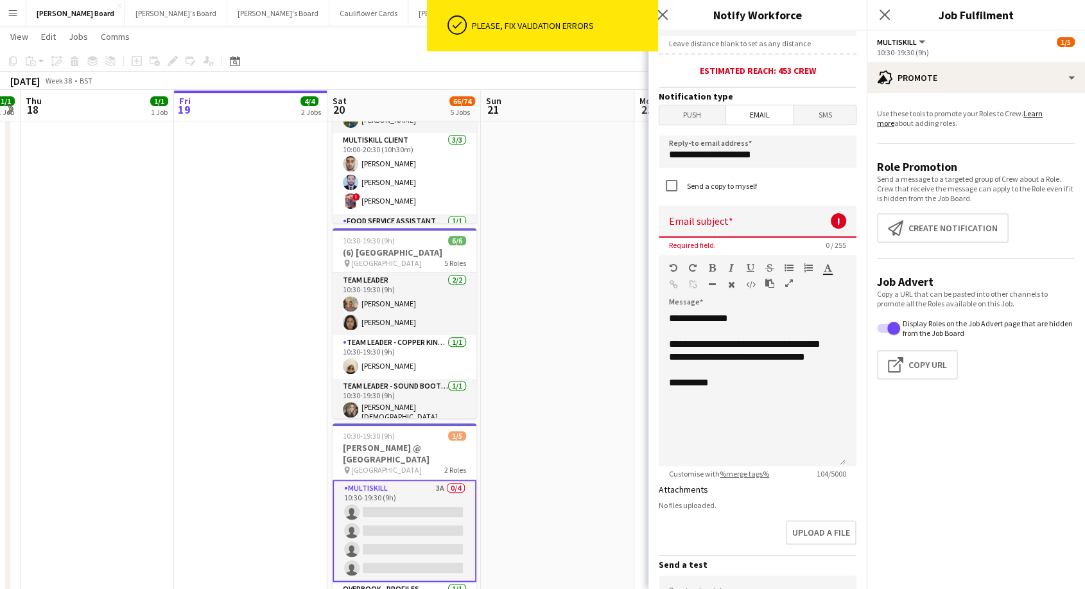
scroll to position [187, 0]
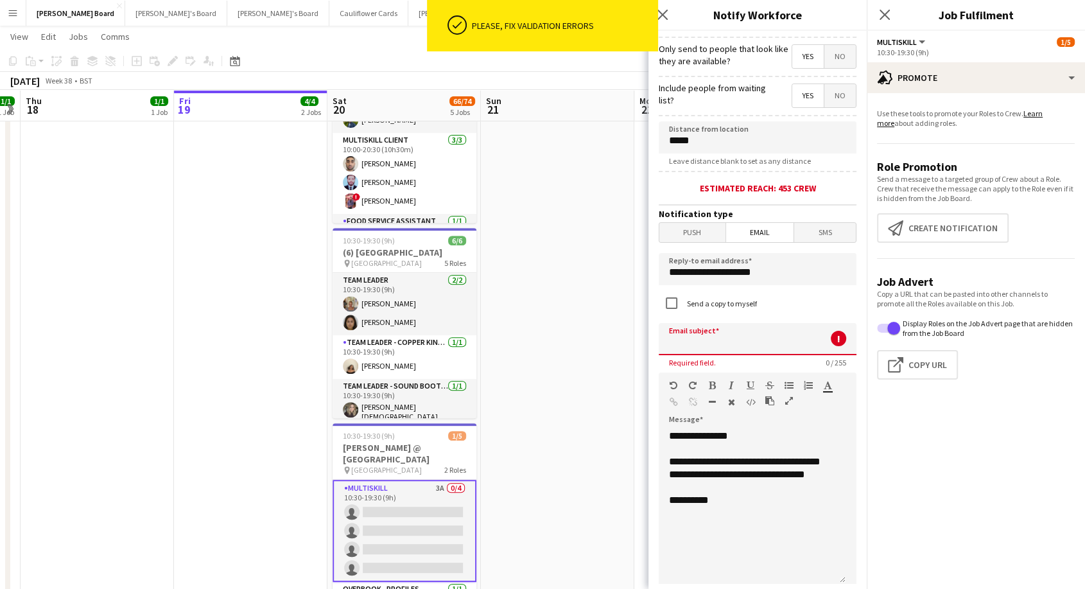
click at [761, 336] on input at bounding box center [758, 339] width 198 height 32
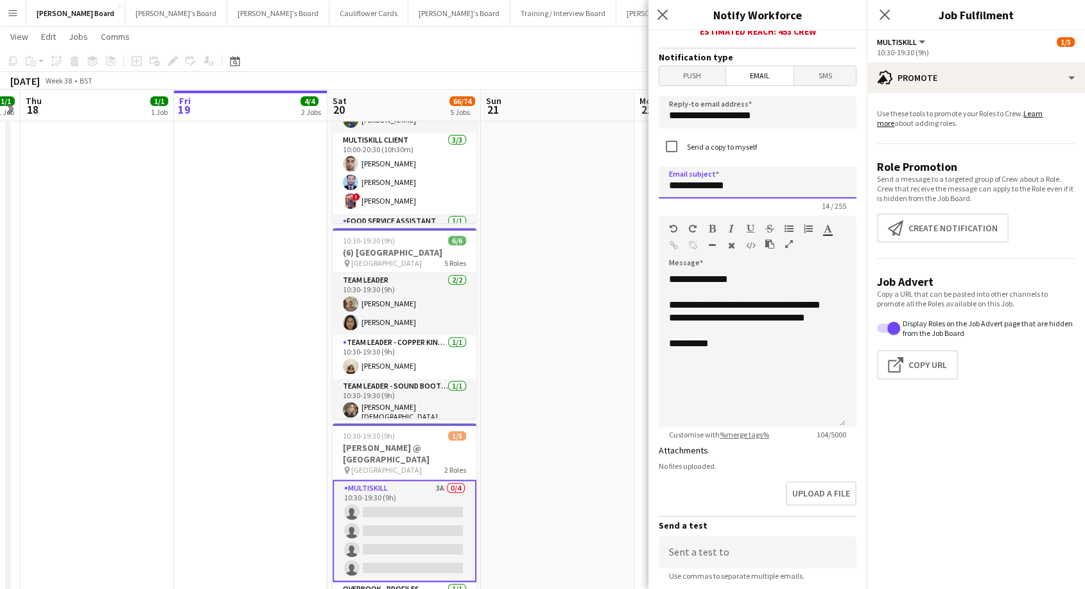
scroll to position [472, 0]
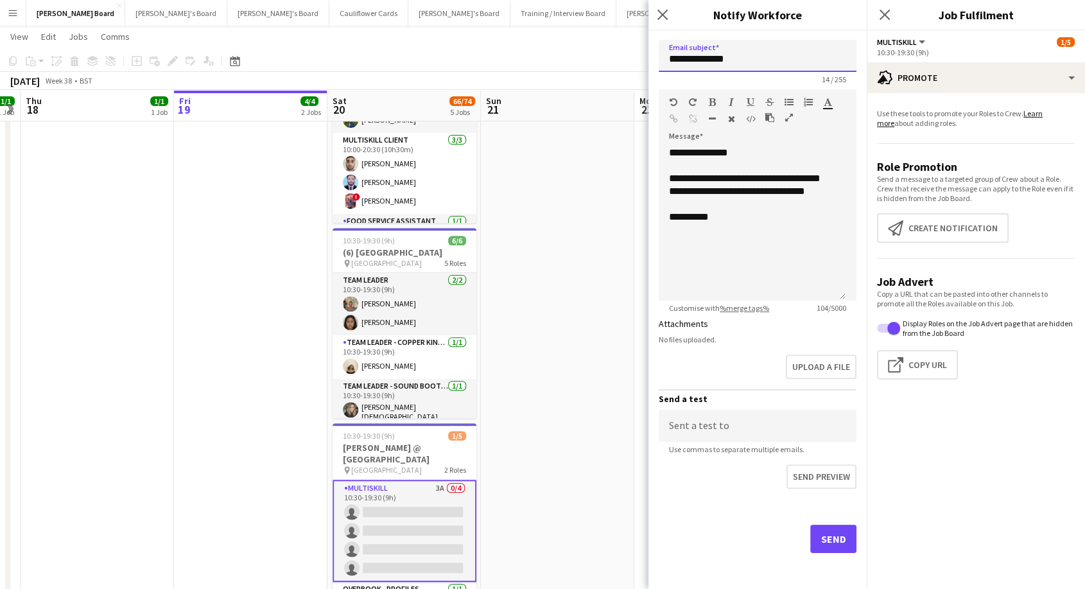
type input "**********"
click at [836, 539] on button "Send" at bounding box center [833, 538] width 46 height 28
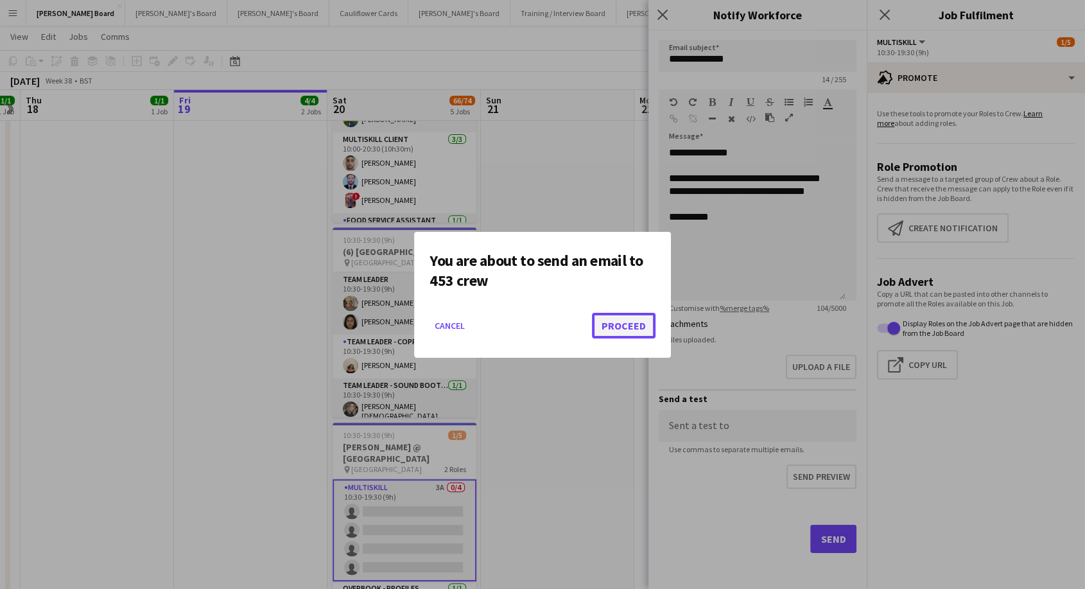
click at [633, 320] on button "Proceed" at bounding box center [624, 326] width 64 height 26
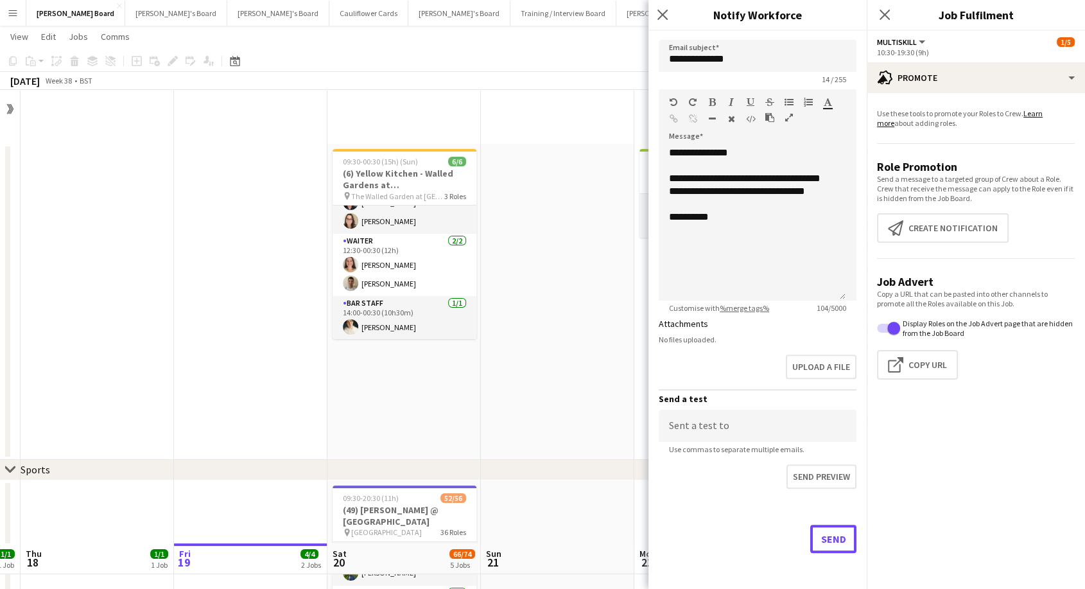
scroll to position [453, 0]
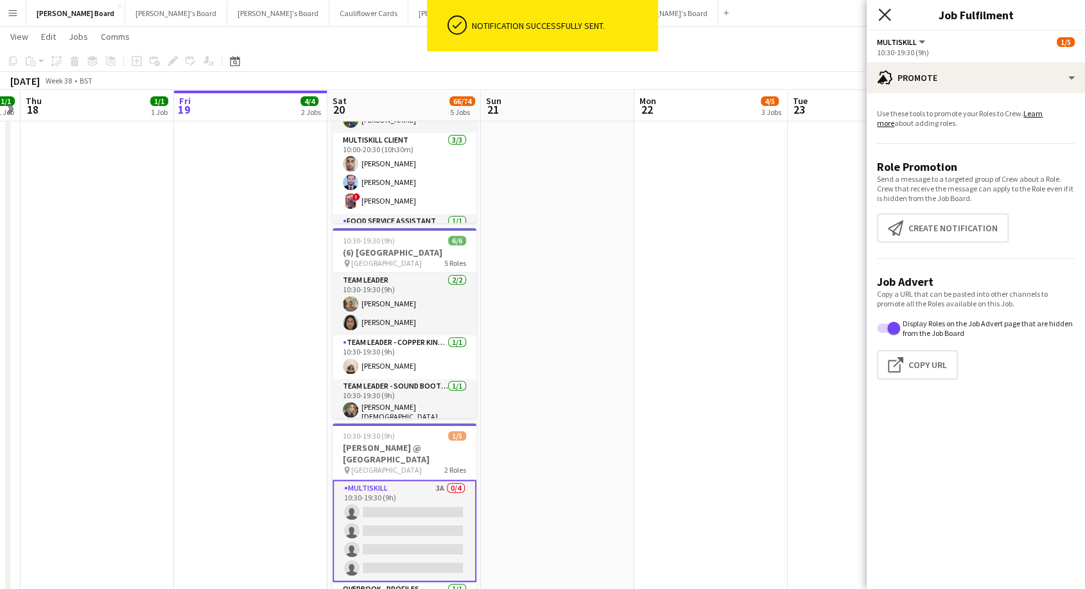
click at [884, 17] on icon "Close pop-in" at bounding box center [884, 14] width 12 height 12
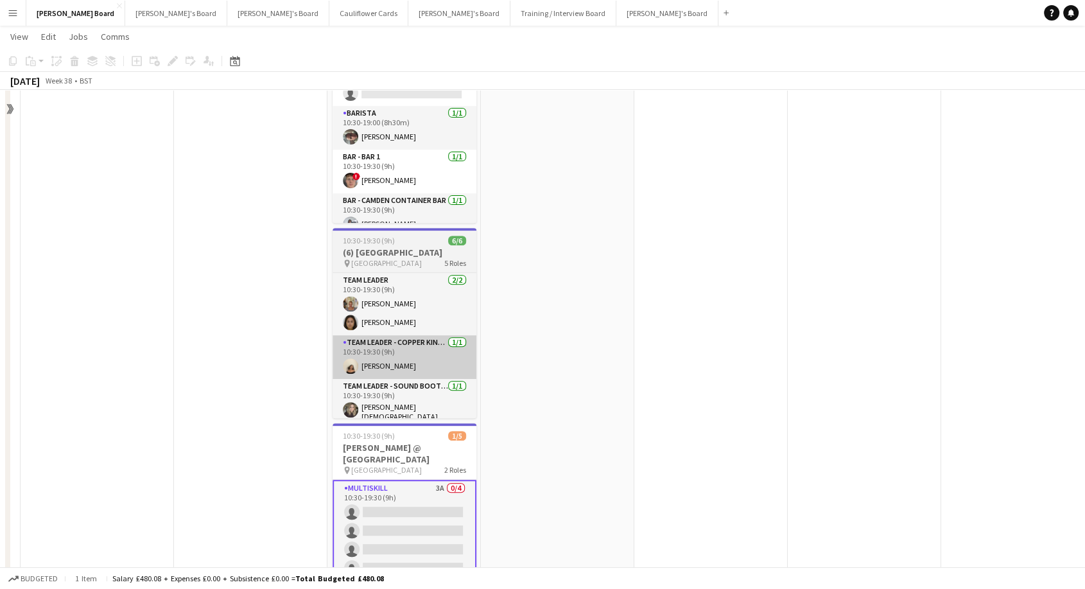
scroll to position [239, 0]
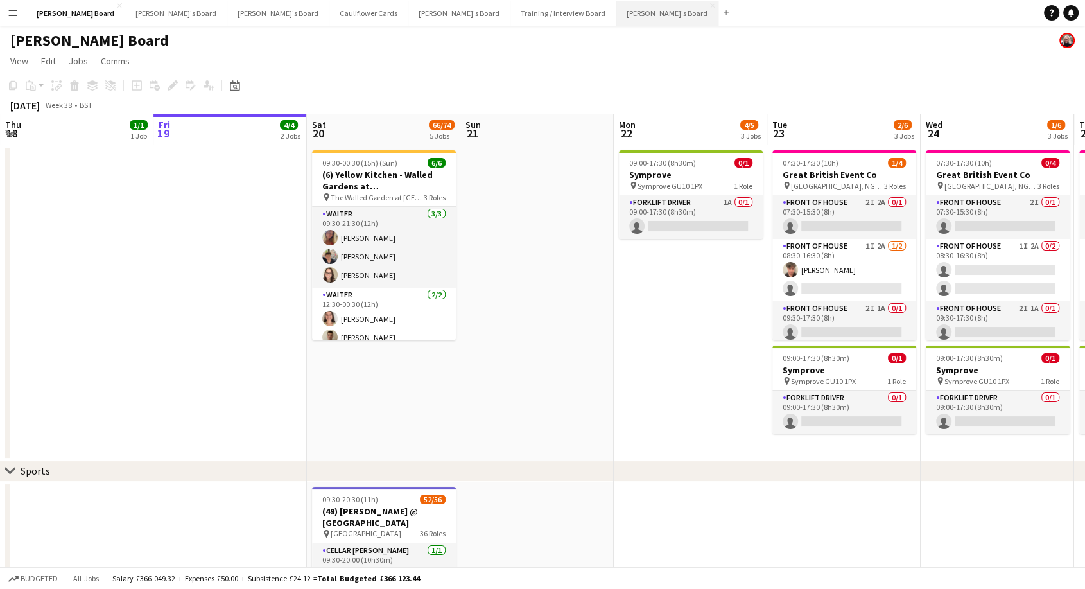
click at [616, 14] on button "Caitlin's Board Close" at bounding box center [667, 13] width 102 height 25
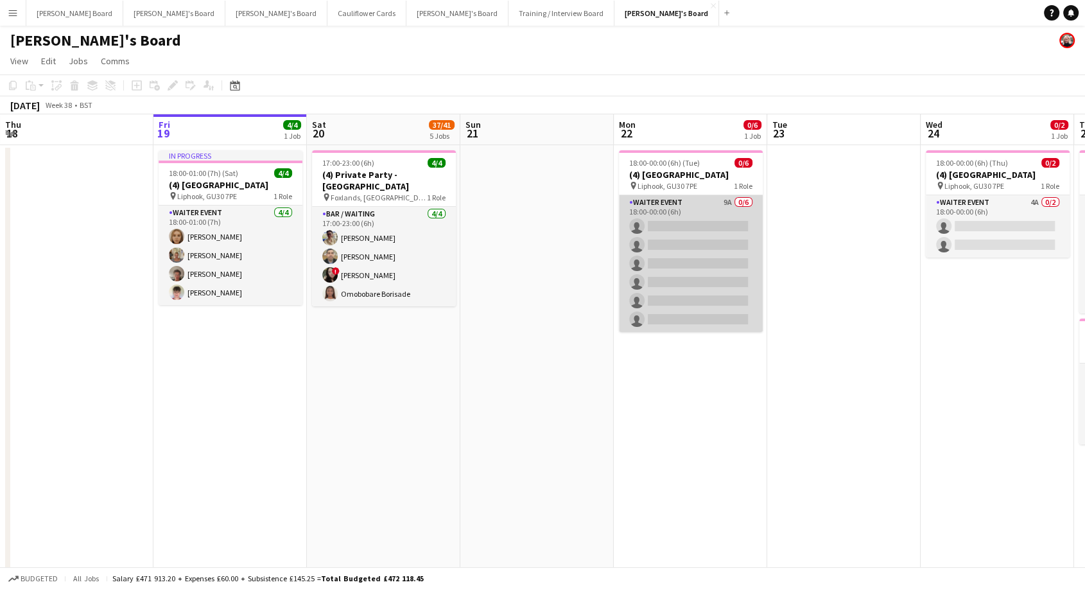
click at [718, 238] on app-card-role "WAITER EVENT 9A 0/6 18:00-00:00 (6h) single-neutral-actions single-neutral-acti…" at bounding box center [691, 263] width 144 height 137
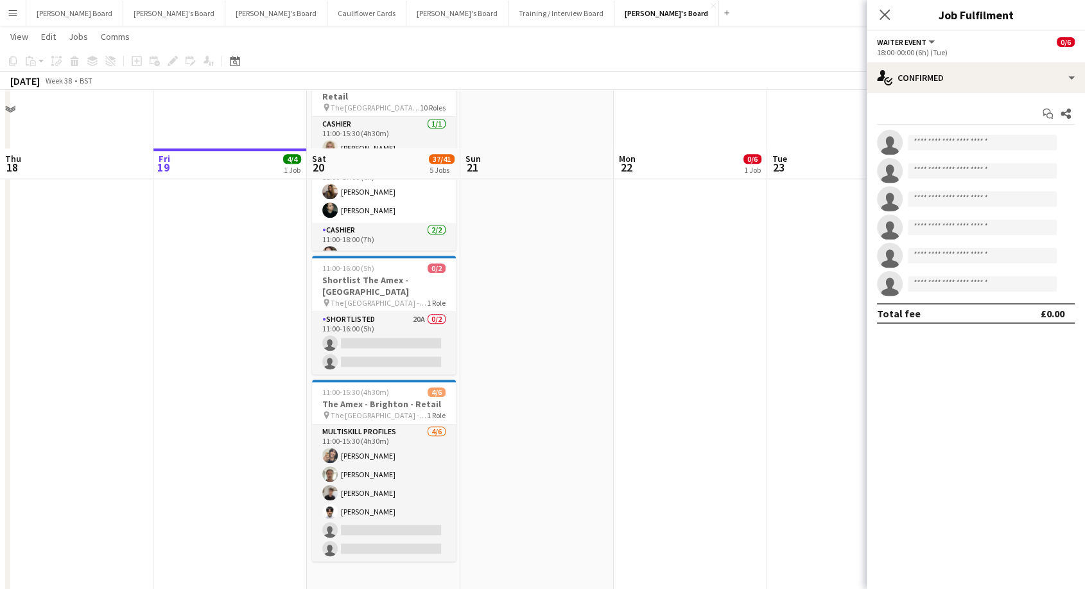
scroll to position [1212, 0]
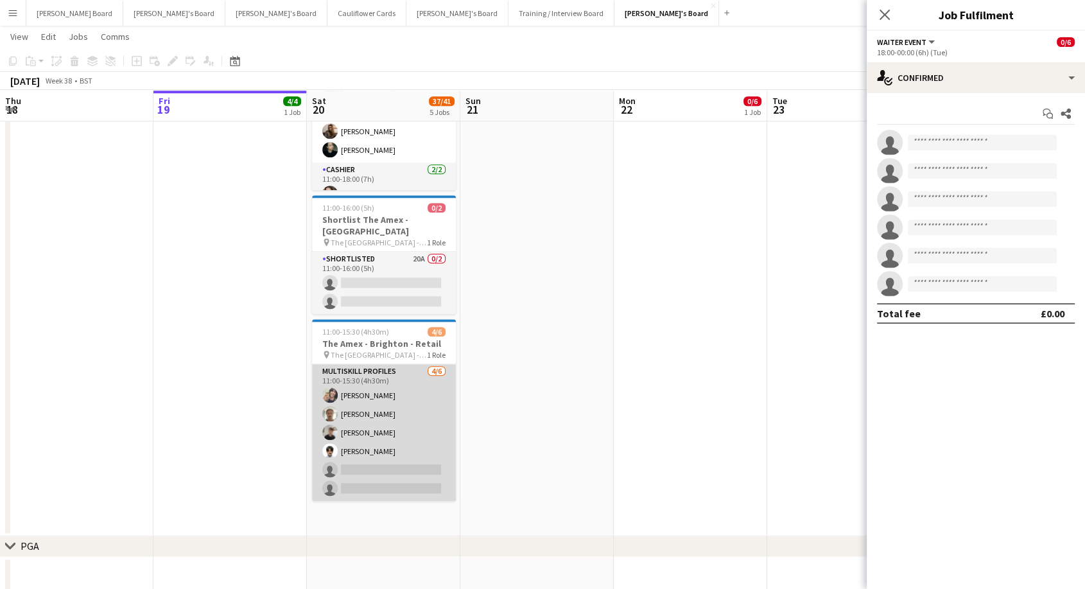
click at [433, 390] on app-card-role "MULTISKILL PROFILES 4/6 11:00-15:30 (4h30m) Tomas Rusak Jye Rose Henry Bush Kos…" at bounding box center [384, 432] width 144 height 137
